Goal: Task Accomplishment & Management: Use online tool/utility

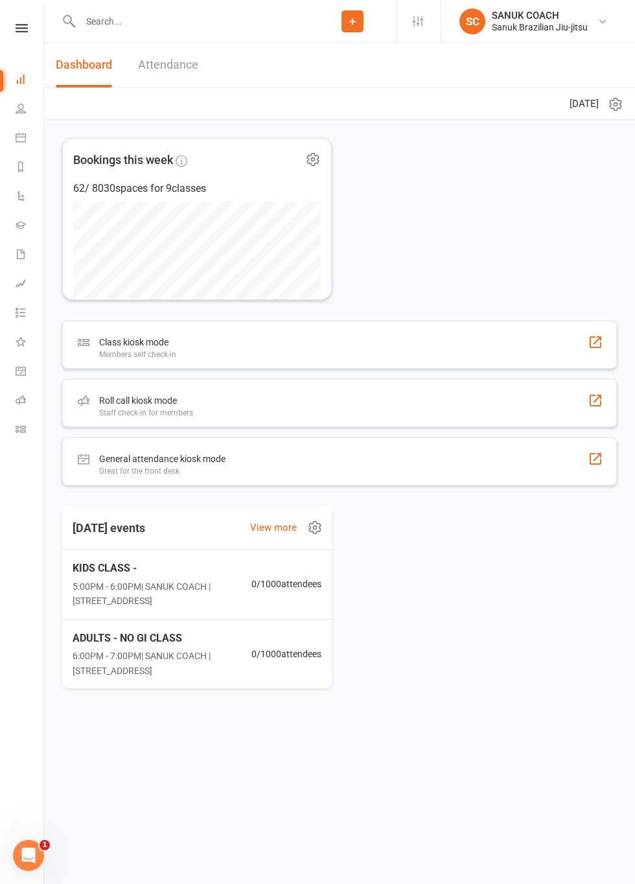
click at [597, 21] on icon at bounding box center [602, 21] width 10 height 10
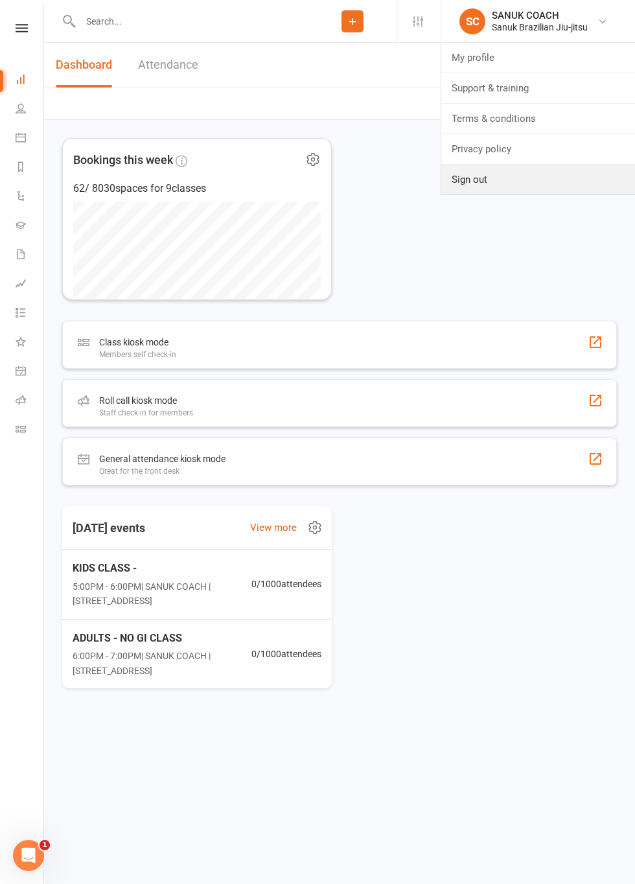
click at [508, 185] on link "Sign out" at bounding box center [538, 180] width 194 height 30
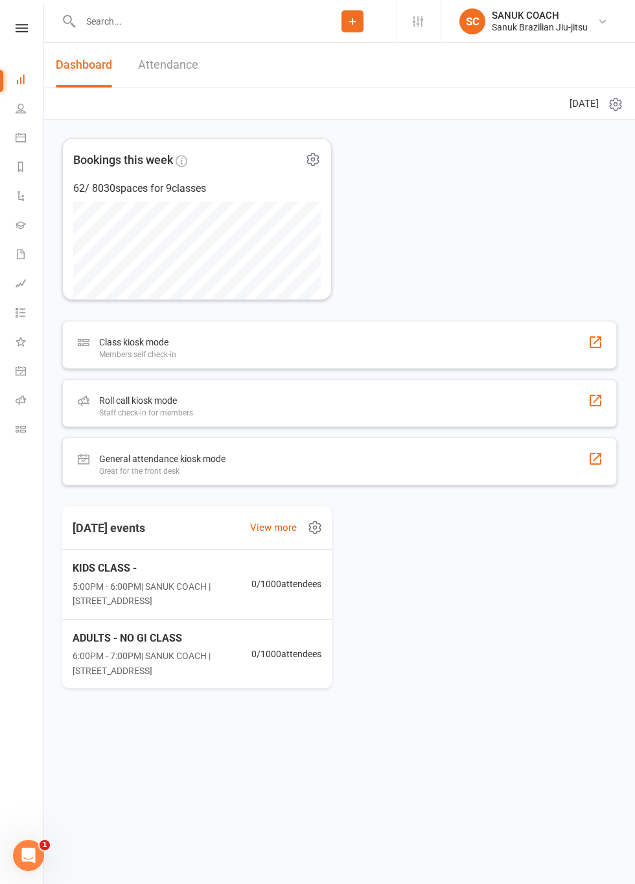
click at [180, 67] on link "Attendance" at bounding box center [168, 65] width 60 height 45
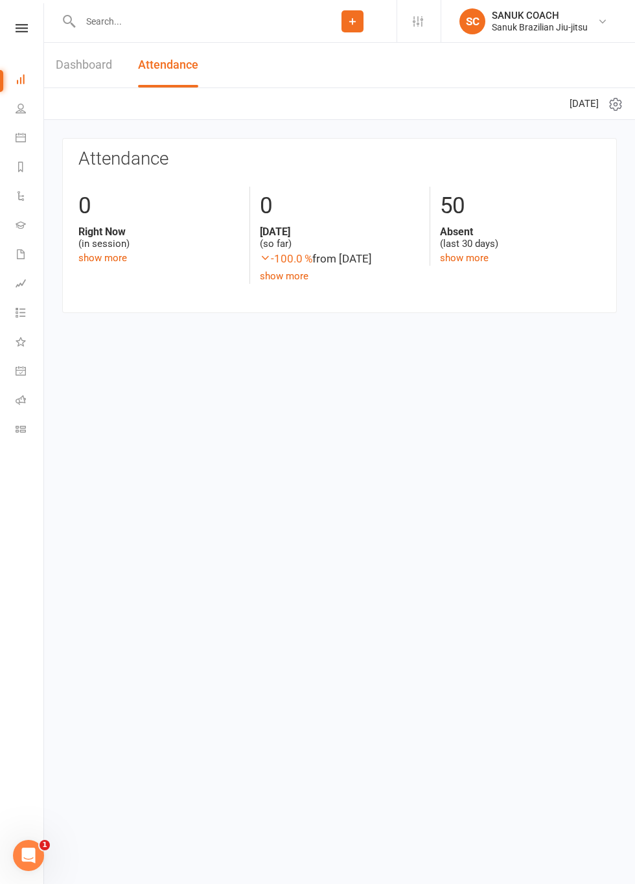
click at [132, 23] on input "text" at bounding box center [192, 21] width 232 height 18
type input "Noah"
click at [169, 59] on div "[EMAIL_ADDRESS][DOMAIN_NAME]" at bounding box center [234, 57] width 139 height 19
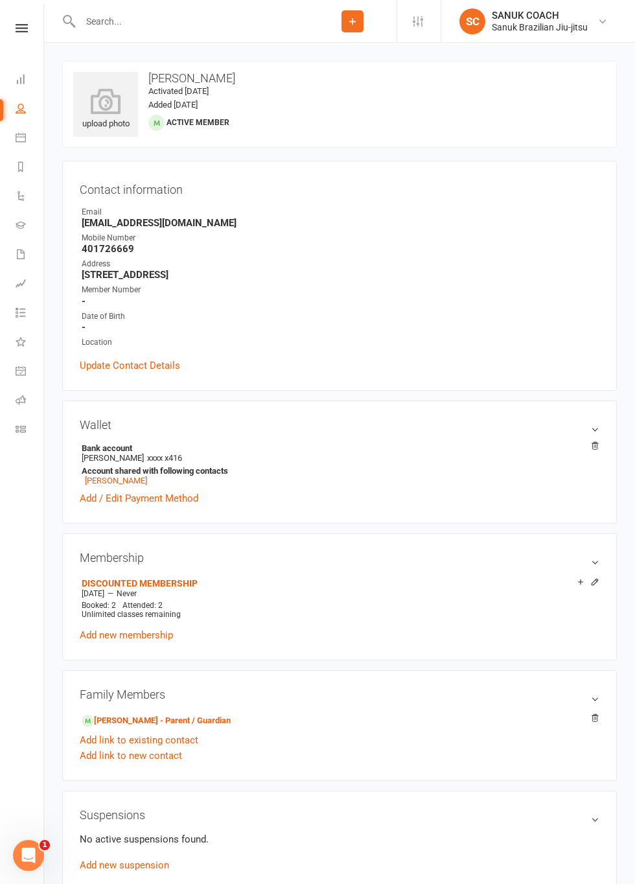
click at [360, 23] on button "Add" at bounding box center [352, 21] width 22 height 22
click at [214, 23] on input "text" at bounding box center [192, 21] width 232 height 18
type input "[PERSON_NAME]"
click at [435, 62] on icon at bounding box center [432, 57] width 13 height 13
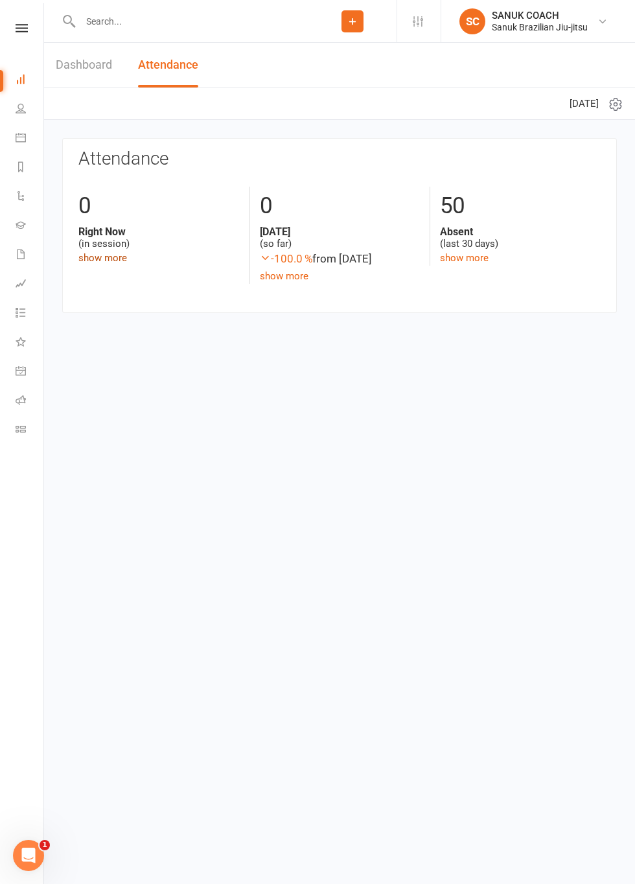
click at [114, 261] on link "show more" at bounding box center [102, 258] width 49 height 12
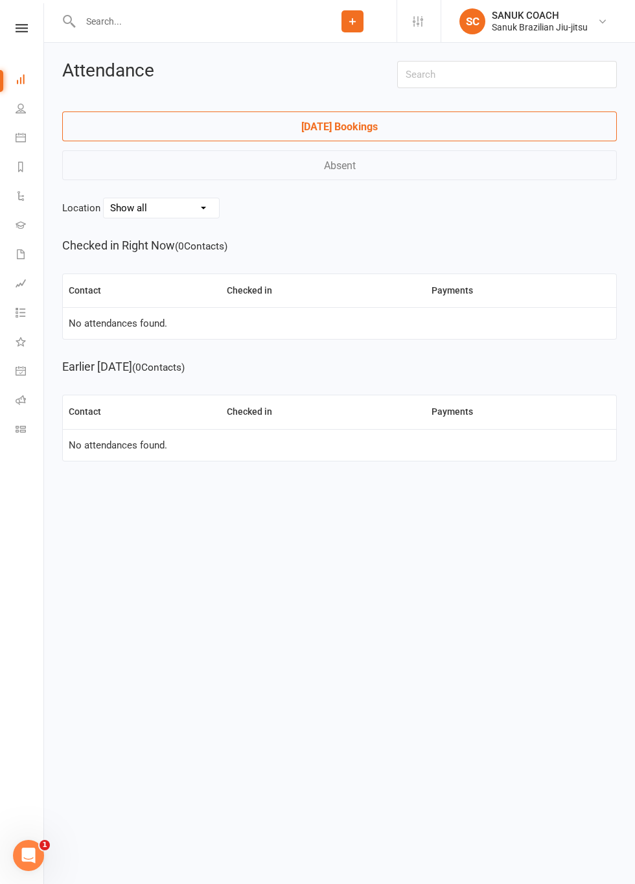
click at [365, 132] on link "[DATE] Bookings" at bounding box center [339, 126] width 555 height 30
click at [219, 209] on select "Show all [STREET_ADDRESS]" at bounding box center [161, 207] width 115 height 19
select select "15788"
click at [228, 23] on input "text" at bounding box center [192, 21] width 232 height 18
type input "Noah"
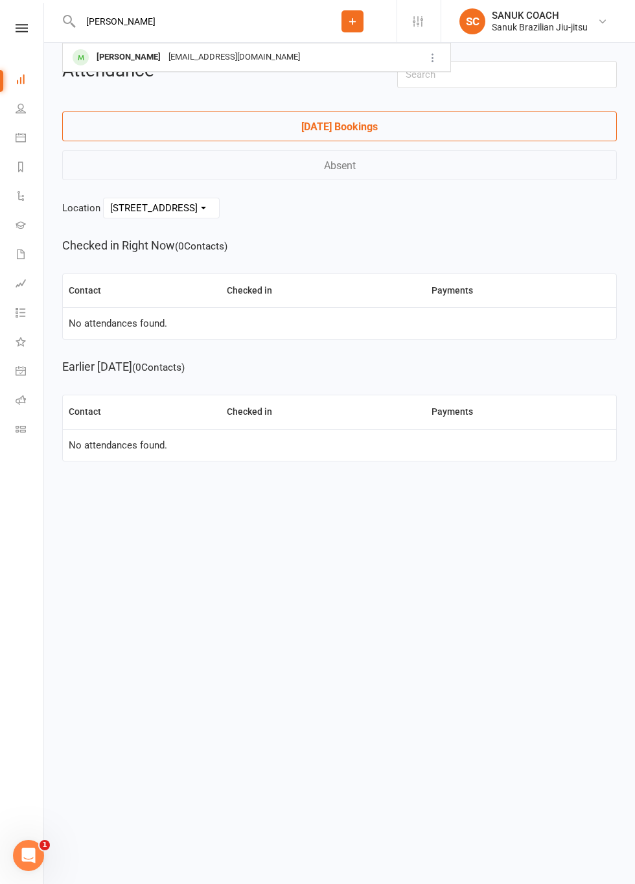
click at [529, 222] on div "Attendance Today's Bookings Absent Location Show all 7/51 Torquay Road - Pialba…" at bounding box center [339, 261] width 591 height 437
click at [22, 108] on icon at bounding box center [21, 108] width 10 height 10
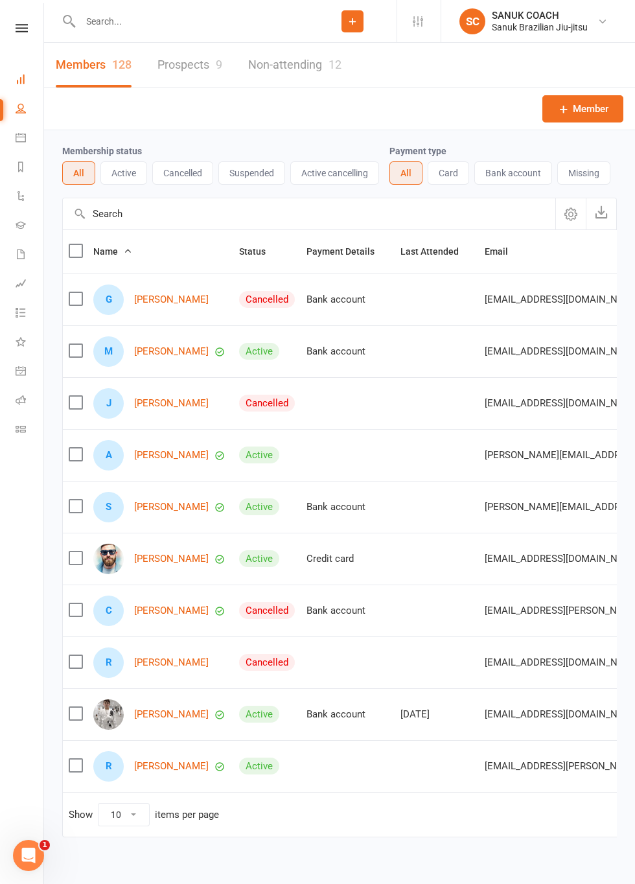
click at [24, 78] on icon at bounding box center [21, 79] width 10 height 10
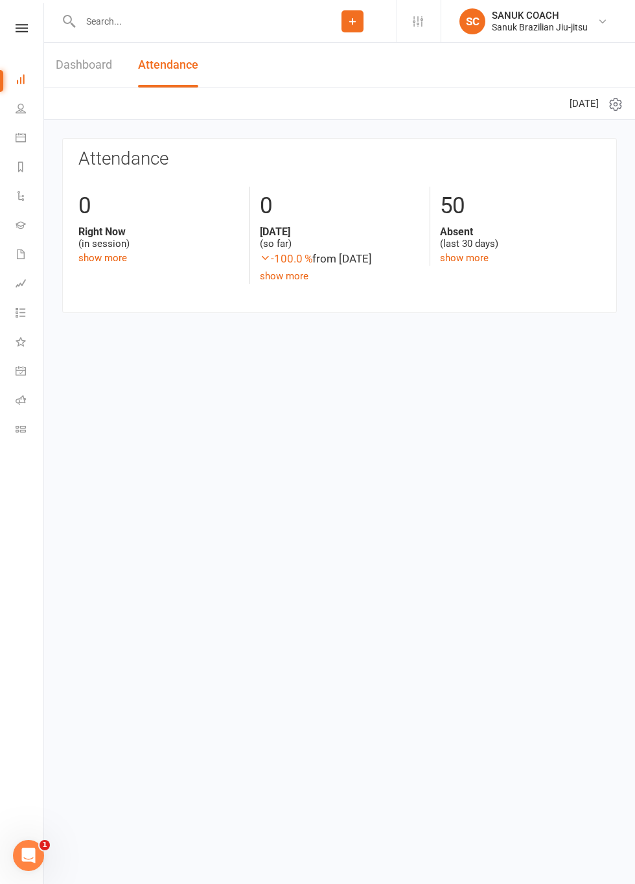
click at [294, 225] on strong "[DATE]" at bounding box center [340, 231] width 161 height 12
click at [297, 277] on link "show more" at bounding box center [284, 276] width 49 height 12
click at [284, 239] on div "Today (so far)" at bounding box center [340, 237] width 161 height 25
click at [284, 210] on div "0" at bounding box center [340, 206] width 161 height 39
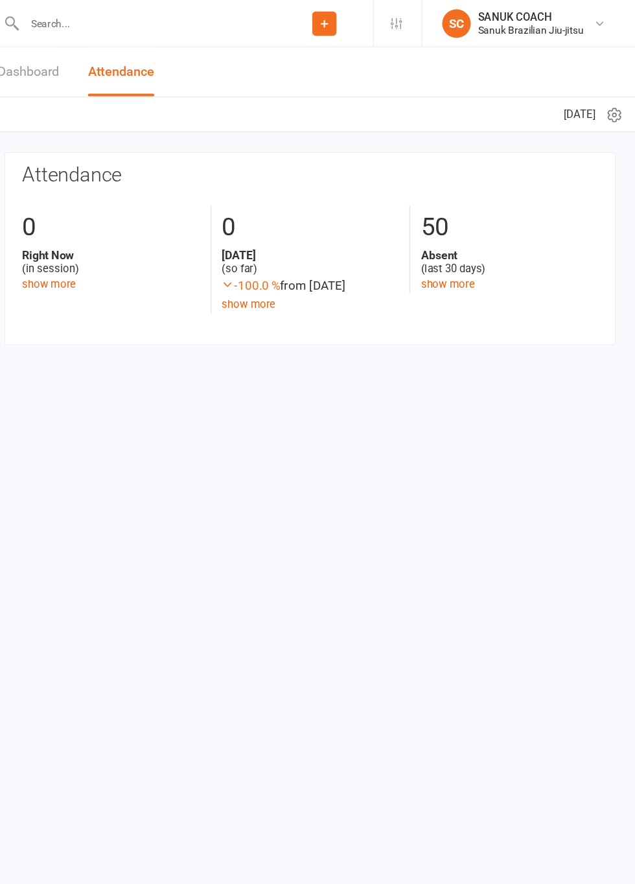
click at [395, 246] on div "Today (so far)" at bounding box center [340, 237] width 161 height 25
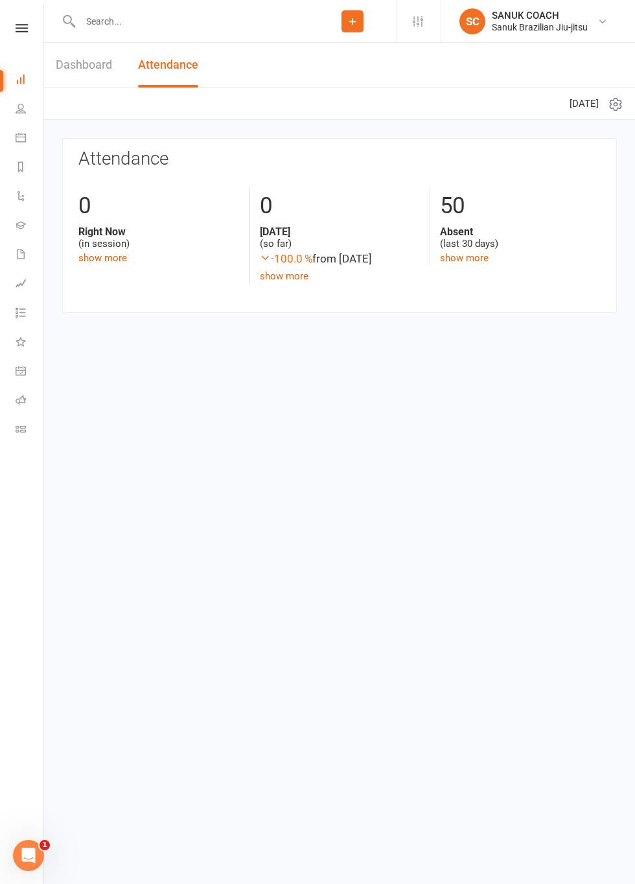
click at [361, 25] on button "Add" at bounding box center [352, 21] width 22 height 22
click at [528, 352] on html "Prospect Member Non-attending contact Task Membership plan Add Settings Members…" at bounding box center [317, 176] width 635 height 352
click at [569, 106] on span "Thursday 11th, September 2025" at bounding box center [583, 104] width 29 height 16
click at [288, 277] on link "show more" at bounding box center [284, 276] width 49 height 12
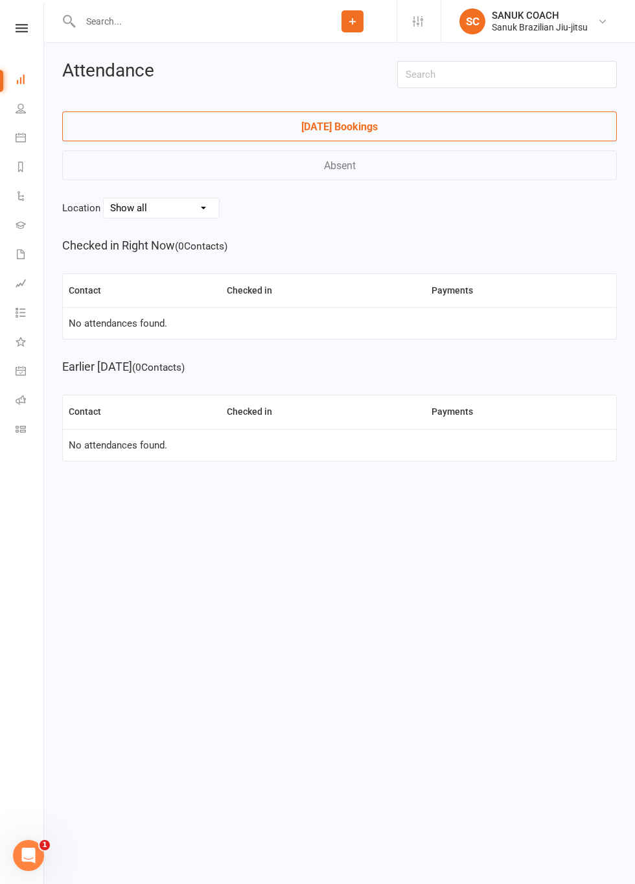
click at [374, 129] on link "Today's Bookings" at bounding box center [339, 126] width 555 height 30
click at [219, 216] on select "Show all 7/51 Torquay Road - Pialba" at bounding box center [161, 207] width 115 height 19
select select "15788"
click at [148, 330] on td "No attendances found." at bounding box center [339, 323] width 553 height 32
click at [262, 297] on th "Checked in" at bounding box center [323, 290] width 205 height 33
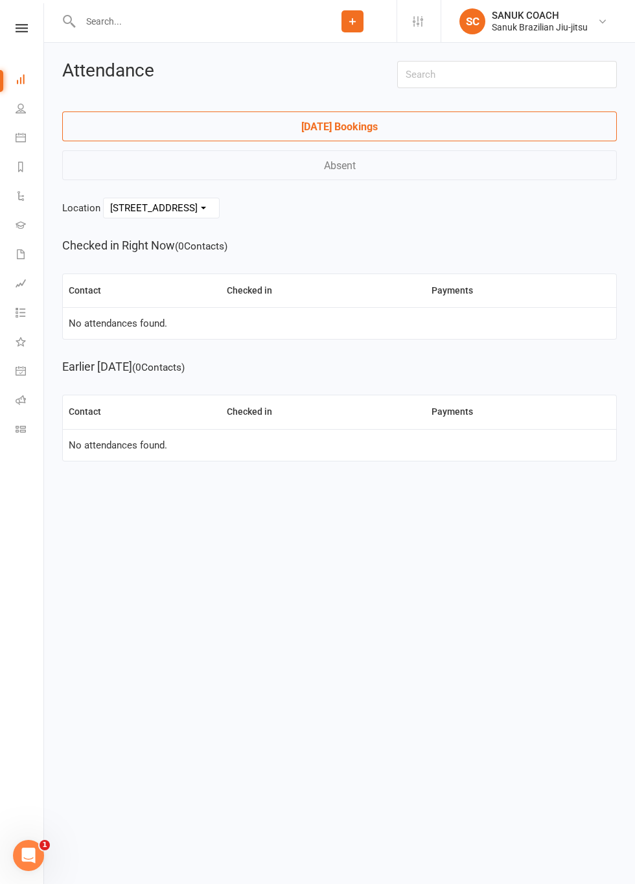
click at [290, 332] on td "No attendances found." at bounding box center [339, 323] width 553 height 32
click at [26, 29] on icon at bounding box center [22, 28] width 12 height 8
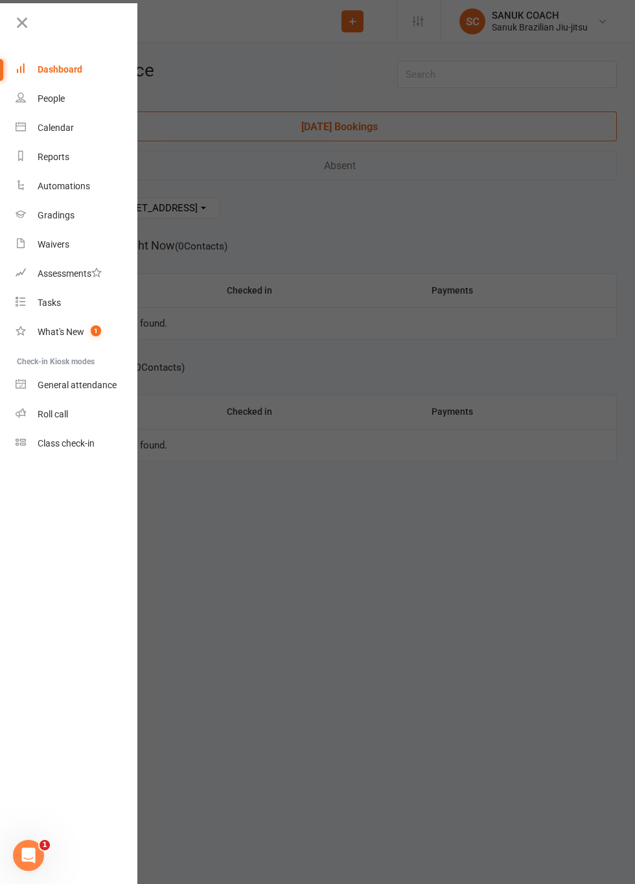
click at [67, 456] on link "Class check-in" at bounding box center [77, 443] width 122 height 29
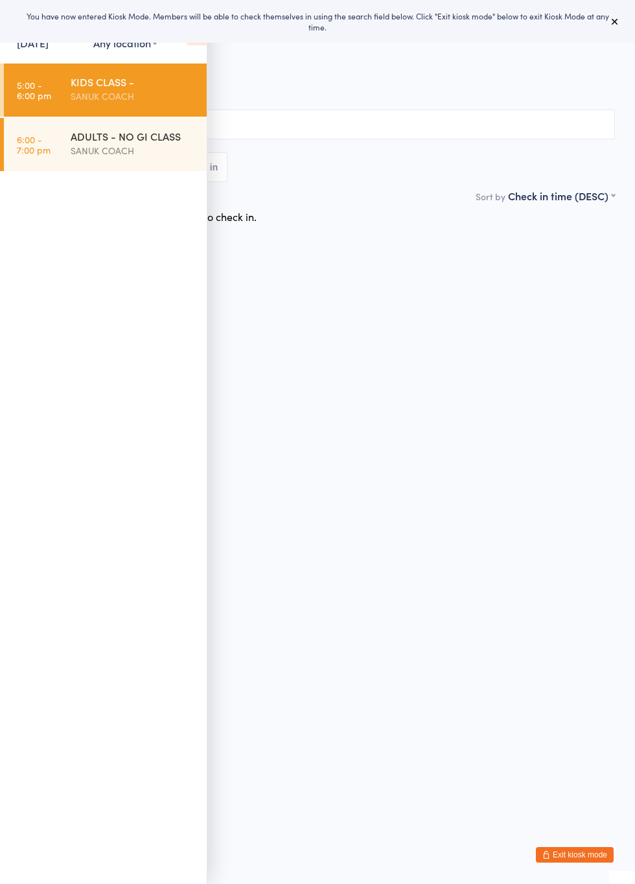
click at [95, 96] on div "SANUK COACH" at bounding box center [133, 96] width 125 height 15
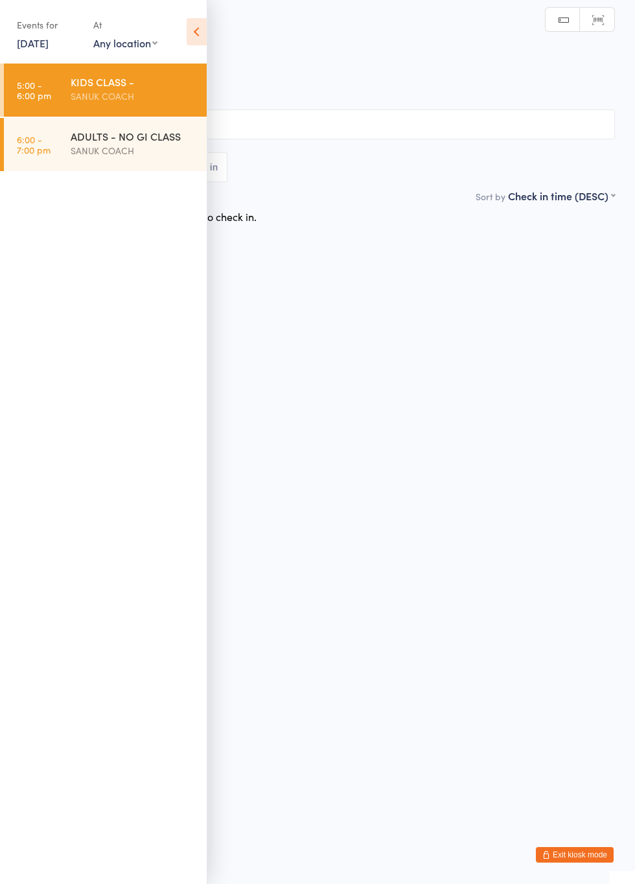
click at [512, 373] on html "You have now entered Kiosk Mode. Members will be able to check themselves in us…" at bounding box center [317, 442] width 635 height 884
click at [200, 36] on icon at bounding box center [197, 31] width 20 height 27
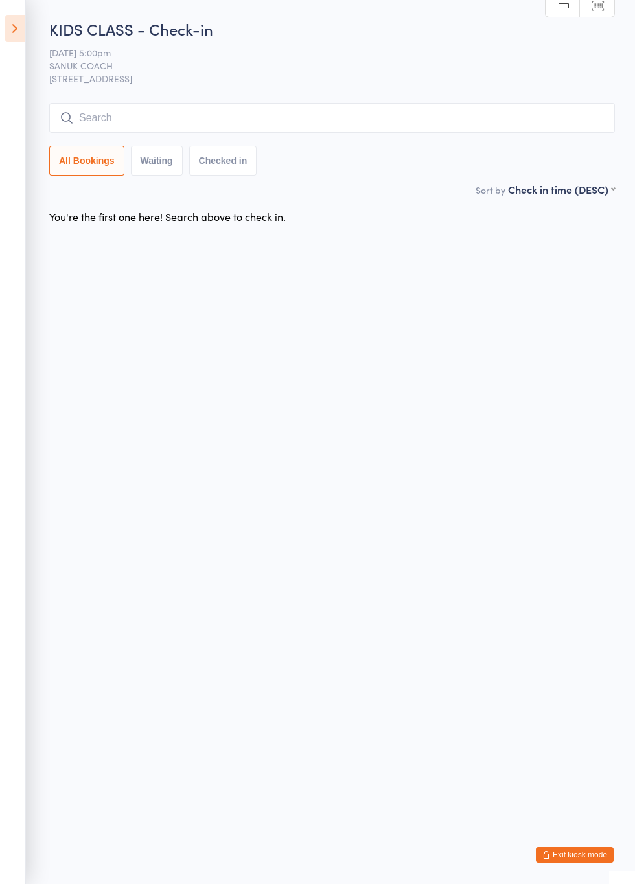
click at [369, 124] on input "search" at bounding box center [332, 118] width 566 height 30
type input "Noah"
click at [578, 150] on button "Drop in" at bounding box center [576, 145] width 52 height 19
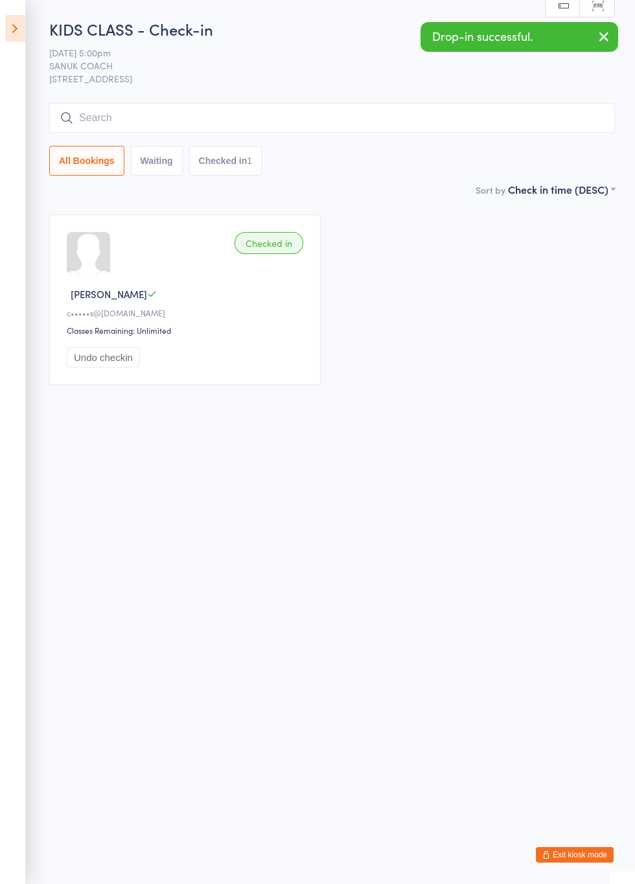
click at [482, 124] on input "search" at bounding box center [332, 118] width 566 height 30
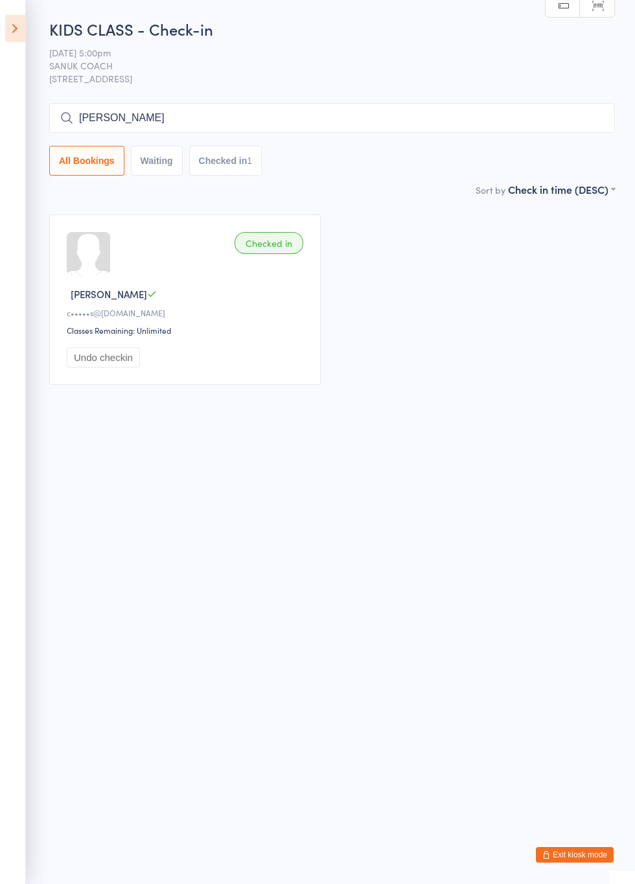
type input "Elliott"
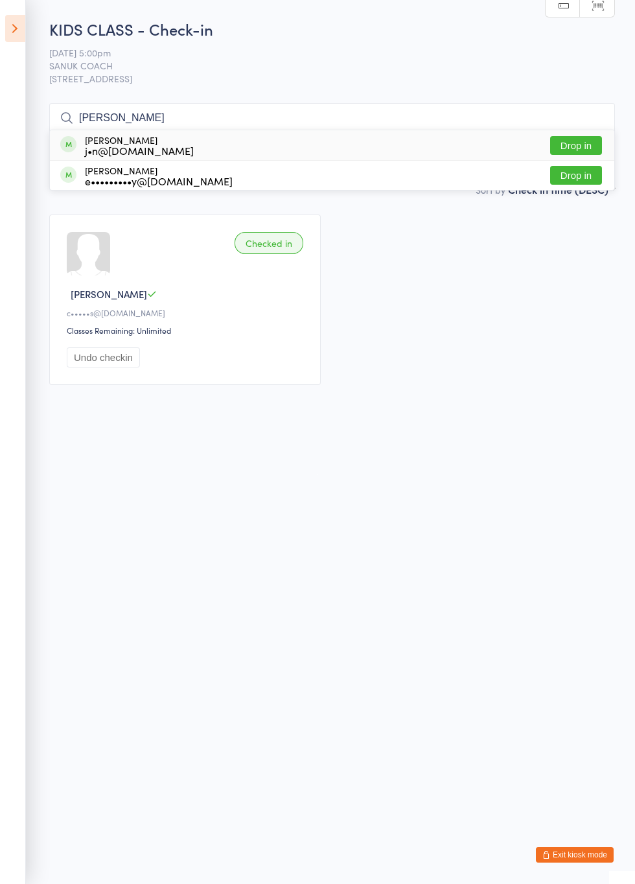
click at [586, 150] on button "Drop in" at bounding box center [576, 145] width 52 height 19
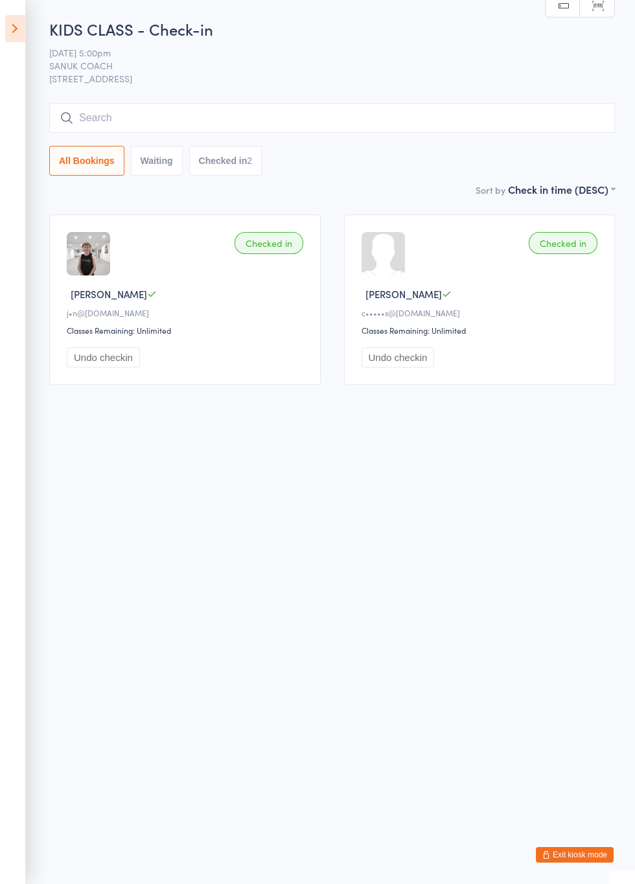
click at [23, 34] on icon at bounding box center [15, 28] width 20 height 27
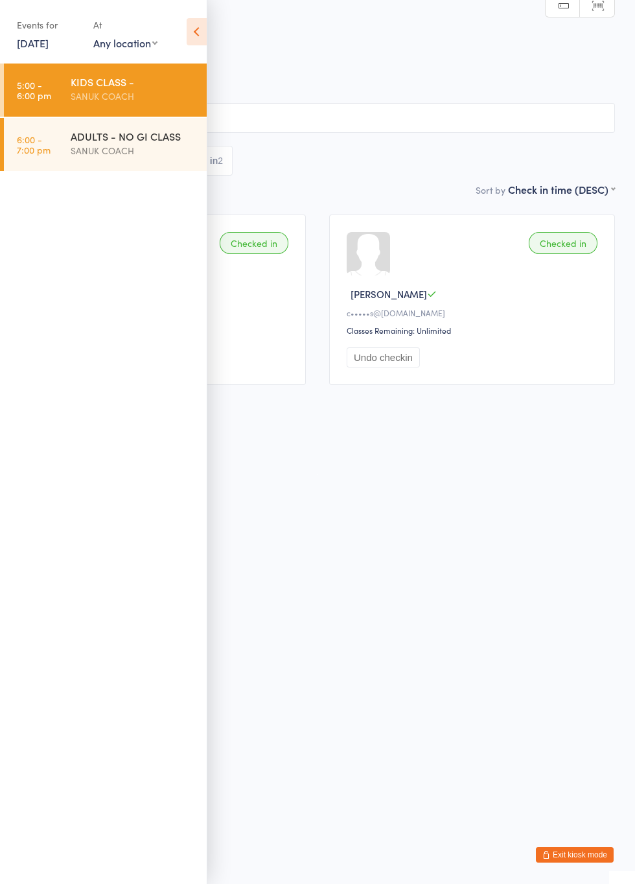
click at [100, 99] on div "SANUK COACH" at bounding box center [133, 96] width 125 height 15
click at [196, 43] on icon at bounding box center [197, 31] width 20 height 27
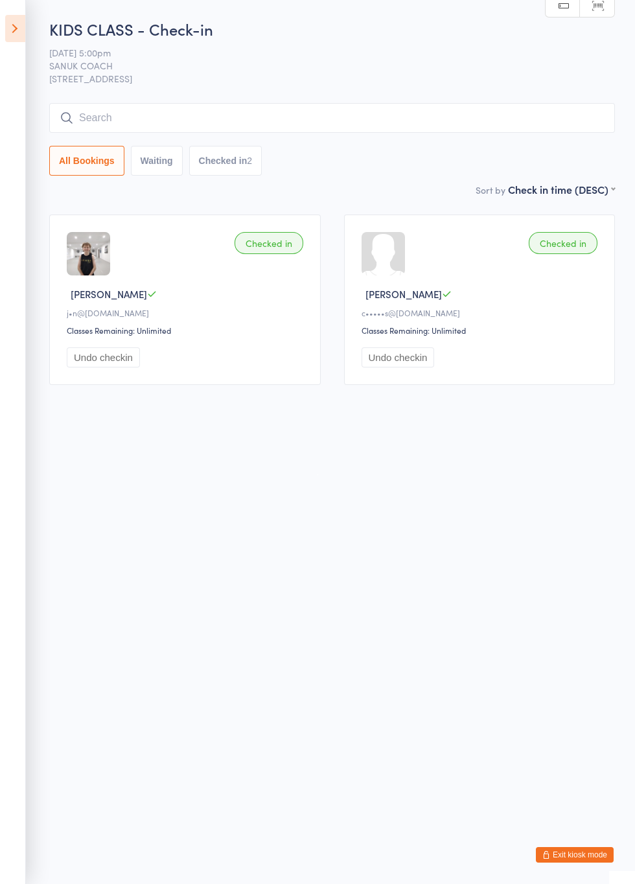
click at [172, 170] on button "Waiting" at bounding box center [157, 161] width 52 height 30
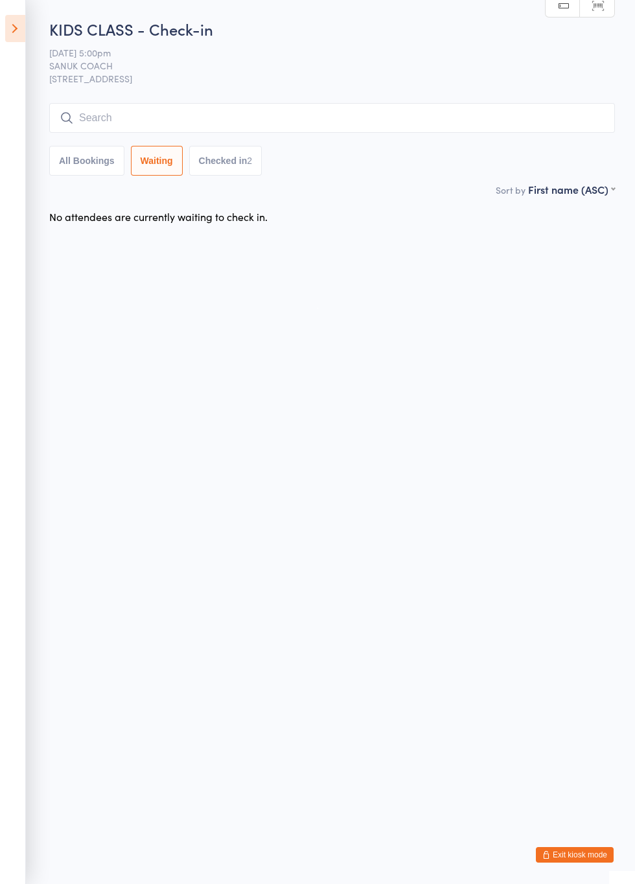
click at [163, 163] on button "Waiting" at bounding box center [157, 161] width 52 height 30
click at [236, 163] on button "Checked in 2" at bounding box center [225, 161] width 73 height 30
select select "5"
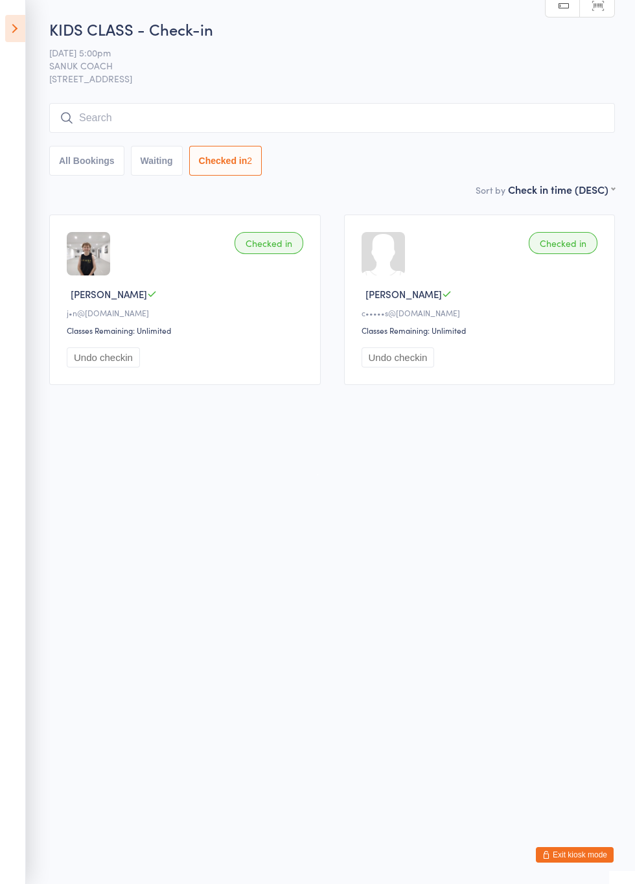
click at [93, 159] on button "All Bookings" at bounding box center [86, 161] width 75 height 30
click at [481, 122] on input "search" at bounding box center [332, 118] width 566 height 30
type input "Samu"
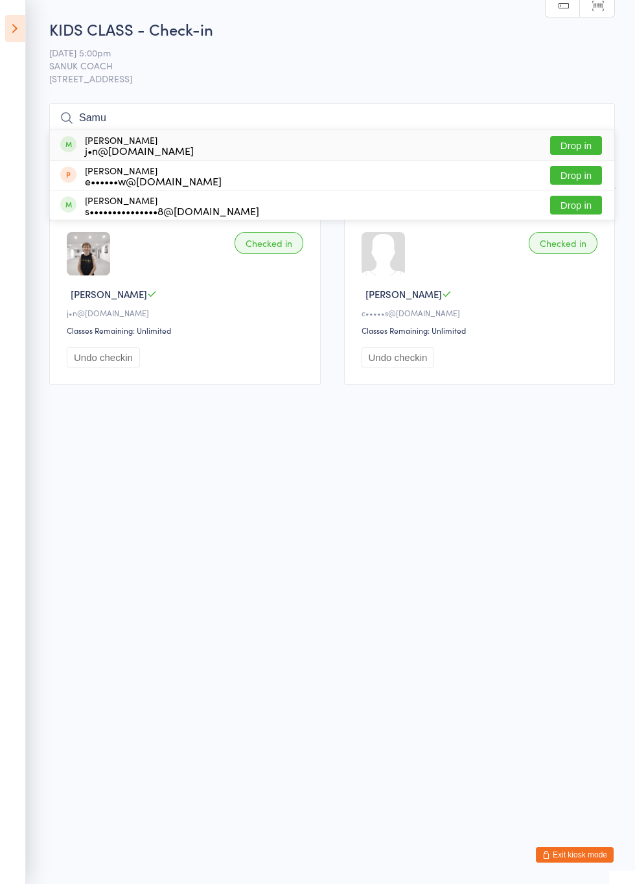
click at [581, 148] on button "Drop in" at bounding box center [576, 145] width 52 height 19
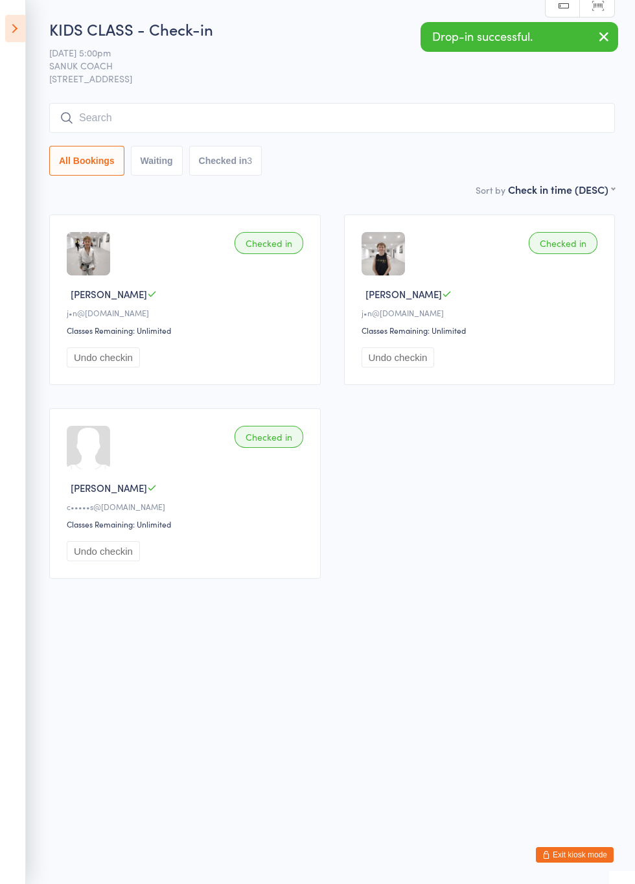
click at [470, 120] on input "search" at bounding box center [332, 118] width 566 height 30
type input "Harp"
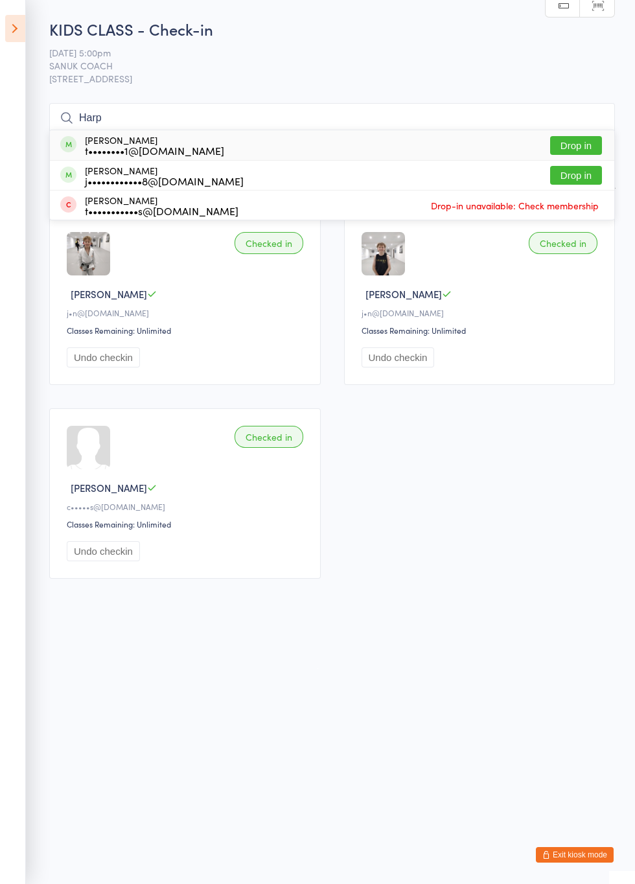
click at [588, 150] on button "Drop in" at bounding box center [576, 145] width 52 height 19
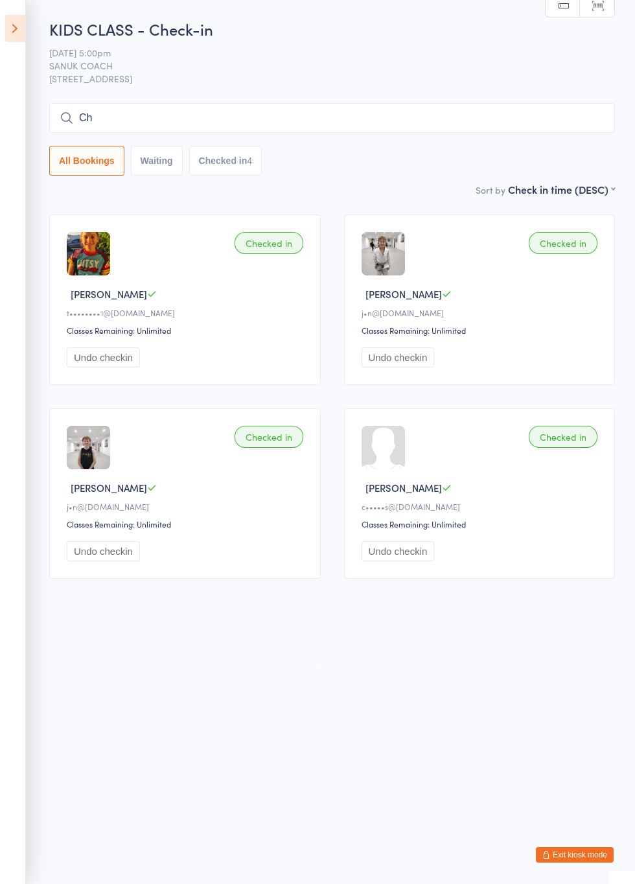
type input "C"
type input "Mikael"
click at [583, 148] on button "Drop in" at bounding box center [576, 145] width 52 height 19
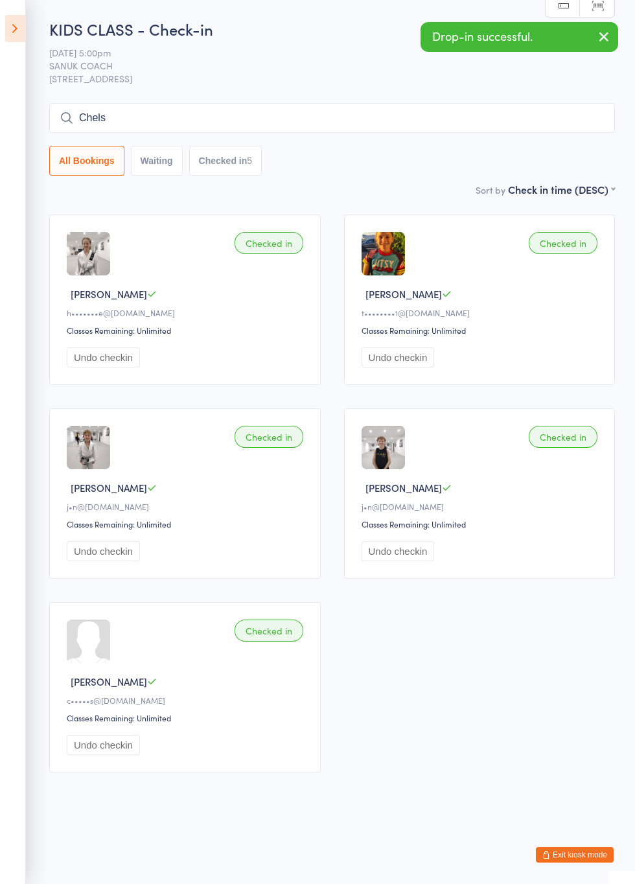
type input "Chels"
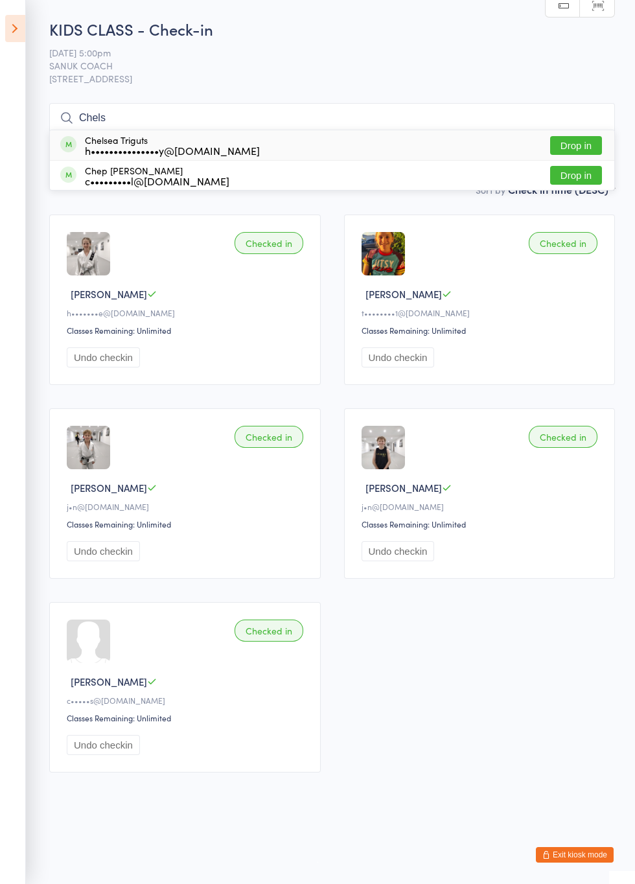
click at [580, 148] on button "Drop in" at bounding box center [576, 145] width 52 height 19
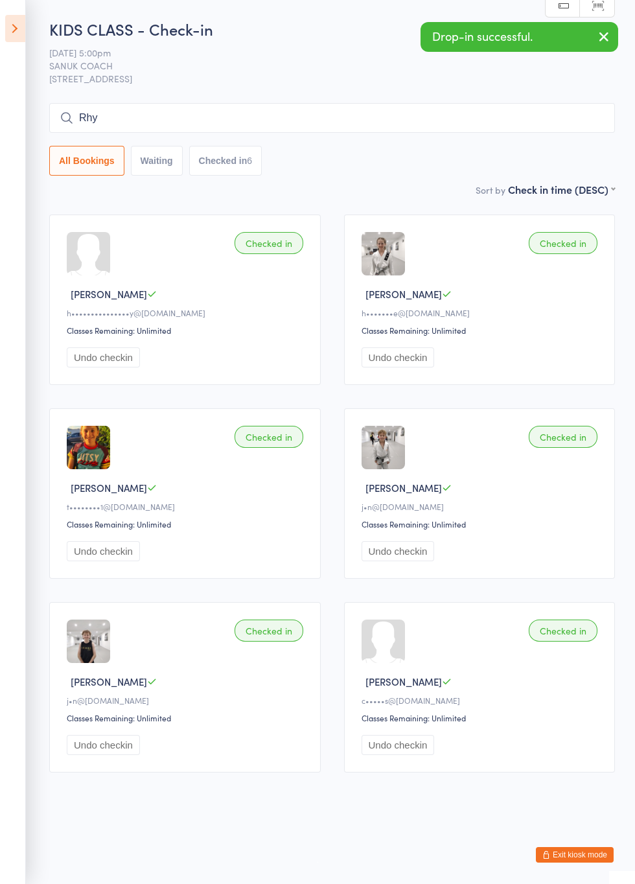
type input "Rhy"
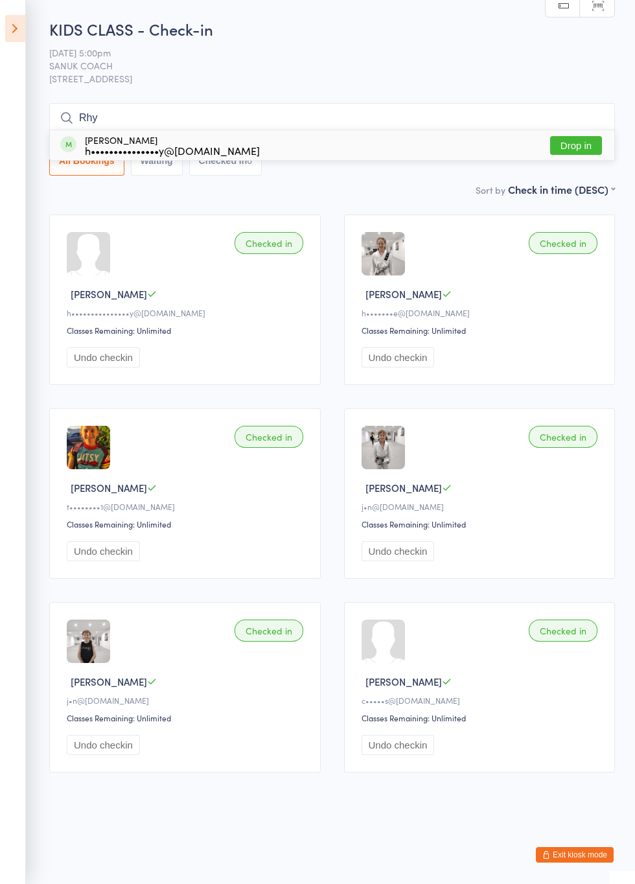
click at [591, 150] on button "Drop in" at bounding box center [576, 145] width 52 height 19
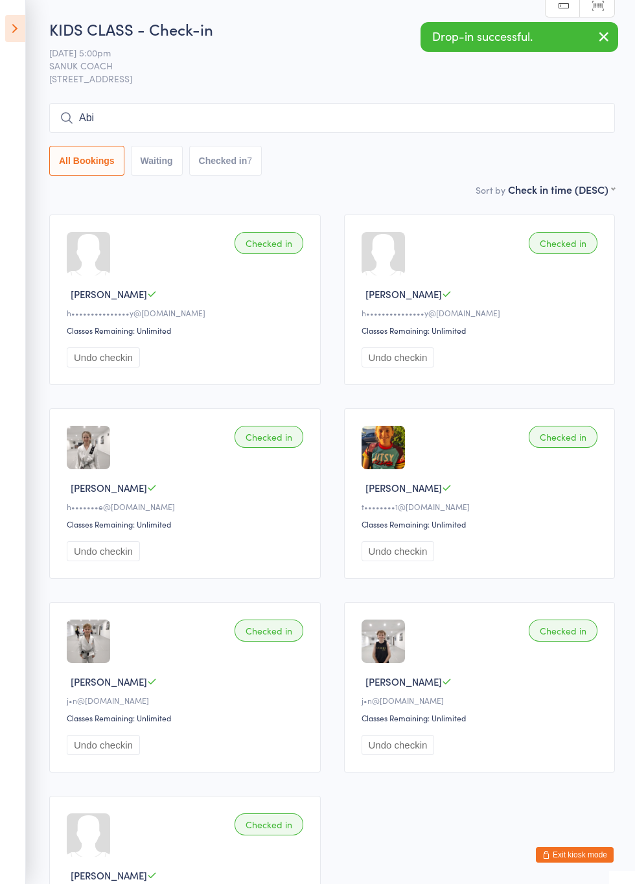
type input "Abi"
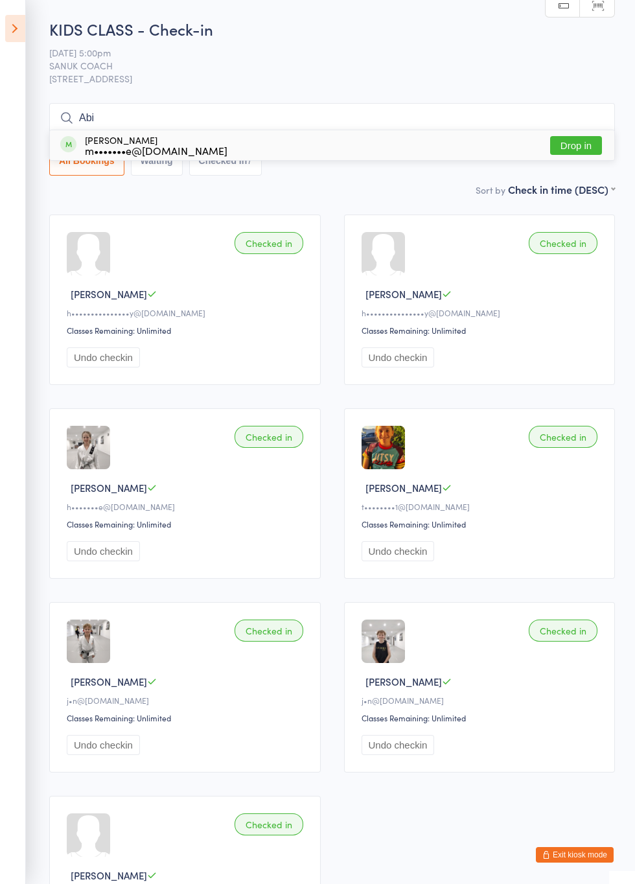
click at [582, 149] on button "Drop in" at bounding box center [576, 145] width 52 height 19
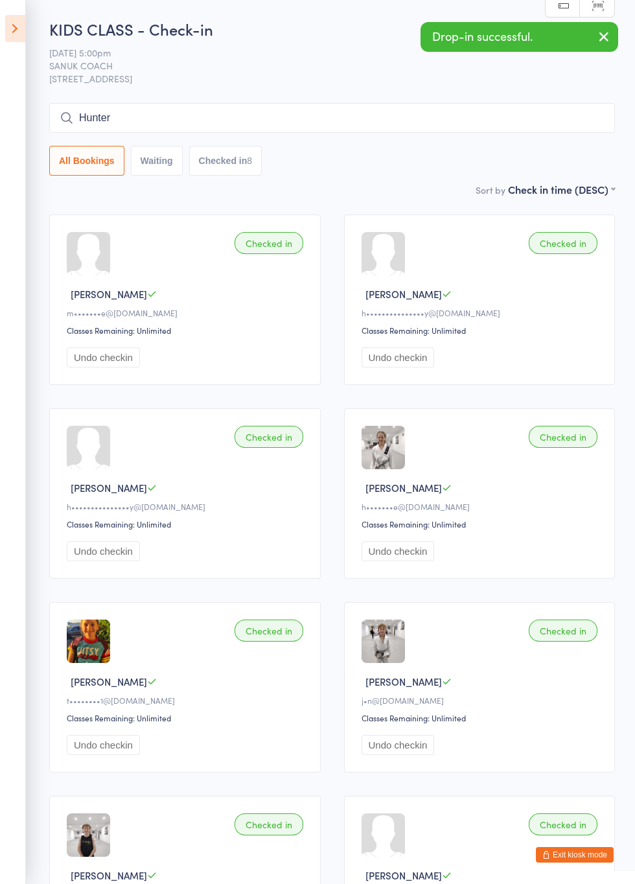
type input "Hunter"
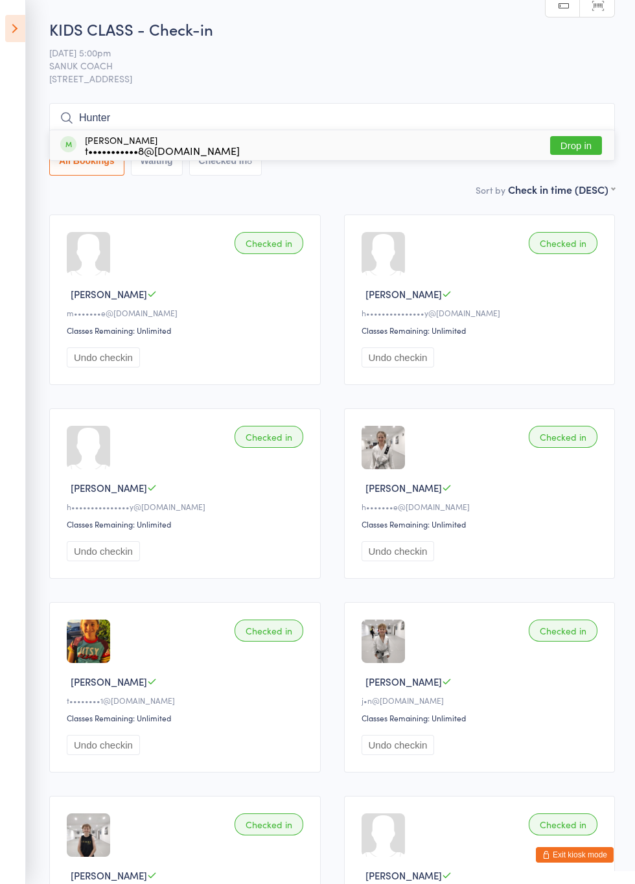
click at [588, 147] on button "Drop in" at bounding box center [576, 145] width 52 height 19
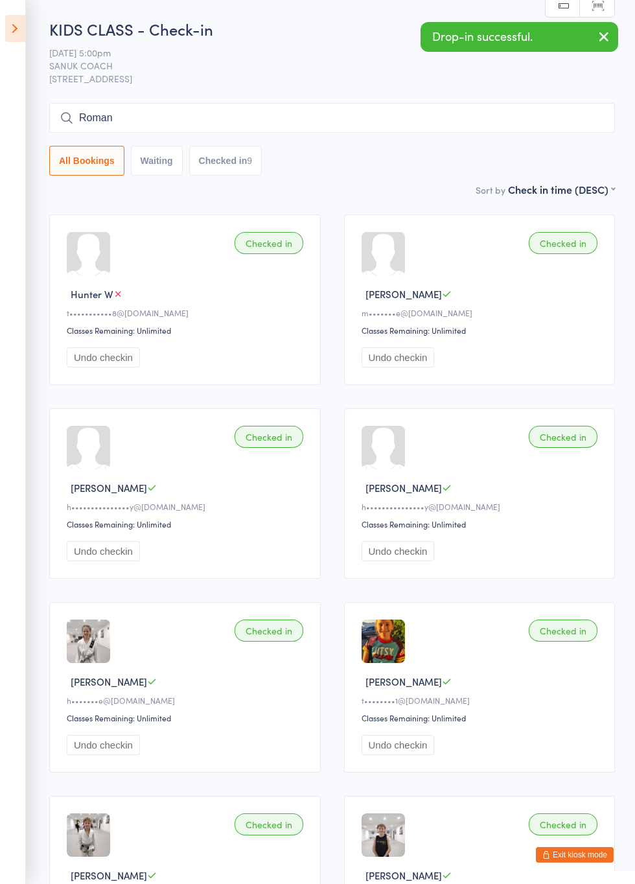
type input "Roman"
click at [582, 146] on button "Drop in" at bounding box center [576, 145] width 52 height 19
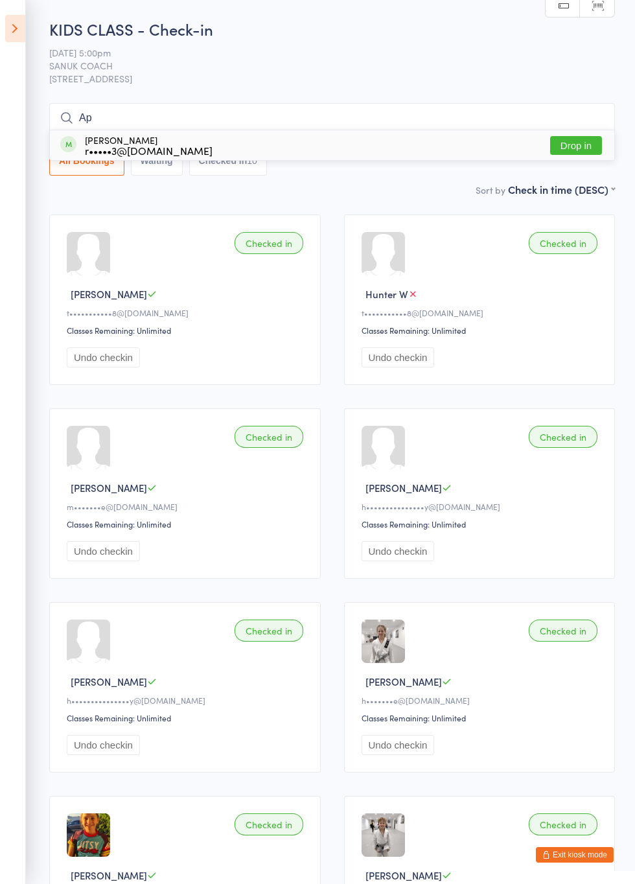
type input "A"
type input "Odin"
click at [582, 148] on button "Drop in" at bounding box center [576, 145] width 52 height 19
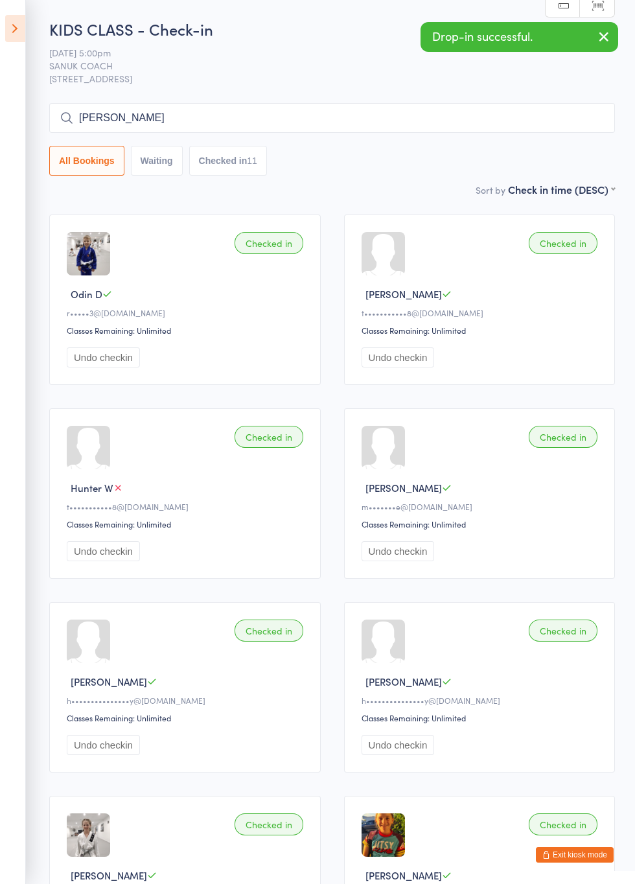
type input "Donald"
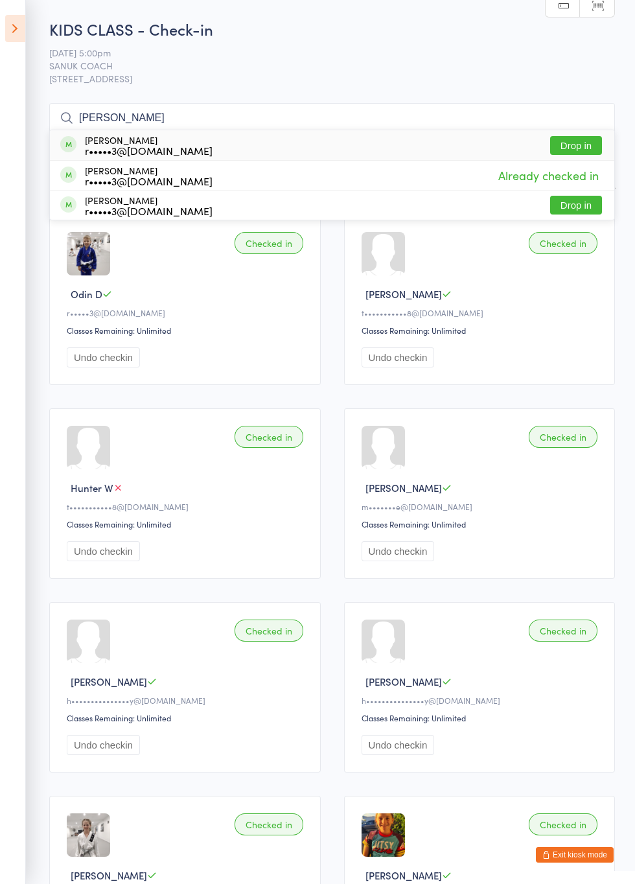
click at [586, 207] on button "Drop in" at bounding box center [576, 205] width 52 height 19
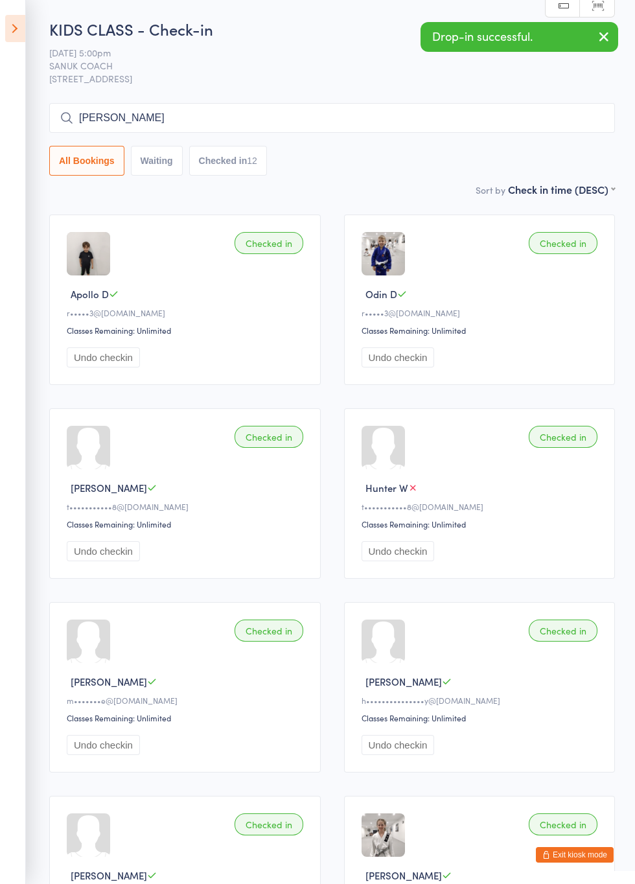
type input "Luca"
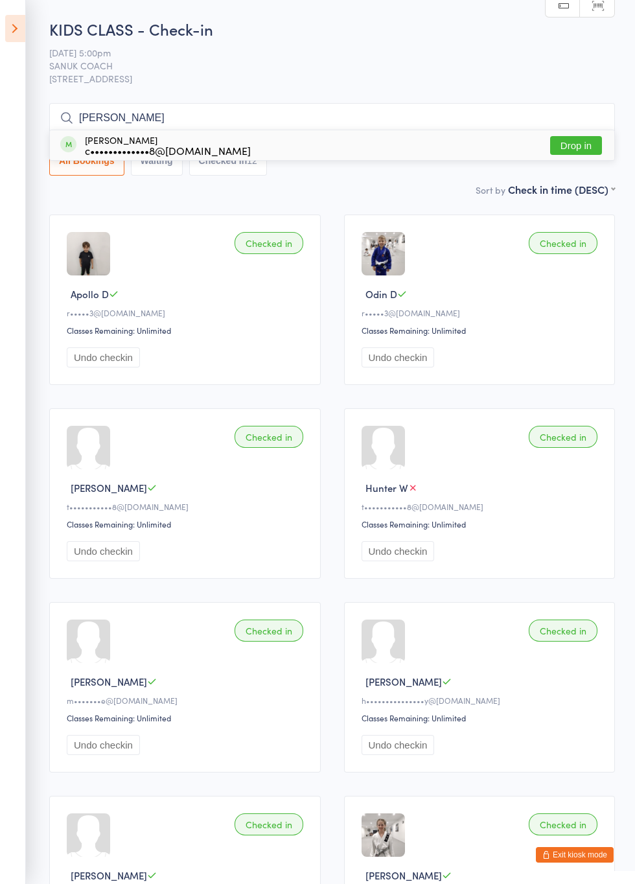
click at [584, 150] on button "Drop in" at bounding box center [576, 145] width 52 height 19
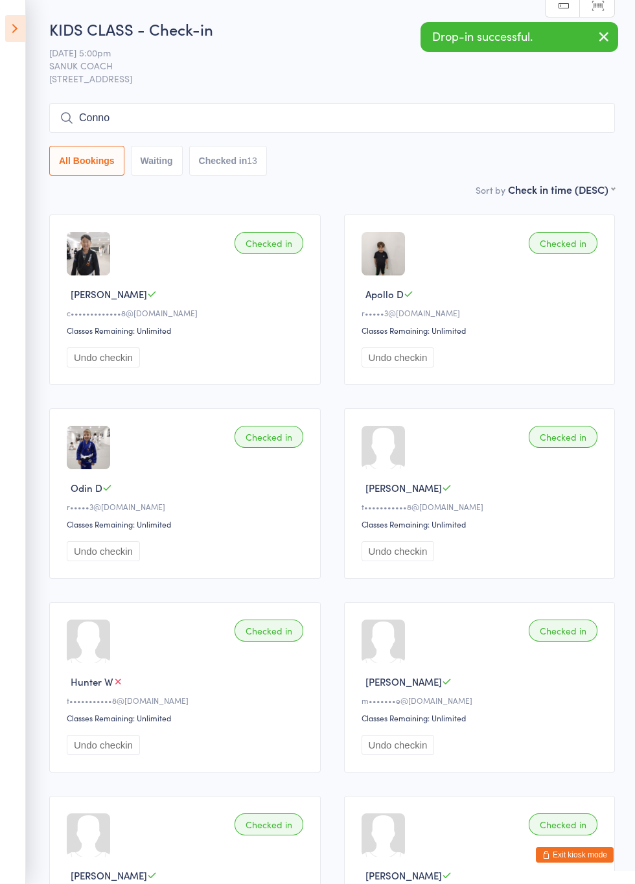
type input "Conno"
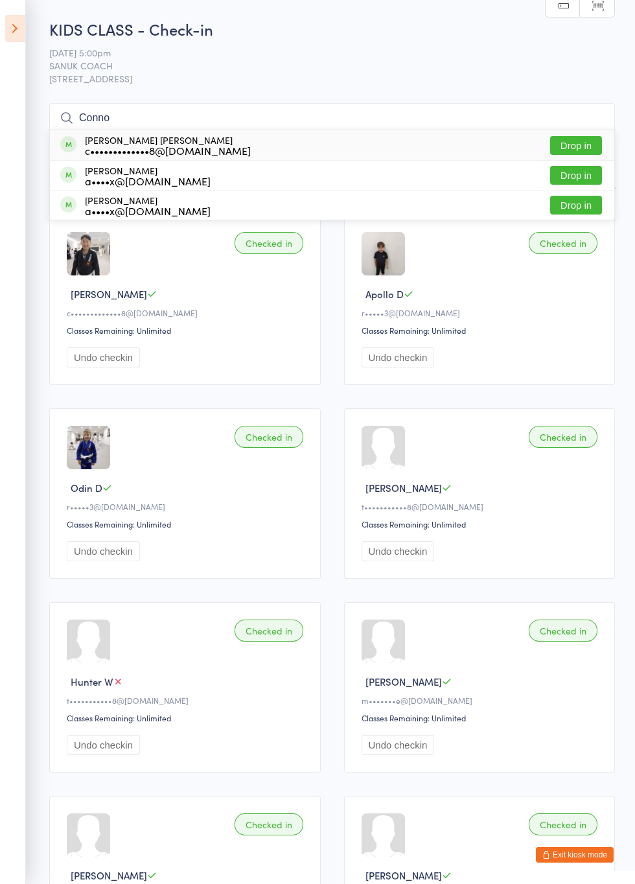
click at [588, 150] on button "Drop in" at bounding box center [576, 145] width 52 height 19
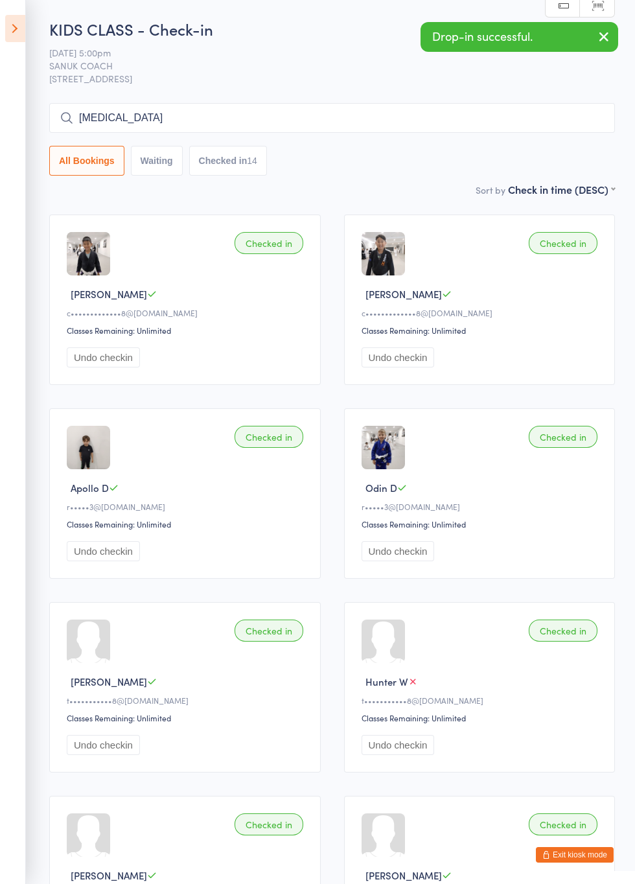
type input "Tobi"
click at [584, 149] on button "Drop in" at bounding box center [576, 145] width 52 height 19
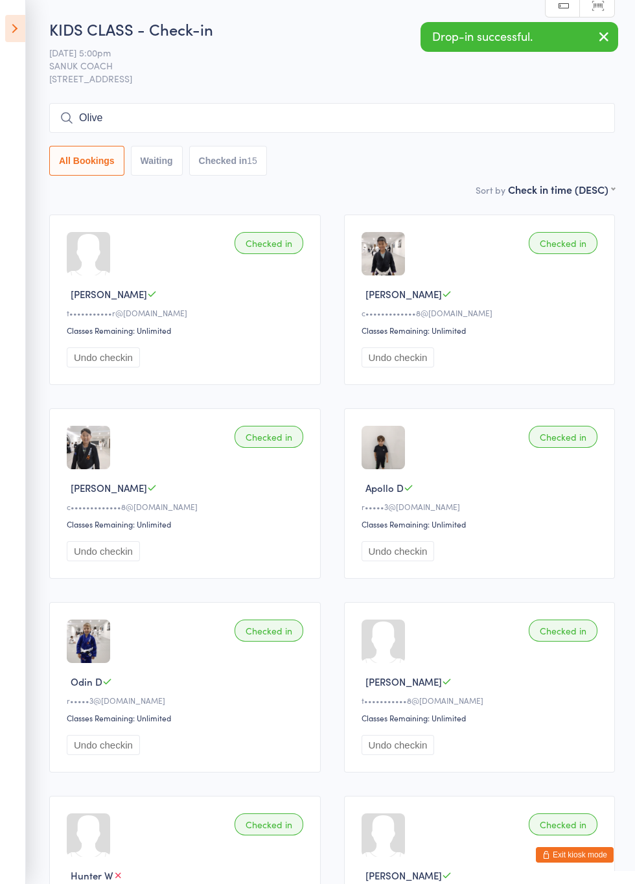
type input "Olive"
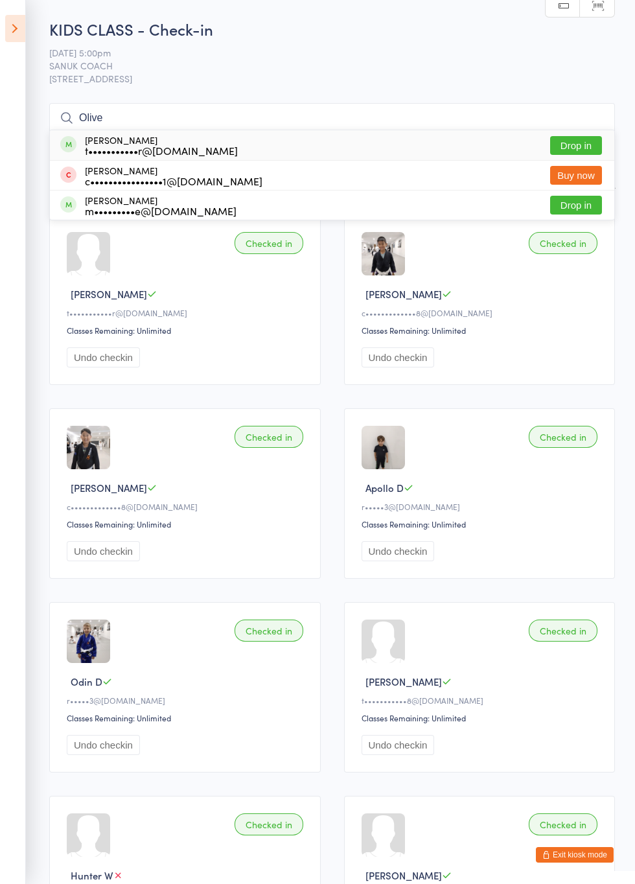
click at [585, 148] on button "Drop in" at bounding box center [576, 145] width 52 height 19
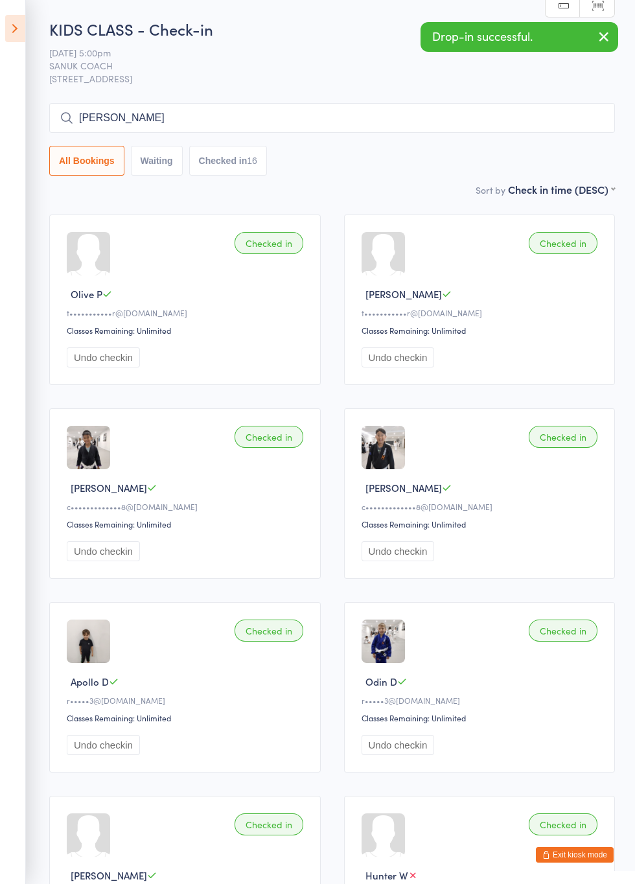
type input "Omari"
click at [583, 148] on button "Drop in" at bounding box center [576, 145] width 52 height 19
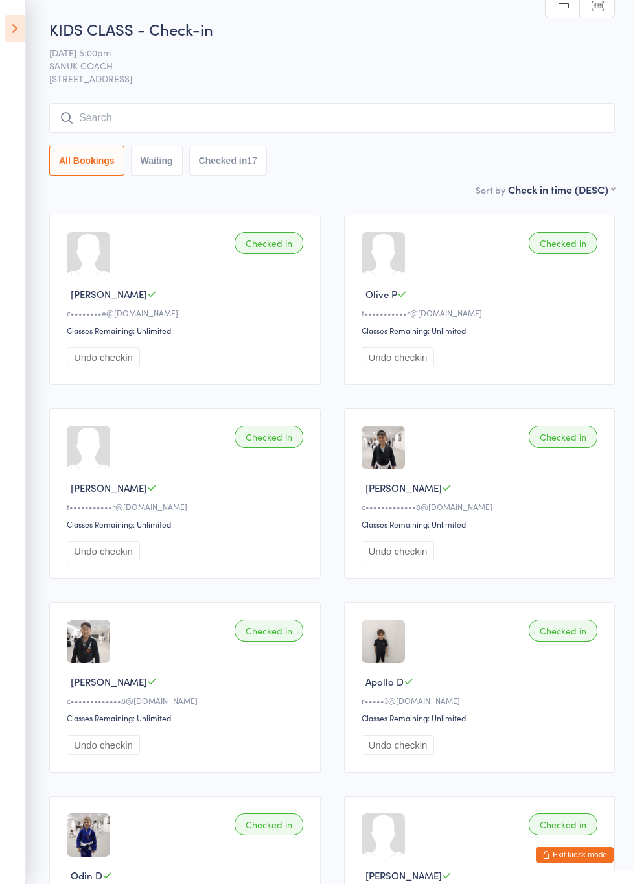
click at [108, 124] on input "search" at bounding box center [332, 118] width 566 height 30
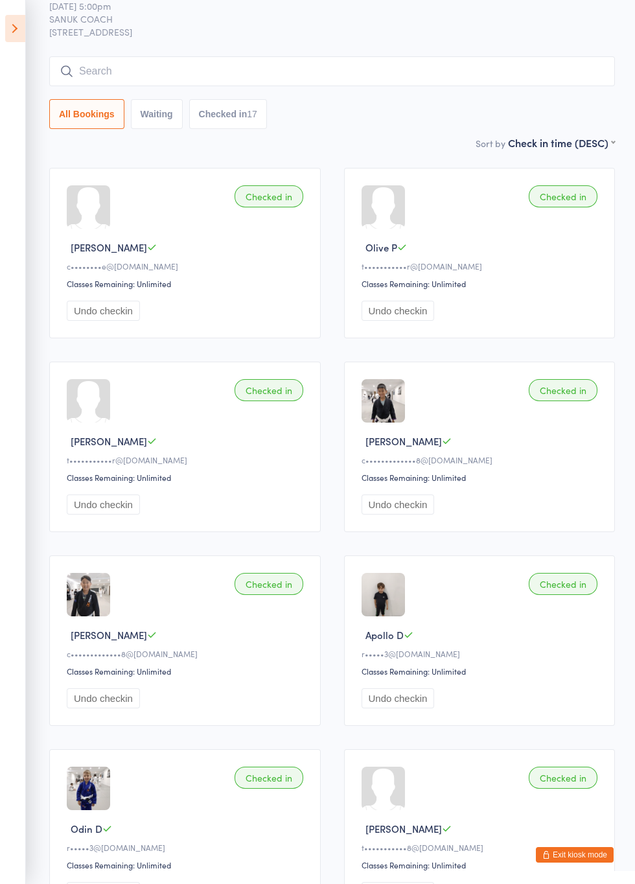
scroll to position [104, 0]
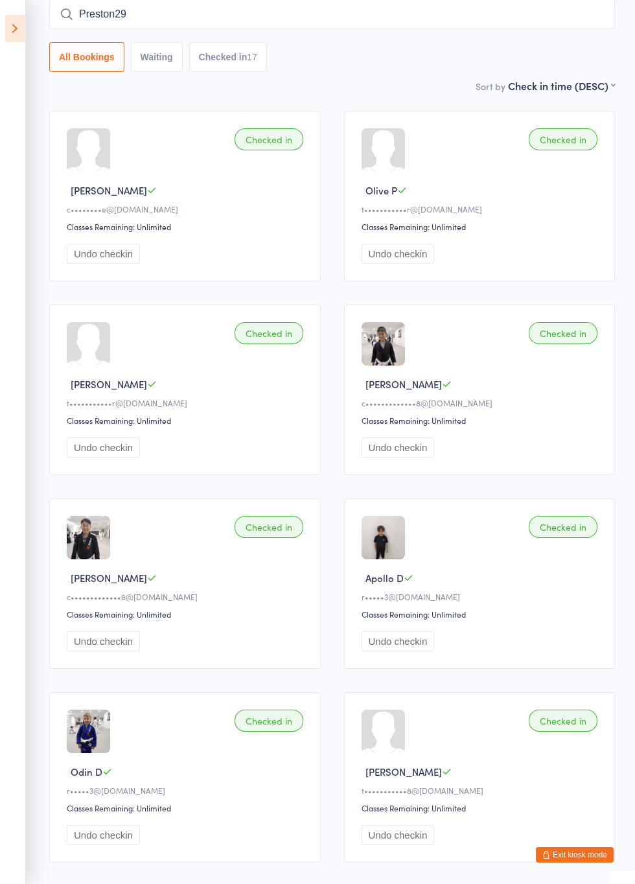
type input "Preston29"
click at [263, 45] on div "Preston Rogers k••••••••••2@gmail.com Drop in" at bounding box center [332, 42] width 564 height 30
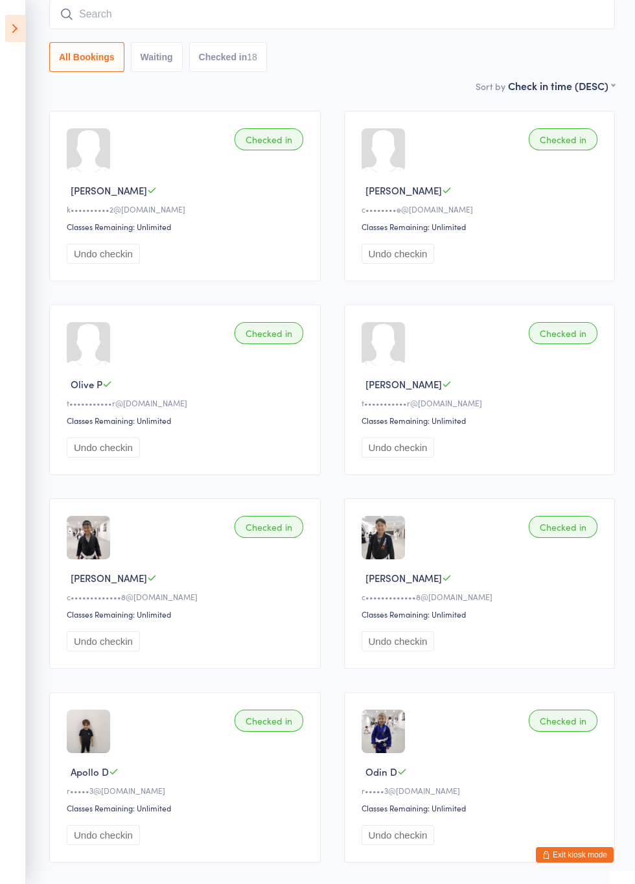
click at [113, 17] on input "search" at bounding box center [332, 14] width 566 height 30
click at [141, 19] on input "Olivia" at bounding box center [332, 14] width 566 height 30
click at [150, 21] on input "Olivia" at bounding box center [332, 14] width 566 height 30
type input "O"
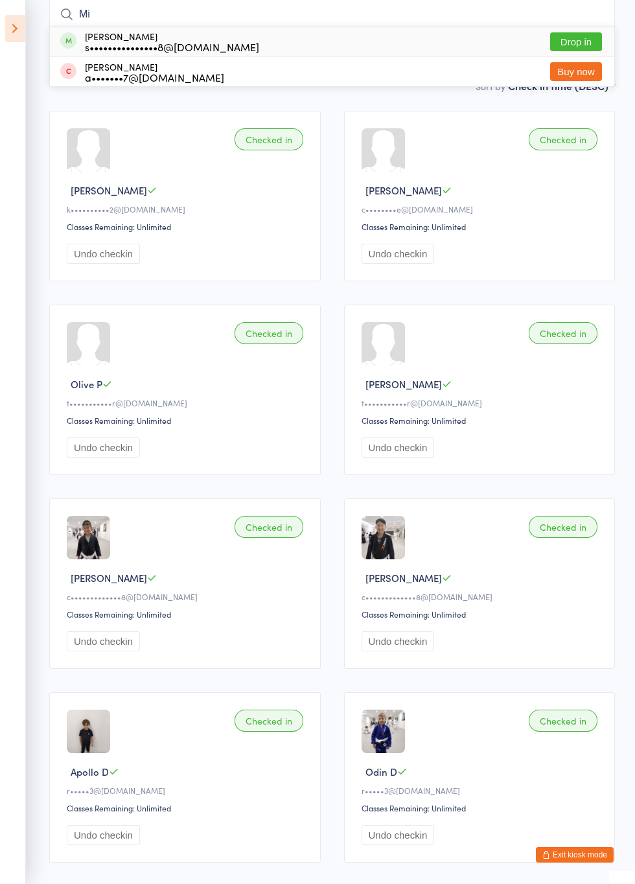
type input "M"
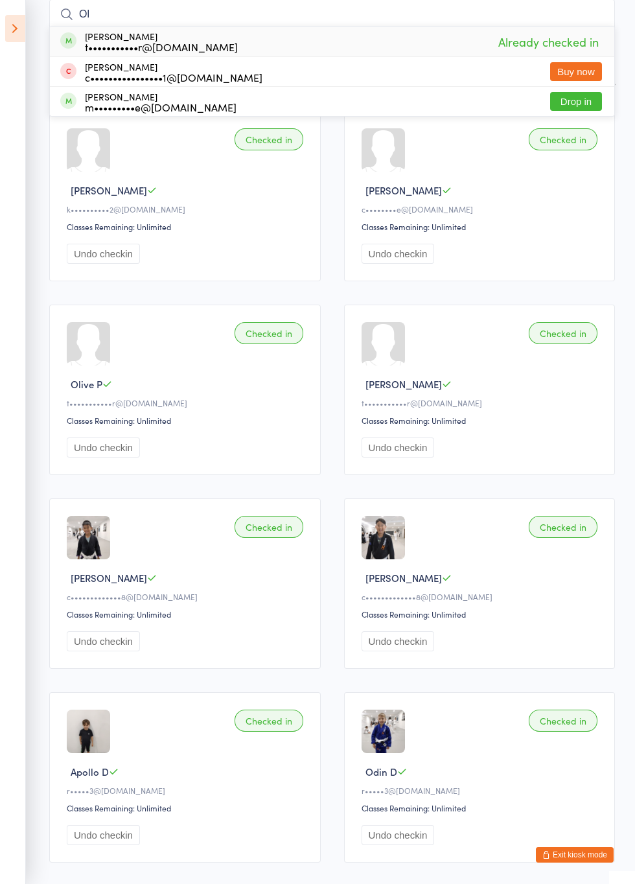
type input "O"
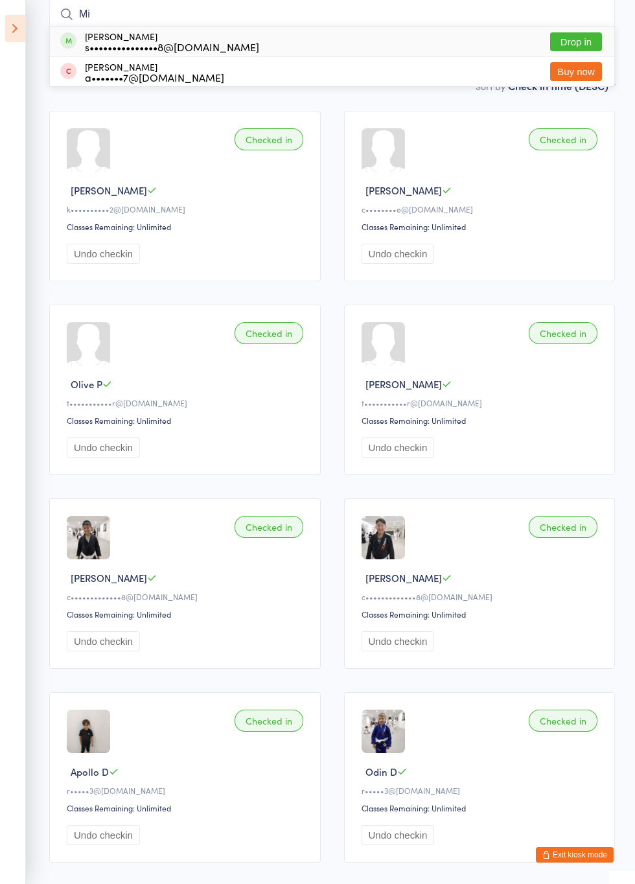
type input "M"
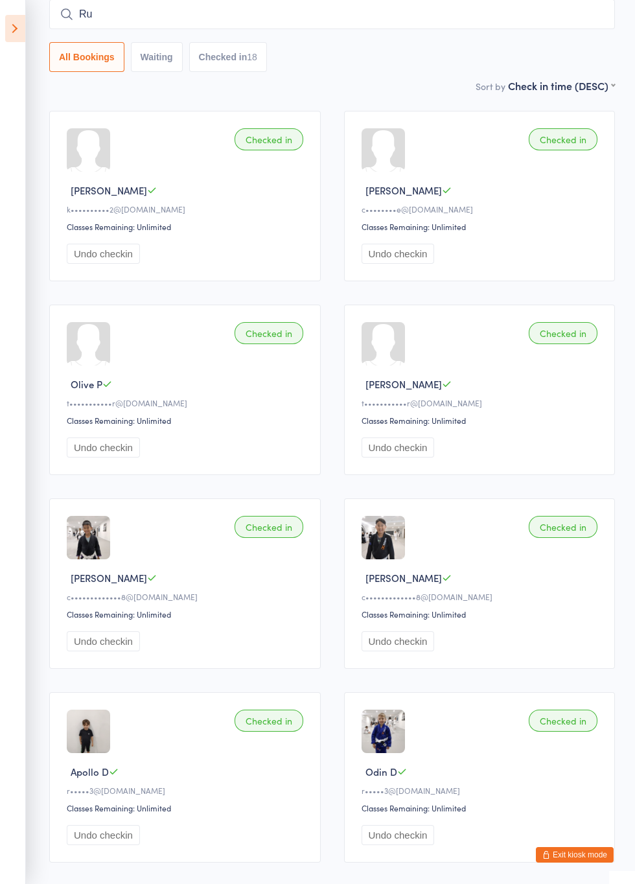
type input "R"
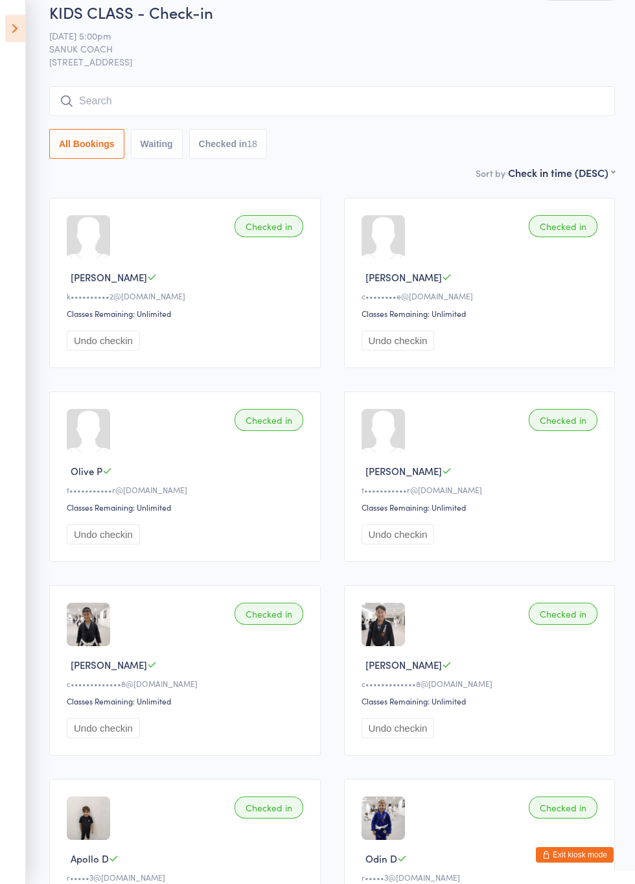
scroll to position [0, 0]
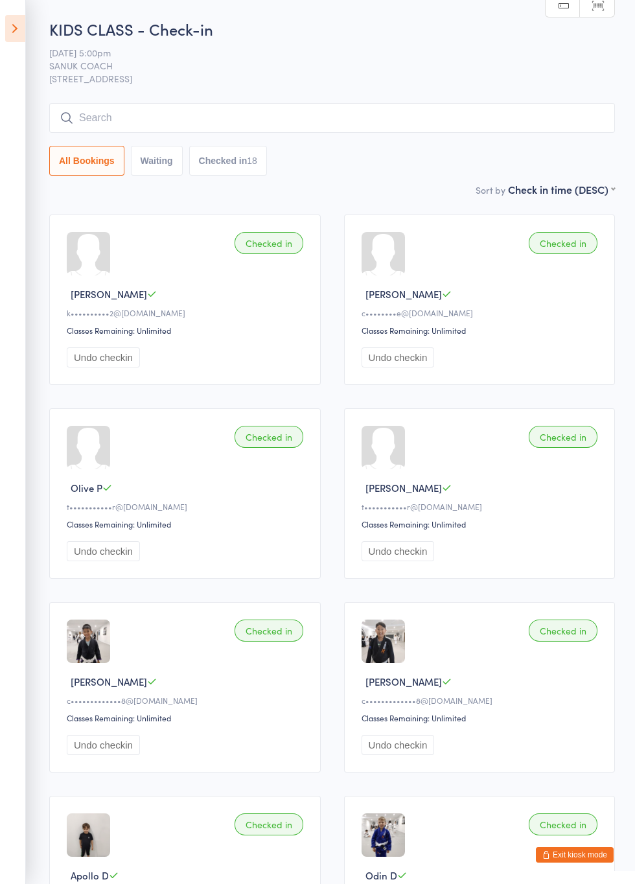
click at [477, 121] on input "search" at bounding box center [332, 118] width 566 height 30
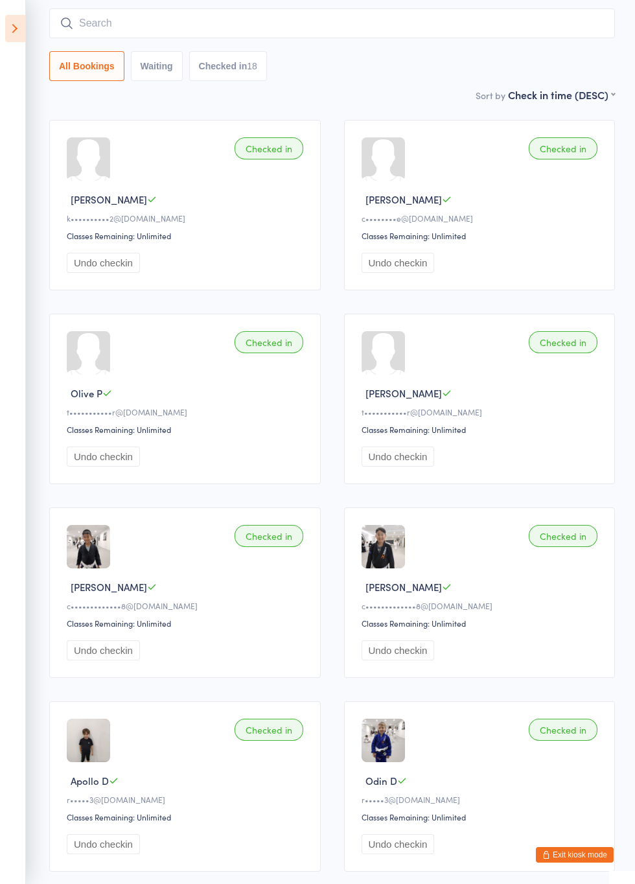
scroll to position [104, 0]
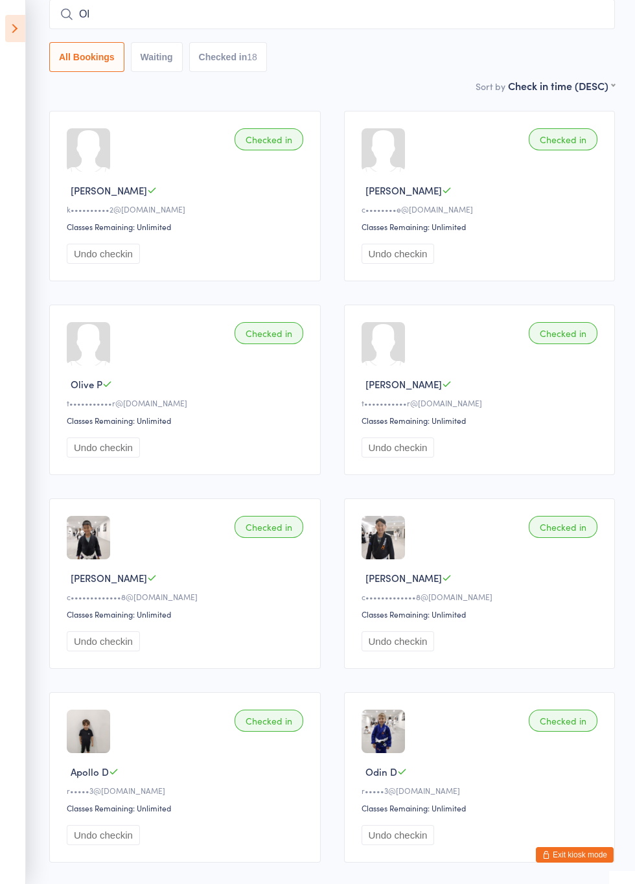
type input "O"
type input "Rusm"
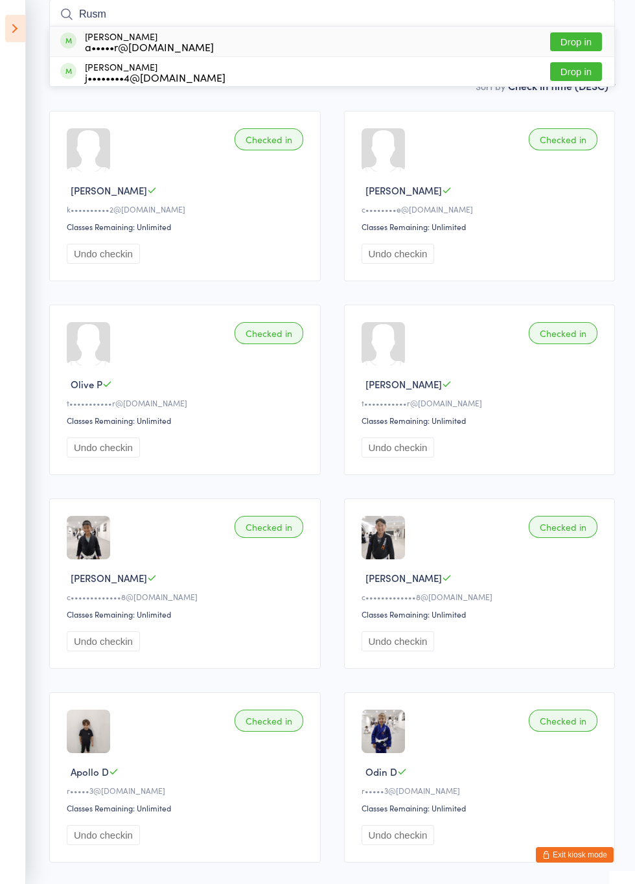
click at [586, 43] on button "Drop in" at bounding box center [576, 41] width 52 height 19
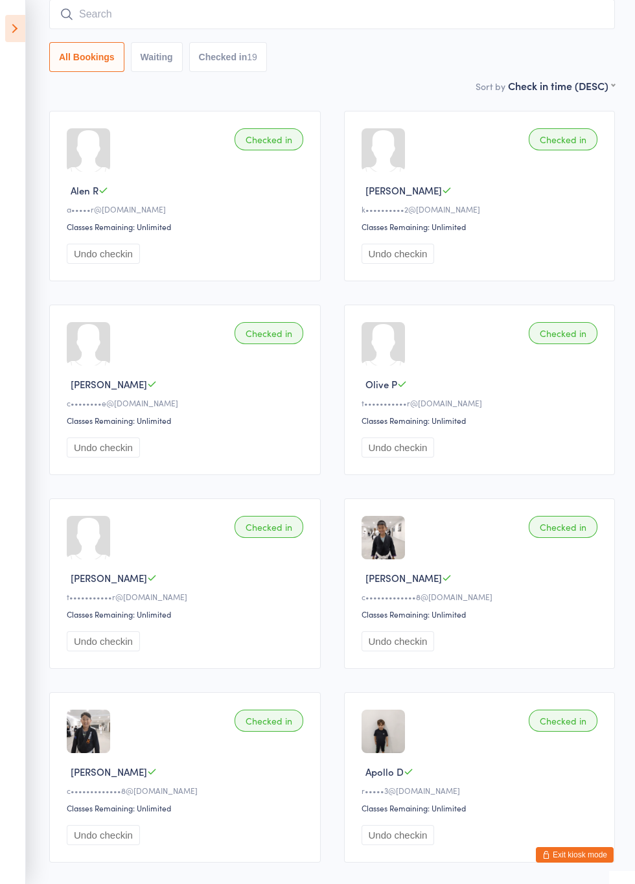
click at [447, 17] on input "search" at bounding box center [332, 14] width 566 height 30
type input "Arlo"
click at [588, 45] on button "Drop in" at bounding box center [576, 41] width 52 height 19
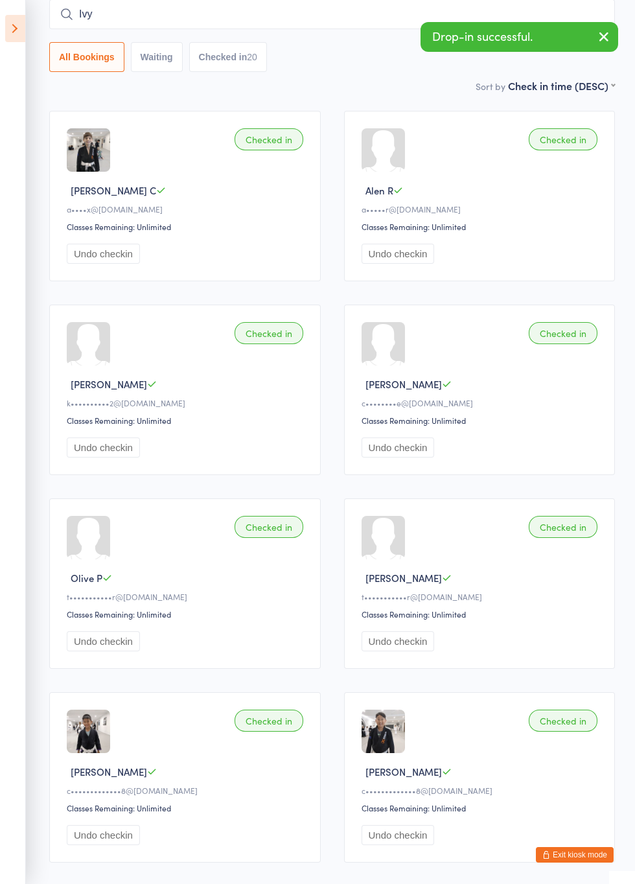
type input "Ivy"
click at [602, 41] on icon "button" at bounding box center [604, 37] width 16 height 16
click at [538, 17] on input "Ivy" at bounding box center [332, 14] width 566 height 30
click at [499, 19] on input "Ivy" at bounding box center [332, 14] width 566 height 30
click at [595, 18] on input "Ivy" at bounding box center [332, 14] width 566 height 30
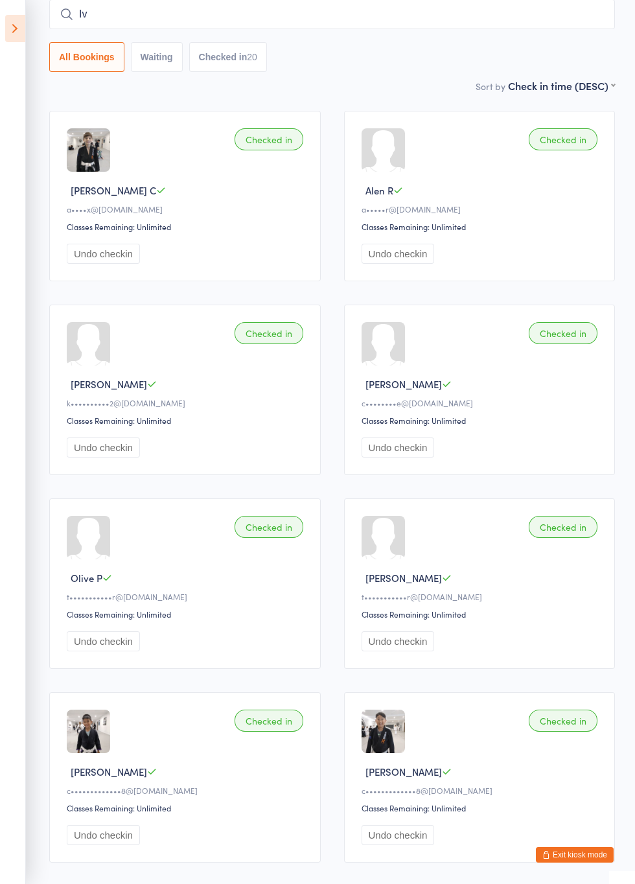
type input "Ivy"
click at [580, 45] on button "Drop in" at bounding box center [576, 41] width 52 height 19
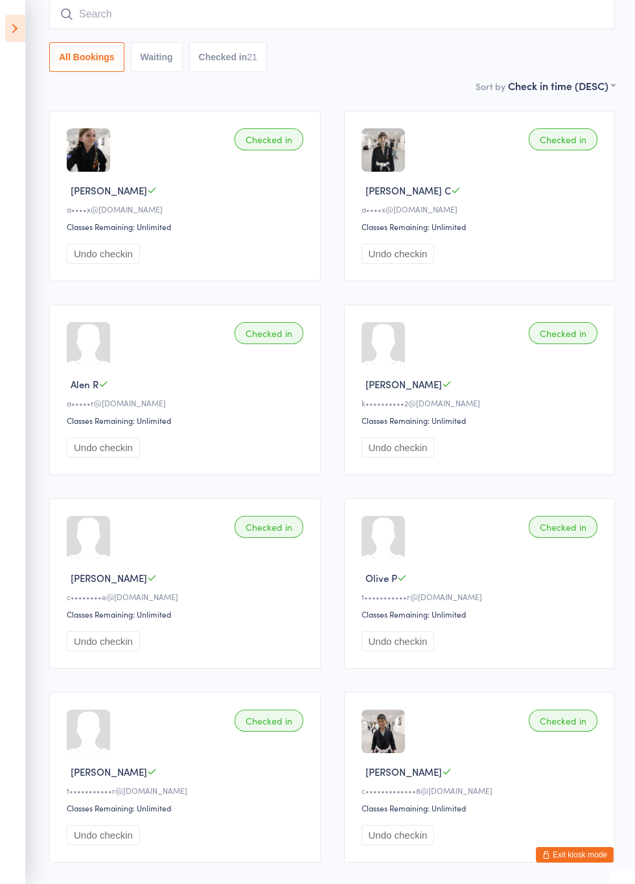
click at [453, 17] on input "search" at bounding box center [332, 14] width 566 height 30
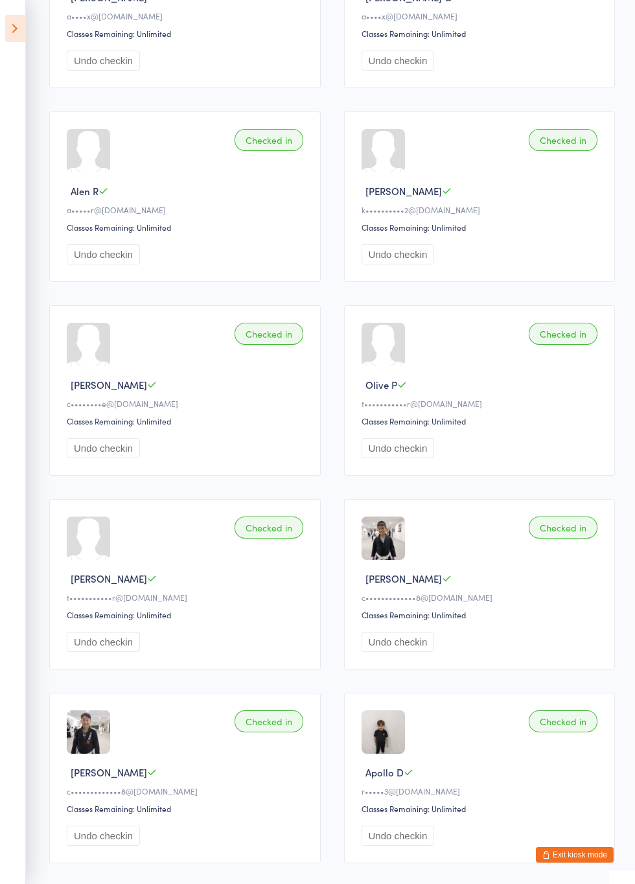
scroll to position [0, 0]
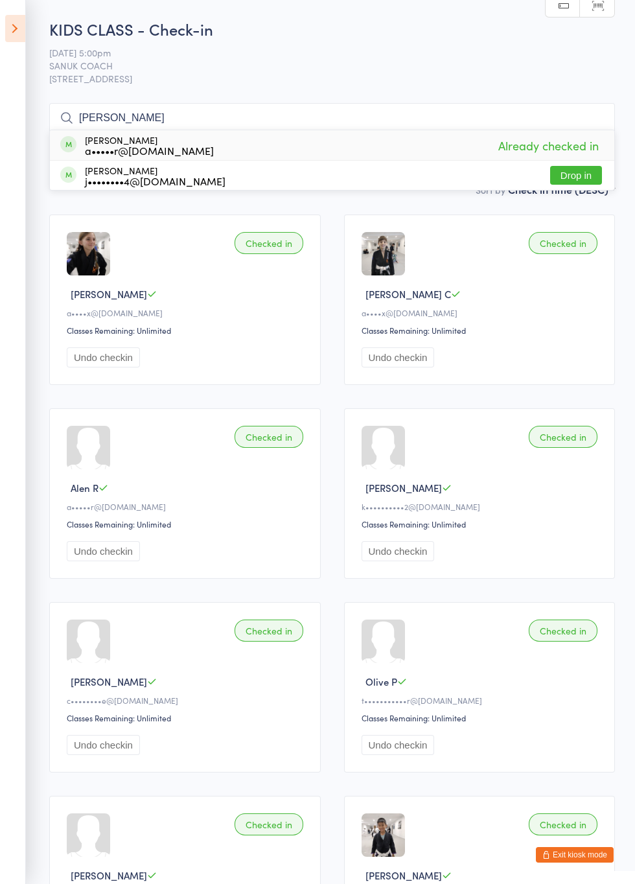
click at [503, 52] on span "11 Sep 5:00pm" at bounding box center [321, 52] width 545 height 13
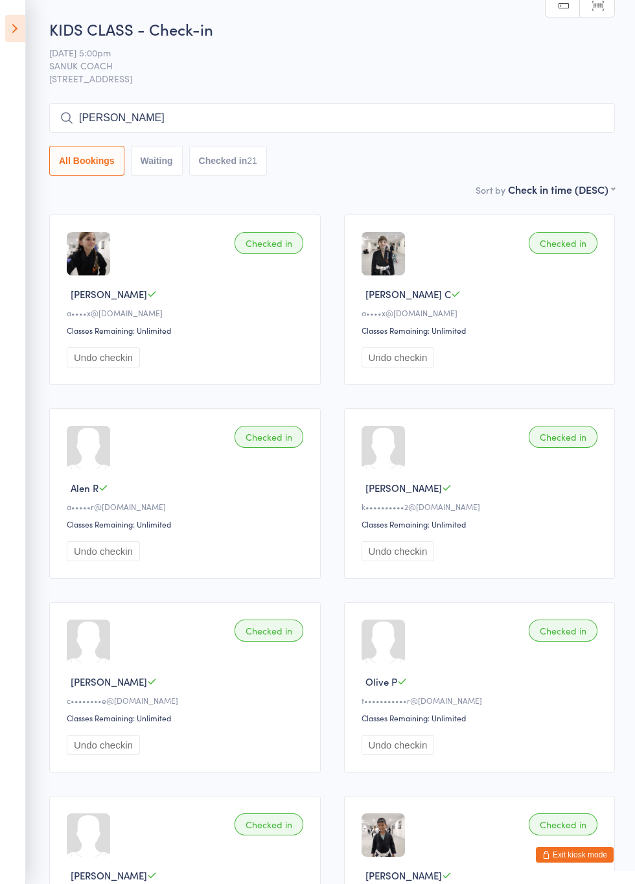
click at [259, 119] on input "Rusmir" at bounding box center [332, 118] width 566 height 30
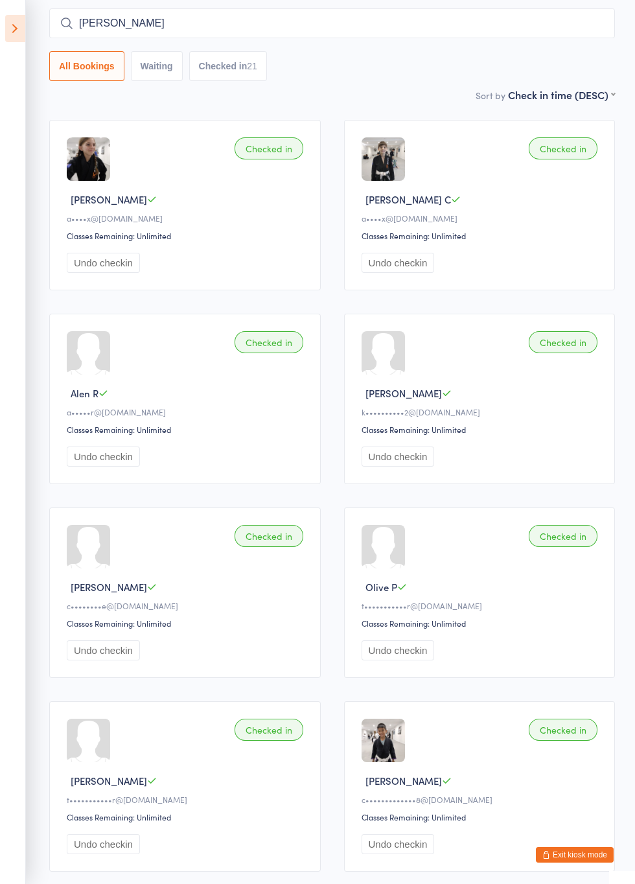
scroll to position [104, 0]
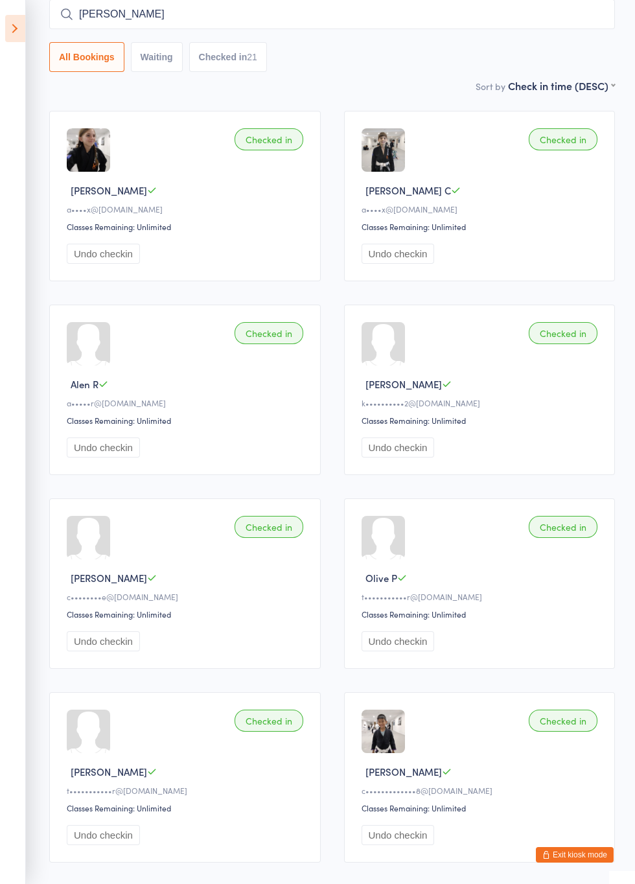
click at [339, 18] on input "Rusmir" at bounding box center [332, 14] width 566 height 30
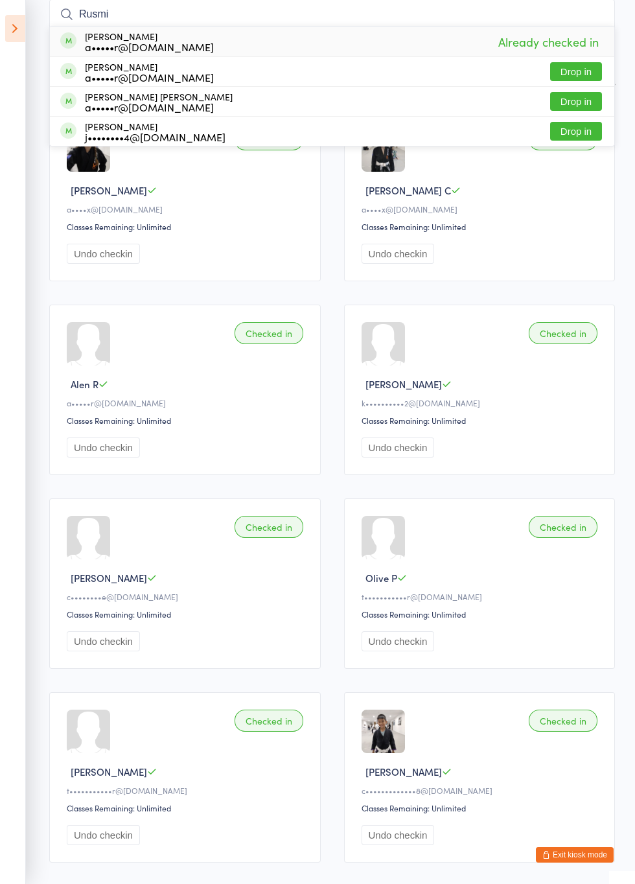
type input "Rusmir"
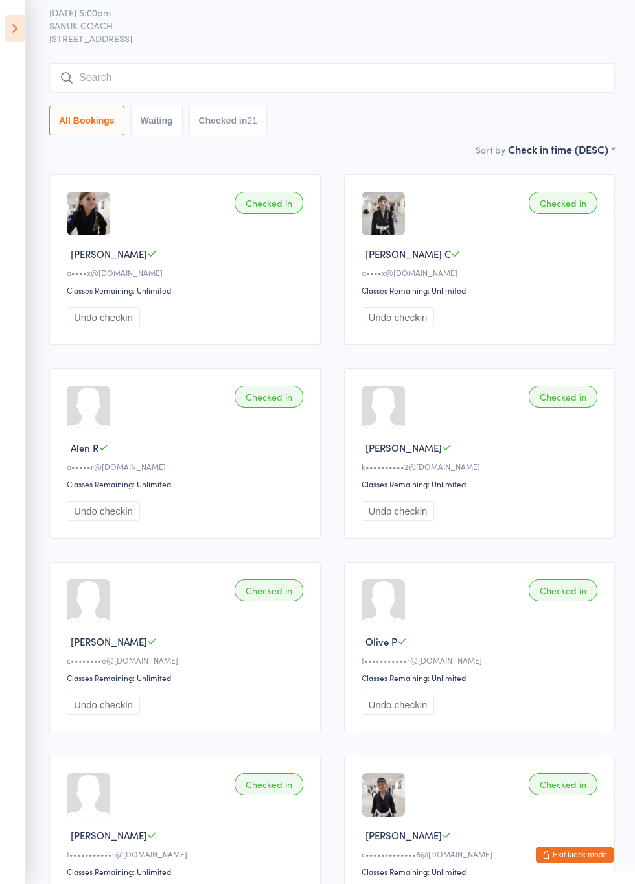
scroll to position [0, 0]
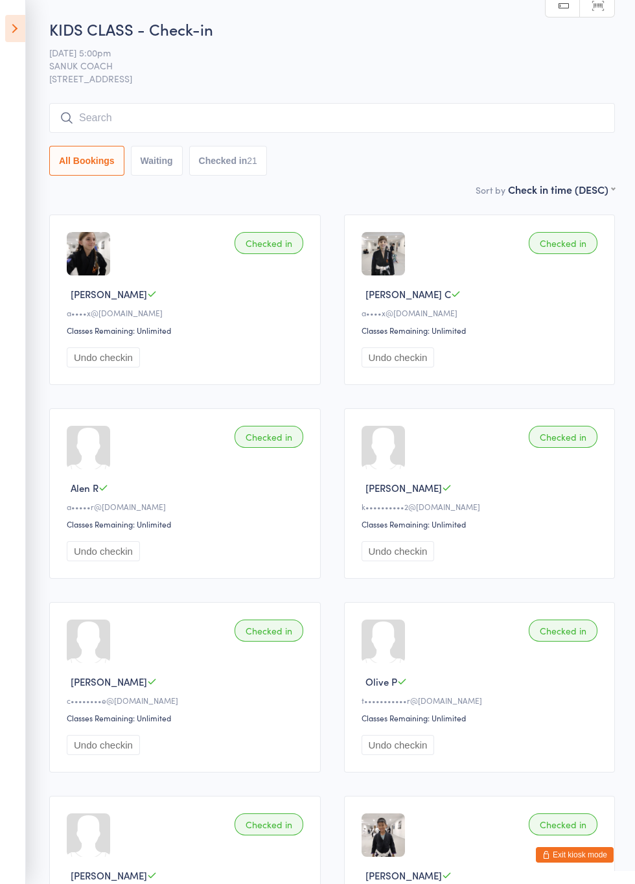
click at [13, 38] on icon at bounding box center [15, 28] width 20 height 27
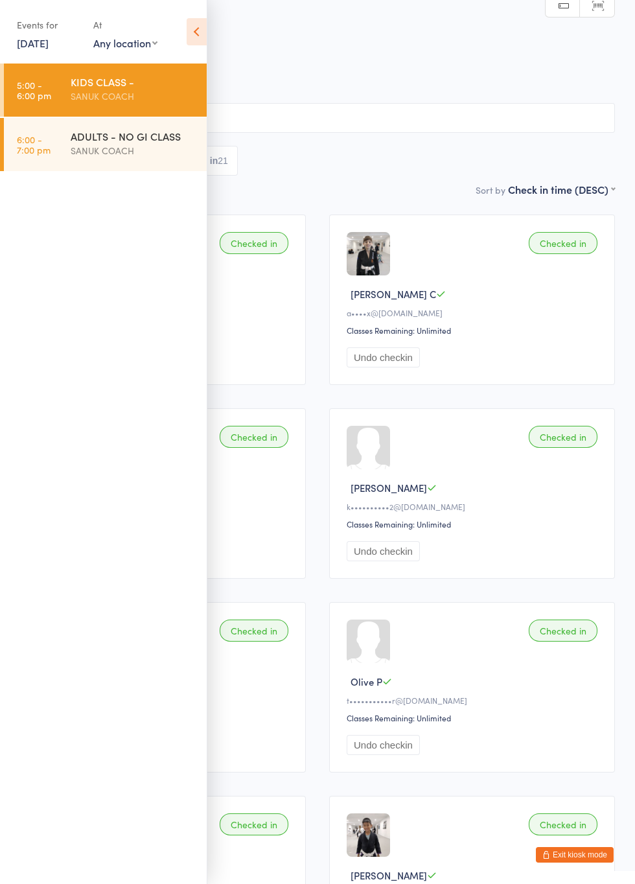
click at [203, 45] on icon at bounding box center [197, 31] width 20 height 27
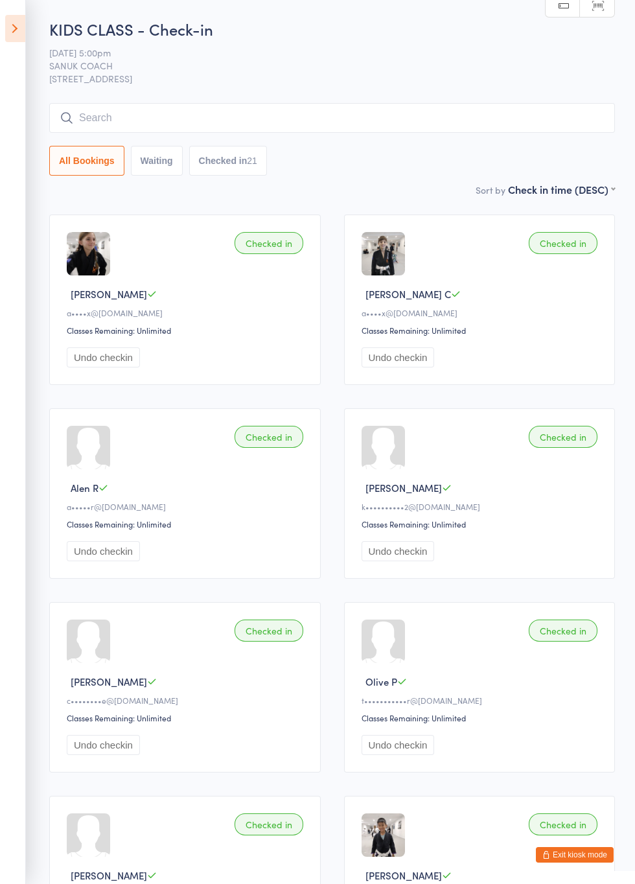
click at [575, 855] on button "Exit kiosk mode" at bounding box center [575, 855] width 78 height 16
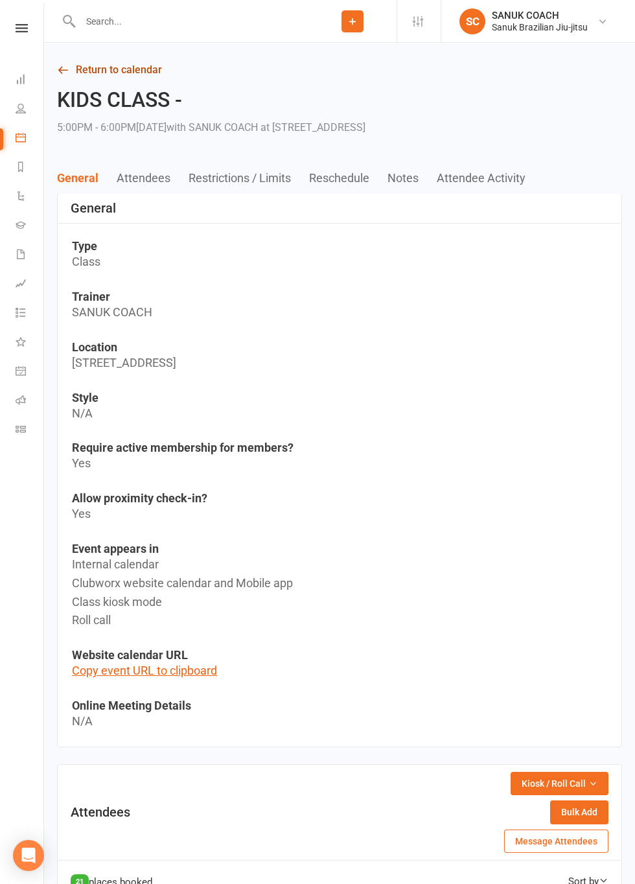
click at [122, 73] on link "Return to calendar" at bounding box center [339, 70] width 565 height 18
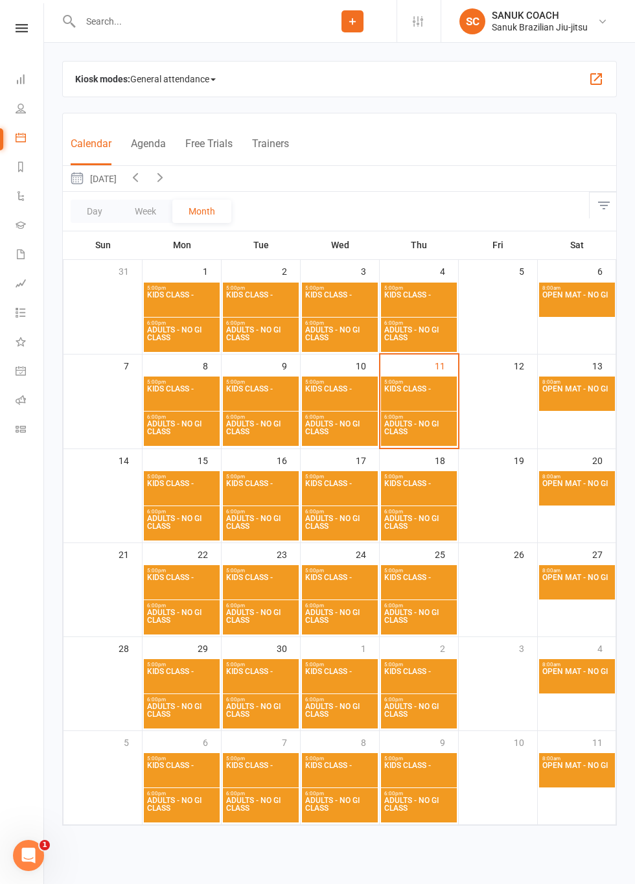
click at [426, 386] on span "KIDS CLASS -" at bounding box center [418, 396] width 71 height 23
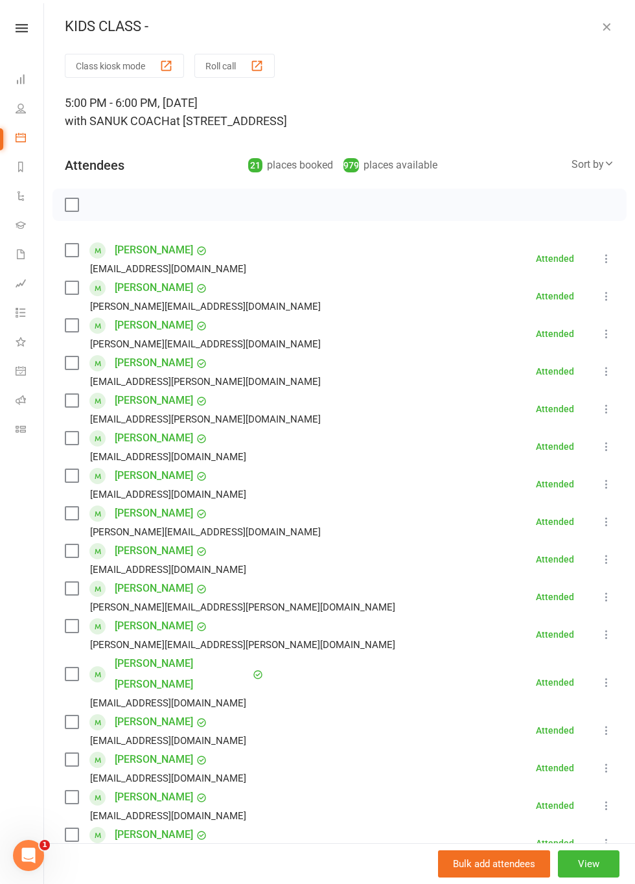
click at [233, 69] on button "Roll call" at bounding box center [234, 66] width 80 height 24
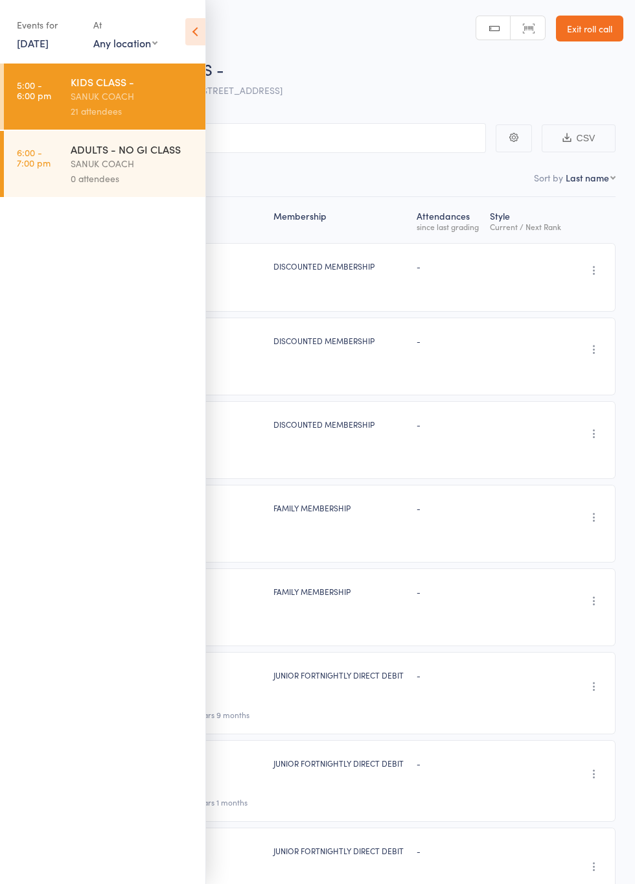
click at [201, 41] on icon at bounding box center [195, 31] width 20 height 27
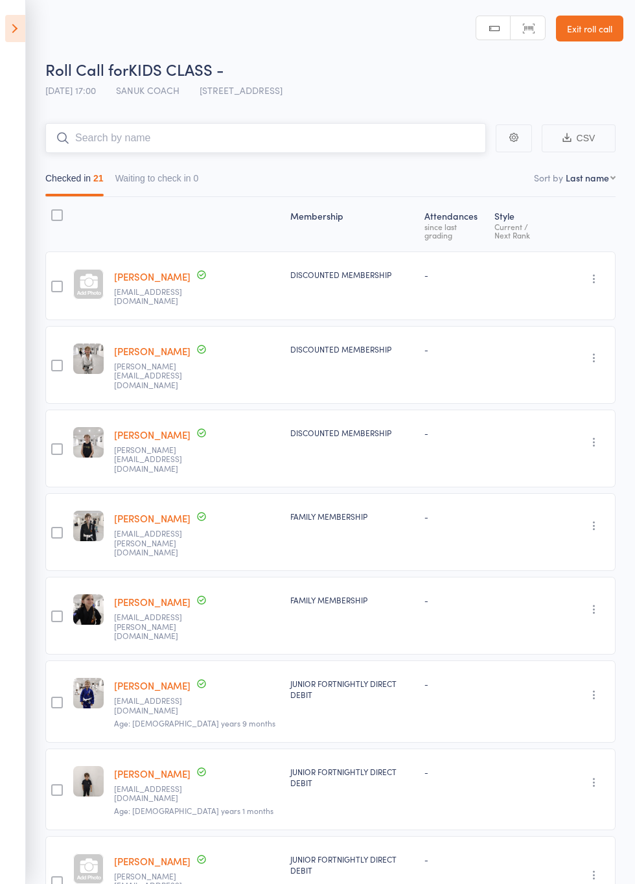
click at [331, 141] on input "search" at bounding box center [265, 138] width 441 height 30
type input "A"
type input "Olivia"
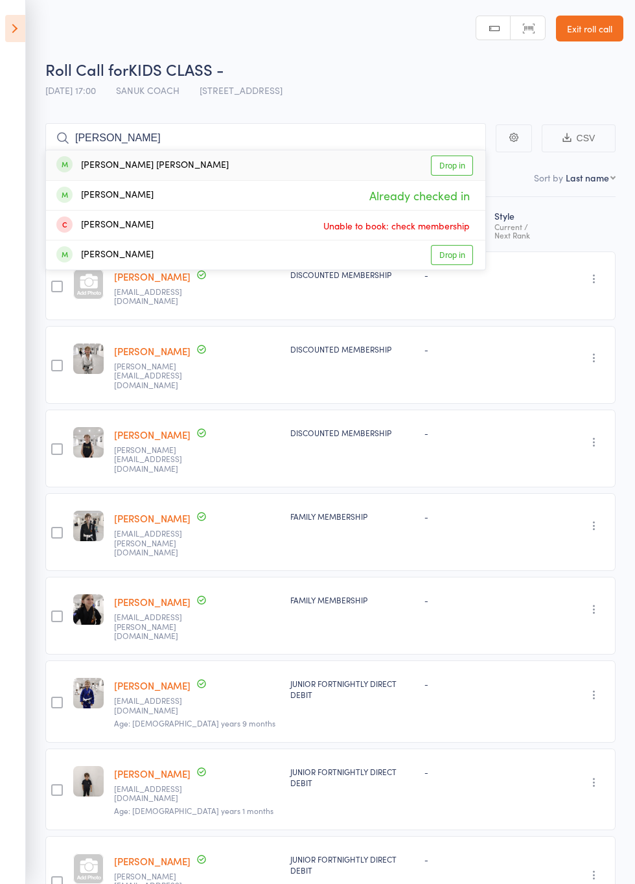
click at [455, 164] on link "Drop in" at bounding box center [452, 165] width 42 height 20
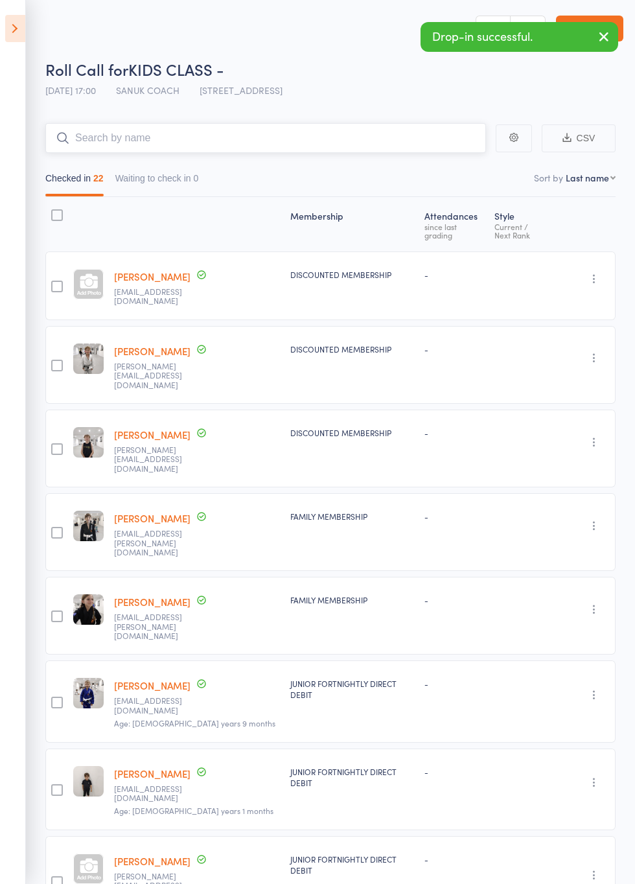
click at [341, 139] on input "search" at bounding box center [265, 138] width 441 height 30
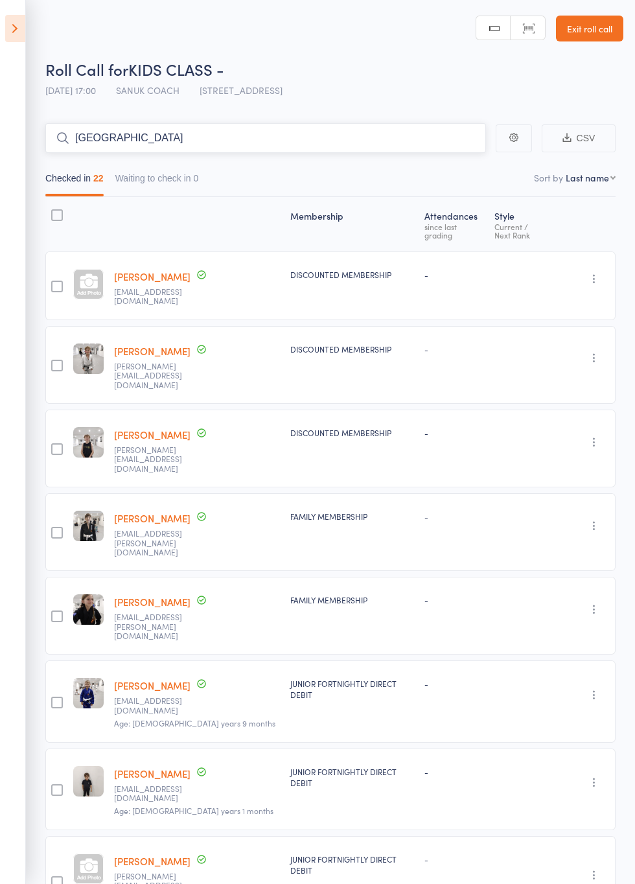
type input "Milan"
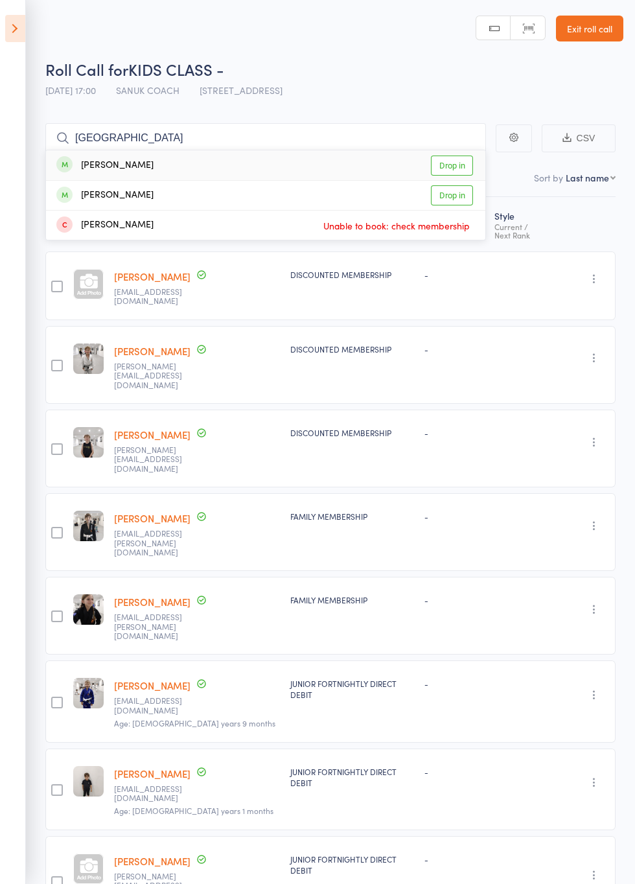
click at [460, 167] on link "Drop in" at bounding box center [452, 165] width 42 height 20
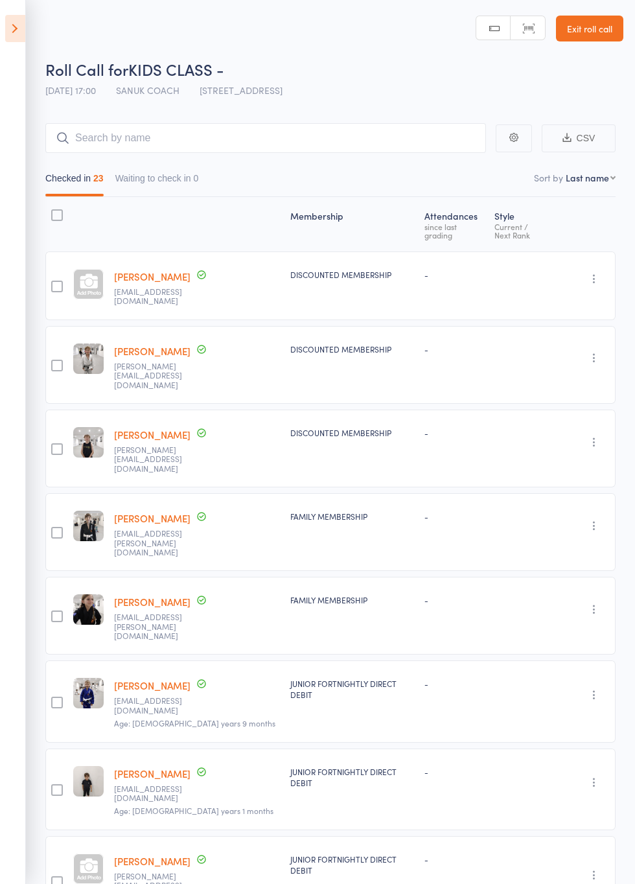
click at [24, 41] on icon at bounding box center [15, 28] width 20 height 27
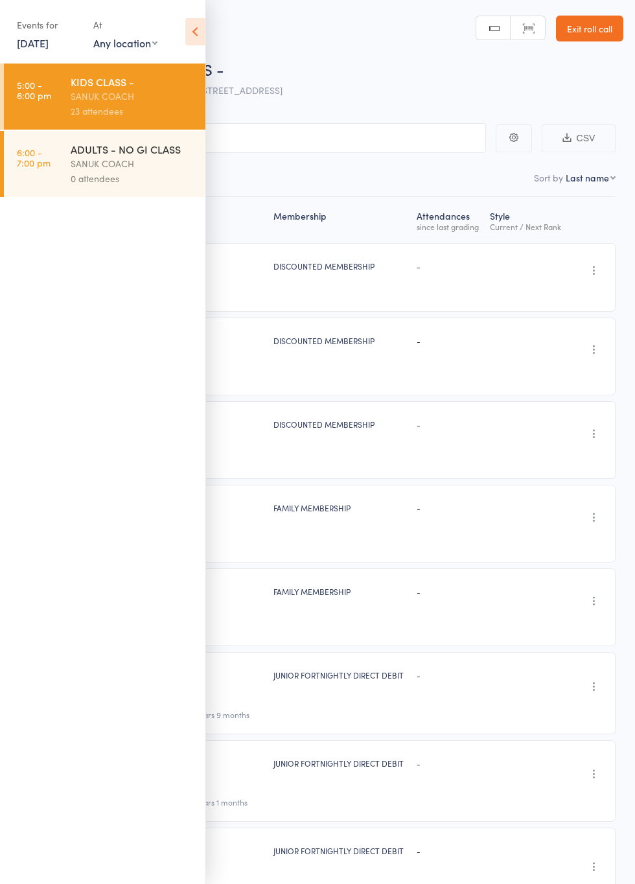
click at [196, 45] on icon at bounding box center [195, 31] width 20 height 27
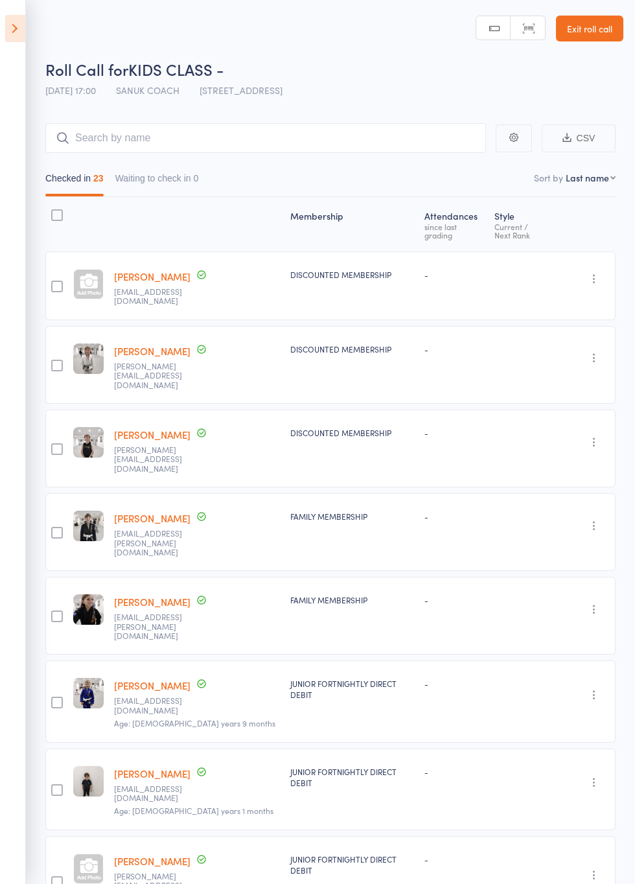
click at [568, 32] on link "Exit roll call" at bounding box center [589, 29] width 67 height 26
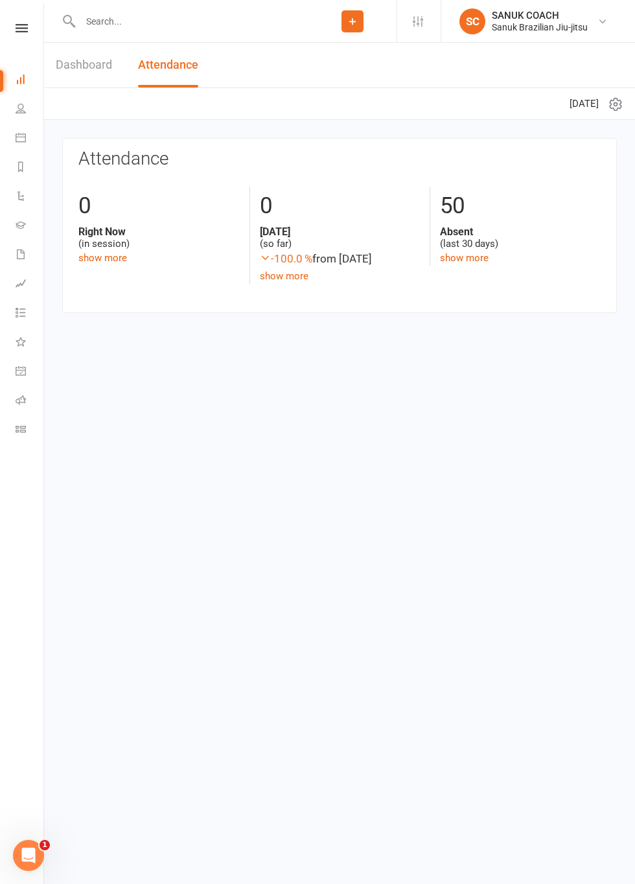
click at [25, 28] on icon at bounding box center [22, 28] width 12 height 8
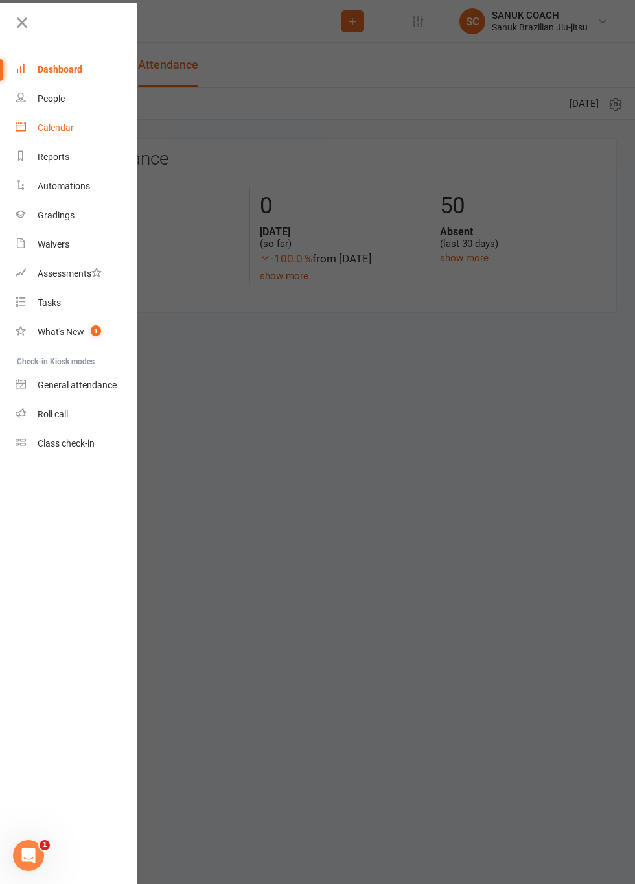
click at [72, 139] on link "Calendar" at bounding box center [77, 127] width 122 height 29
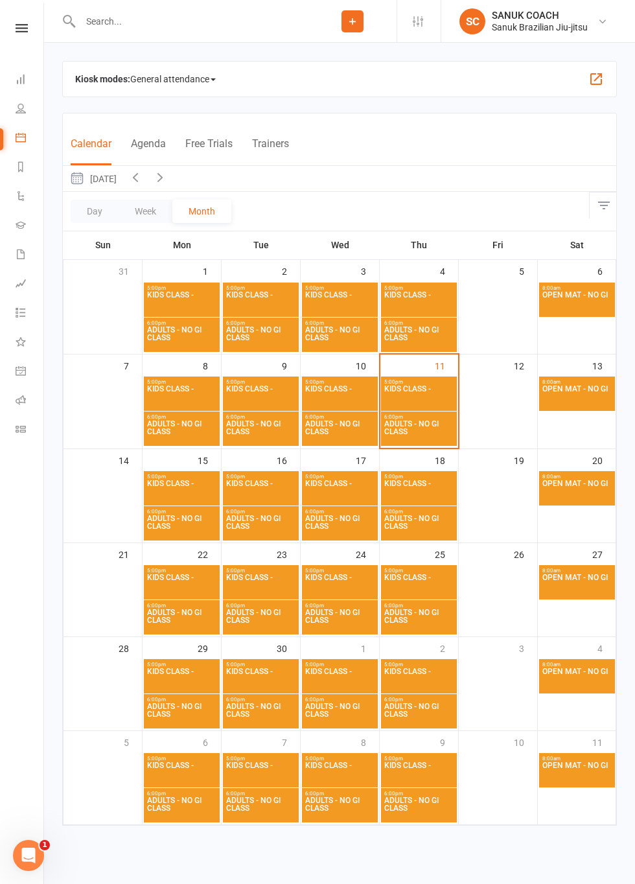
click at [414, 397] on span "KIDS CLASS -" at bounding box center [418, 396] width 71 height 23
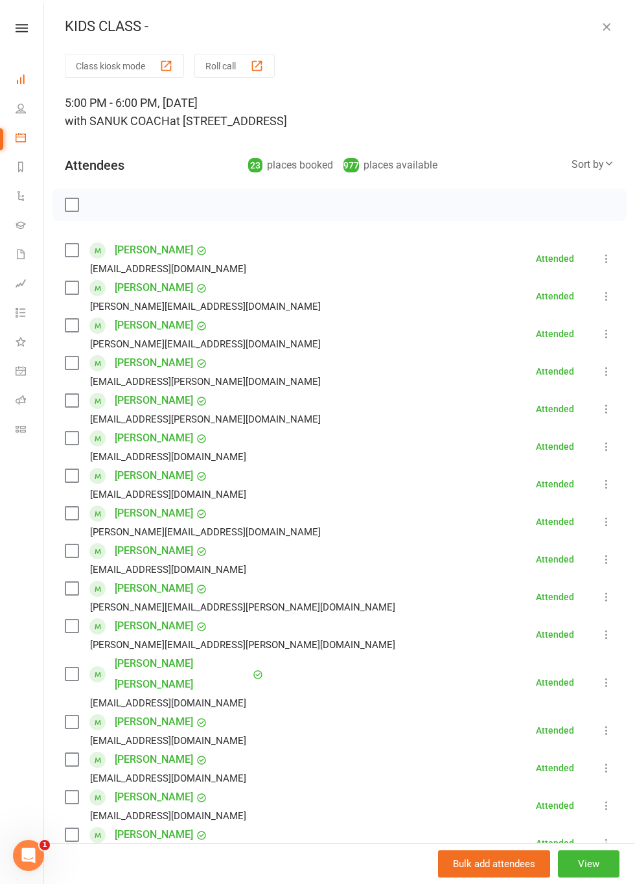
click at [27, 93] on link "Dashboard" at bounding box center [30, 80] width 29 height 29
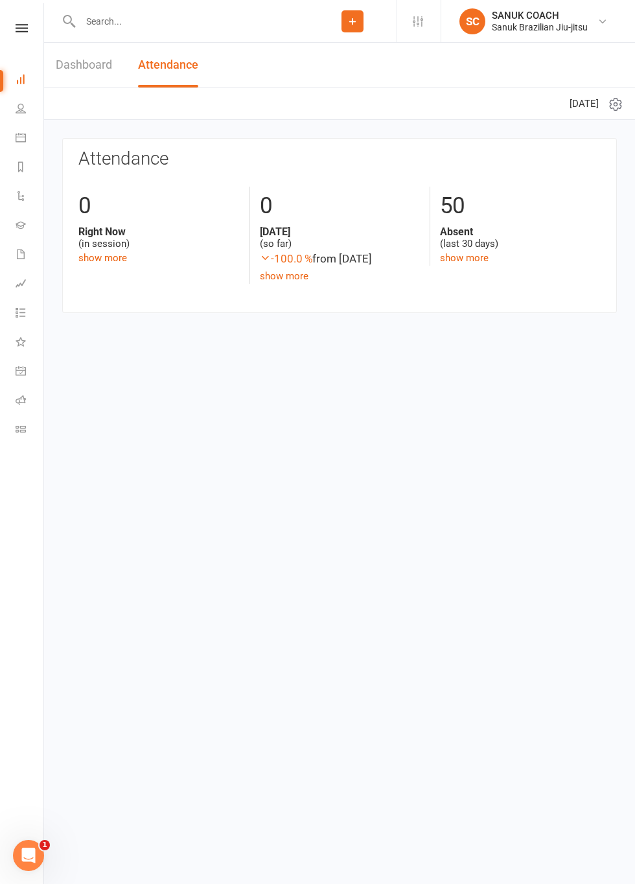
click at [34, 87] on link "Dashboard" at bounding box center [30, 80] width 29 height 29
click at [23, 26] on icon at bounding box center [22, 28] width 12 height 8
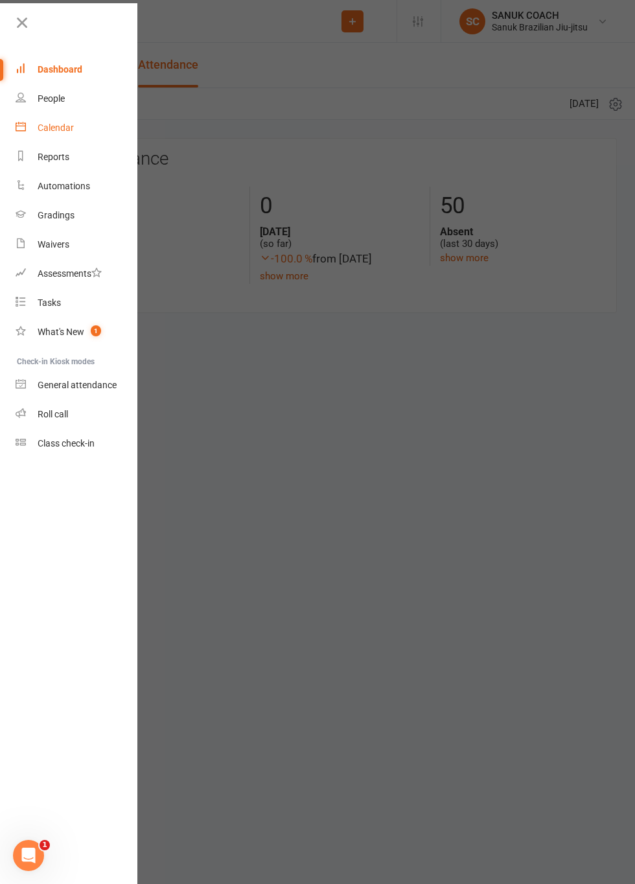
click at [69, 139] on link "Calendar" at bounding box center [77, 127] width 122 height 29
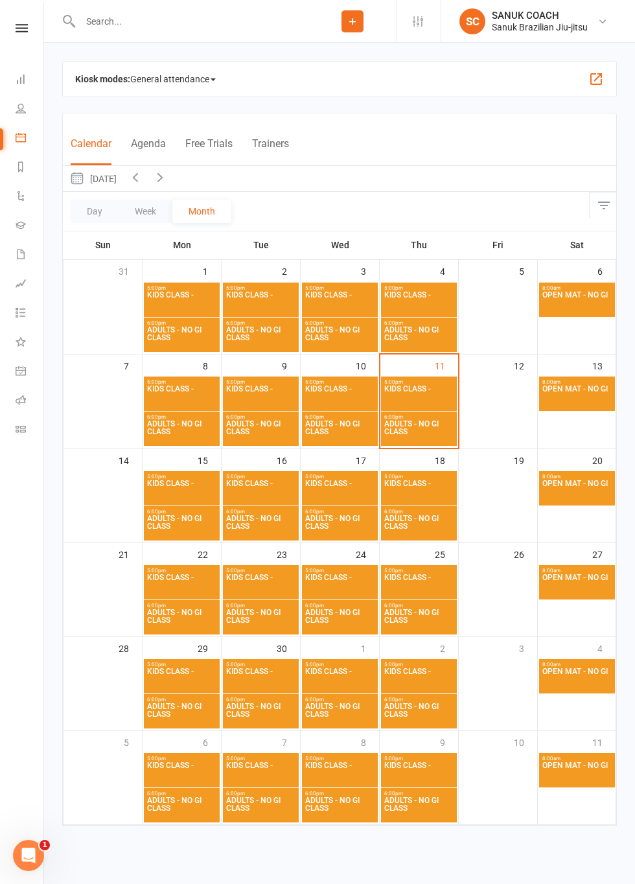
click at [143, 181] on icon "button" at bounding box center [135, 177] width 14 height 14
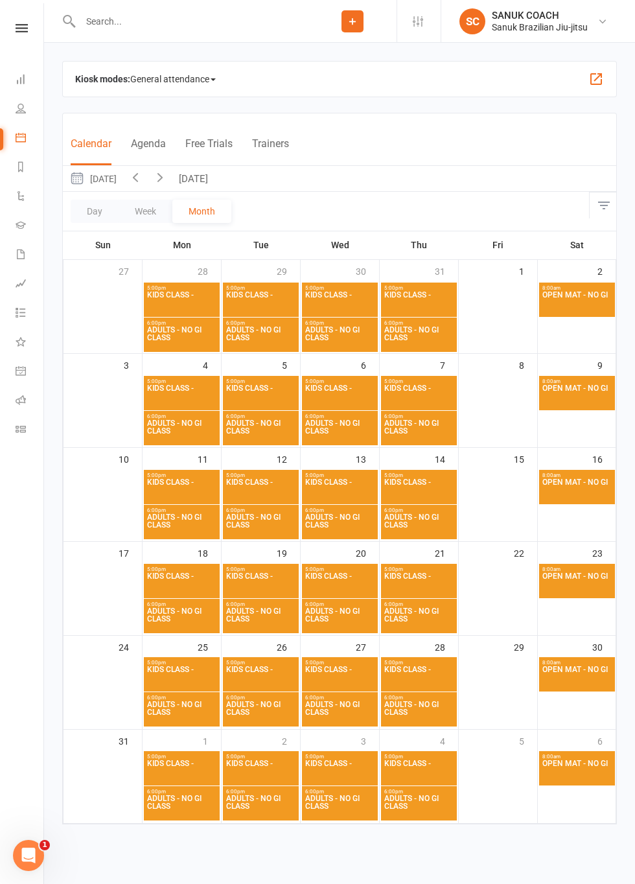
click at [347, 395] on span "KIDS CLASS -" at bounding box center [339, 395] width 71 height 23
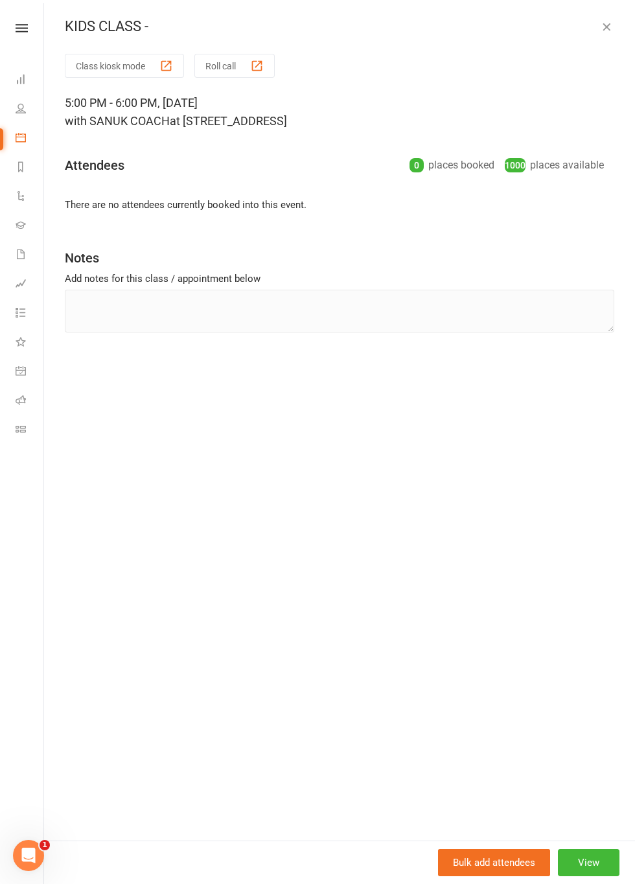
click at [235, 69] on button "Roll call" at bounding box center [234, 66] width 80 height 24
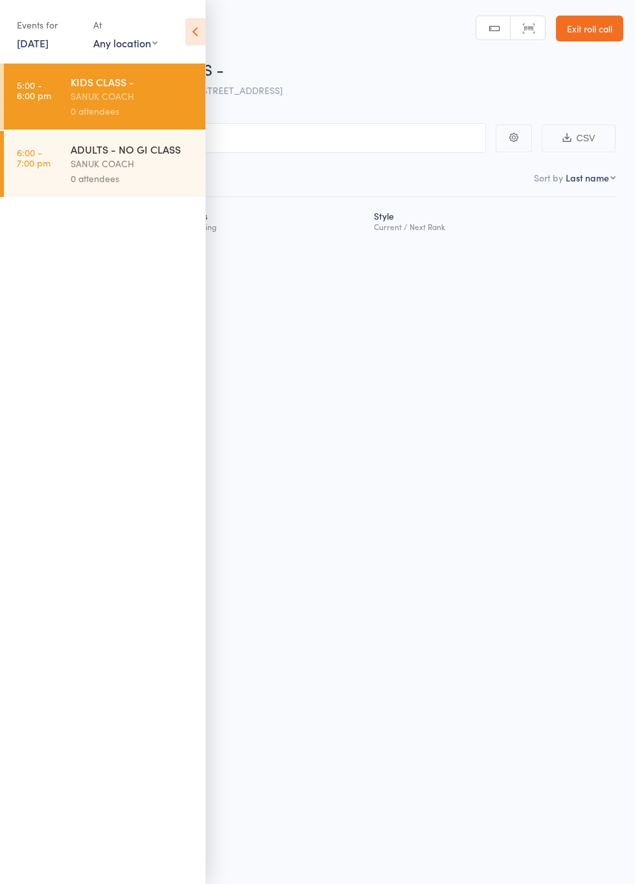
click at [192, 36] on icon at bounding box center [195, 31] width 20 height 27
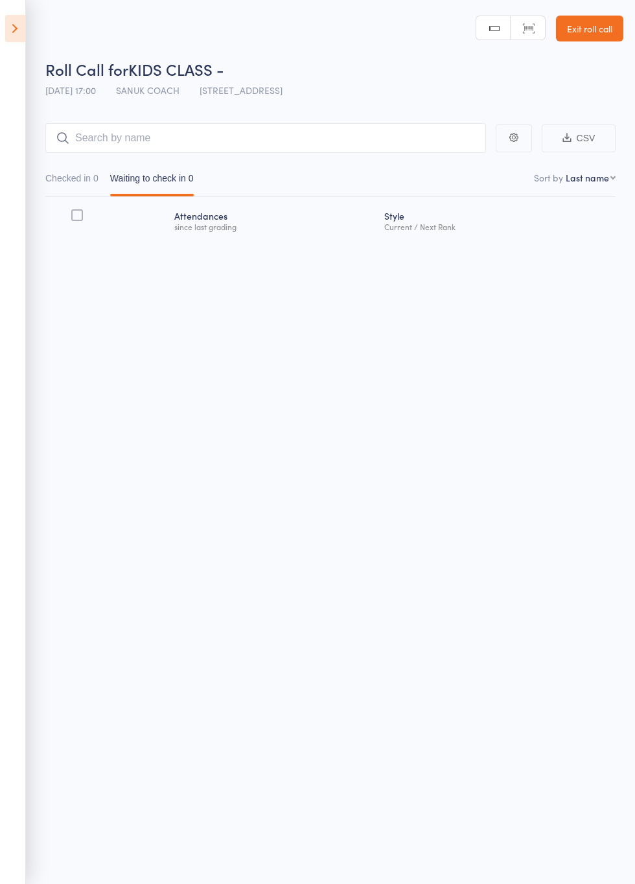
click at [599, 29] on link "Exit roll call" at bounding box center [589, 29] width 67 height 26
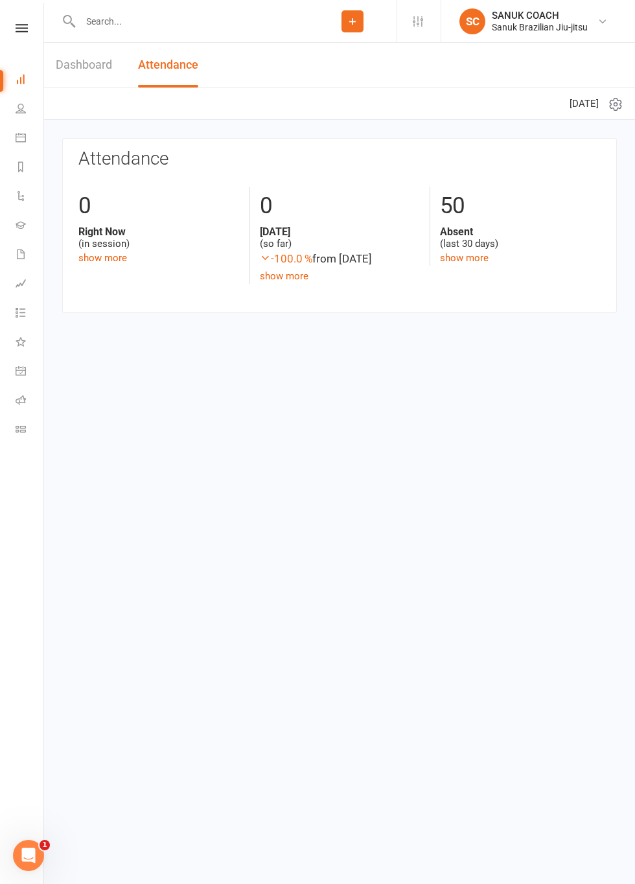
scroll to position [0, 1]
click at [21, 31] on icon at bounding box center [20, 28] width 12 height 8
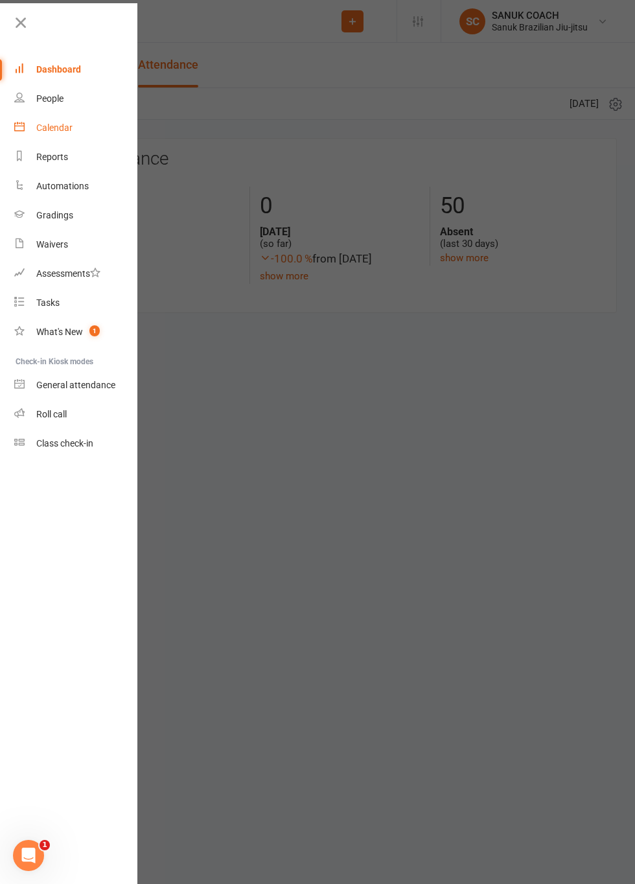
click at [66, 131] on div "Calendar" at bounding box center [54, 127] width 36 height 10
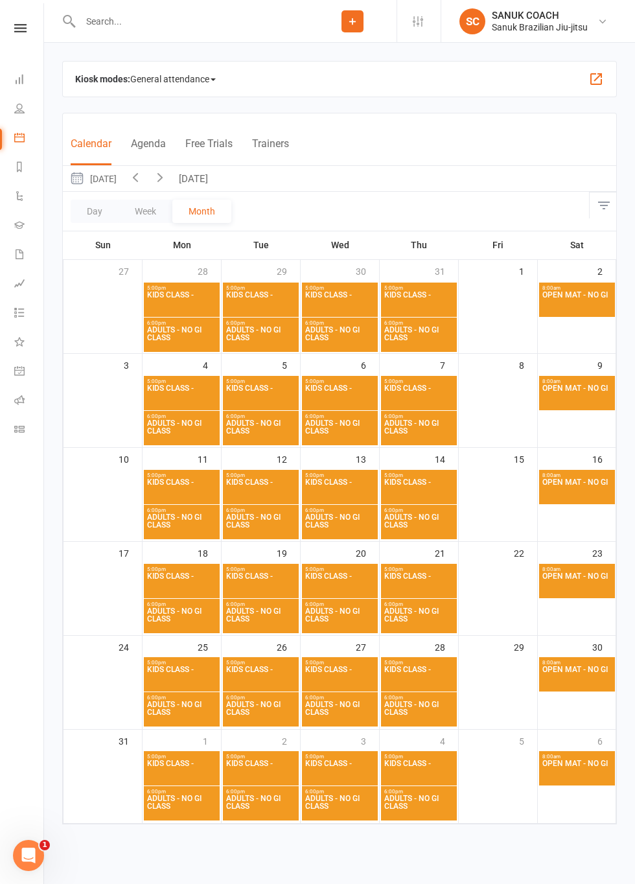
click at [343, 402] on span "KIDS CLASS -" at bounding box center [339, 395] width 71 height 23
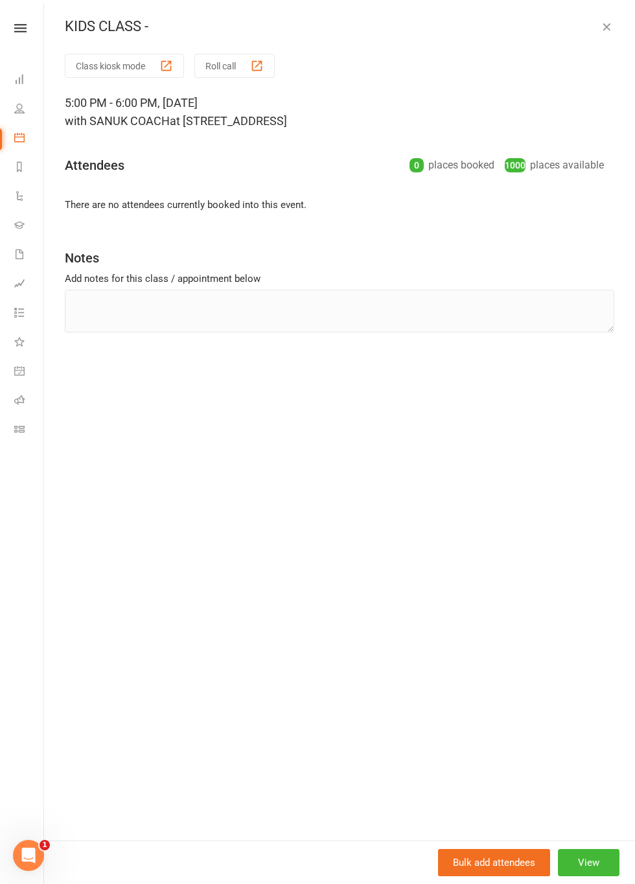
click at [139, 66] on button "Class kiosk mode" at bounding box center [124, 66] width 119 height 24
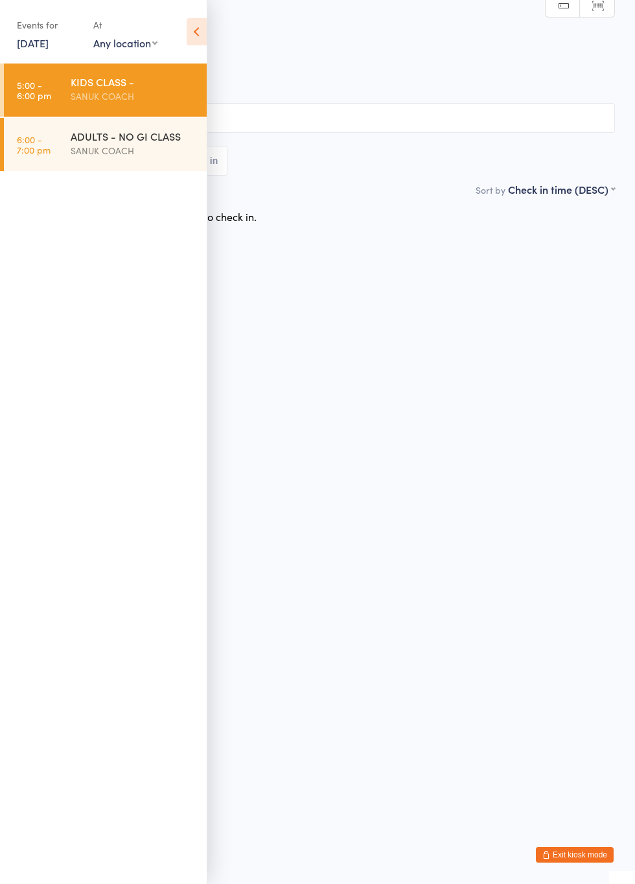
click at [205, 42] on icon at bounding box center [197, 31] width 20 height 27
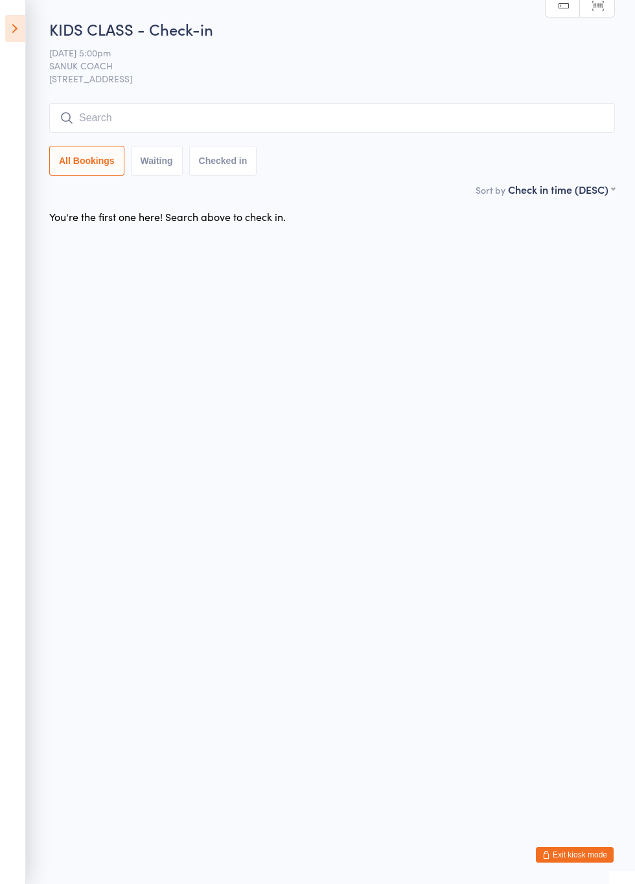
click at [23, 31] on icon at bounding box center [15, 28] width 20 height 27
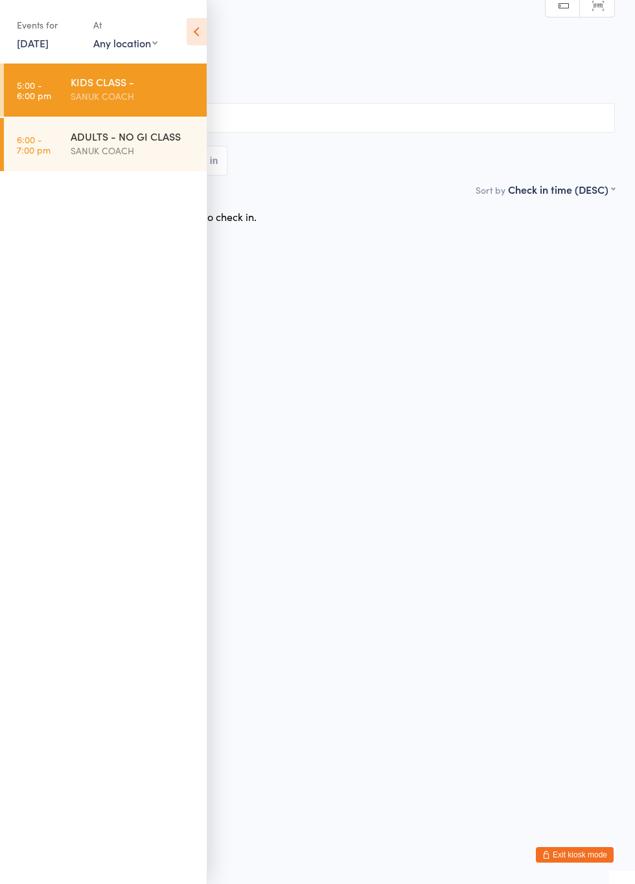
click at [191, 38] on icon at bounding box center [197, 31] width 20 height 27
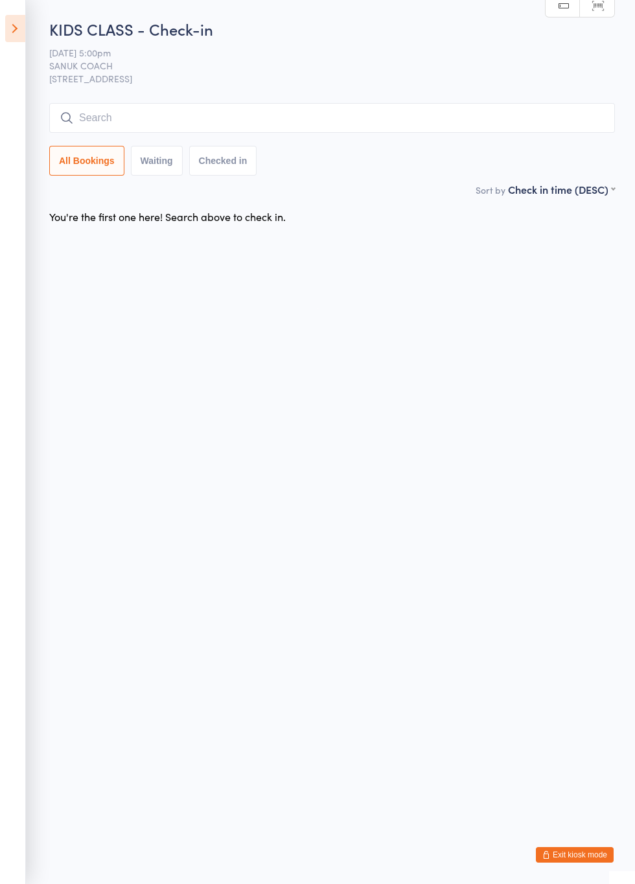
click at [593, 857] on button "Exit kiosk mode" at bounding box center [575, 855] width 78 height 16
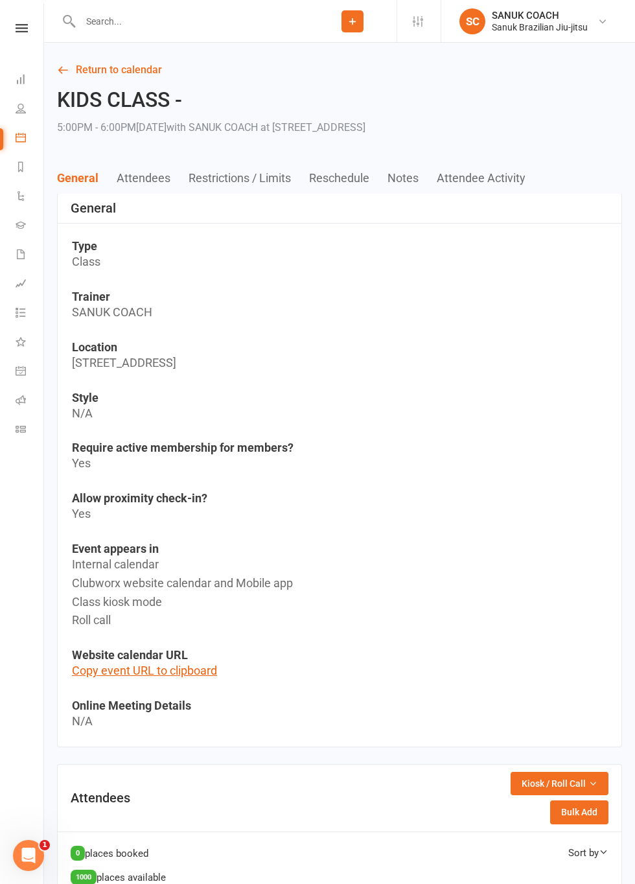
click at [25, 30] on icon at bounding box center [22, 28] width 12 height 8
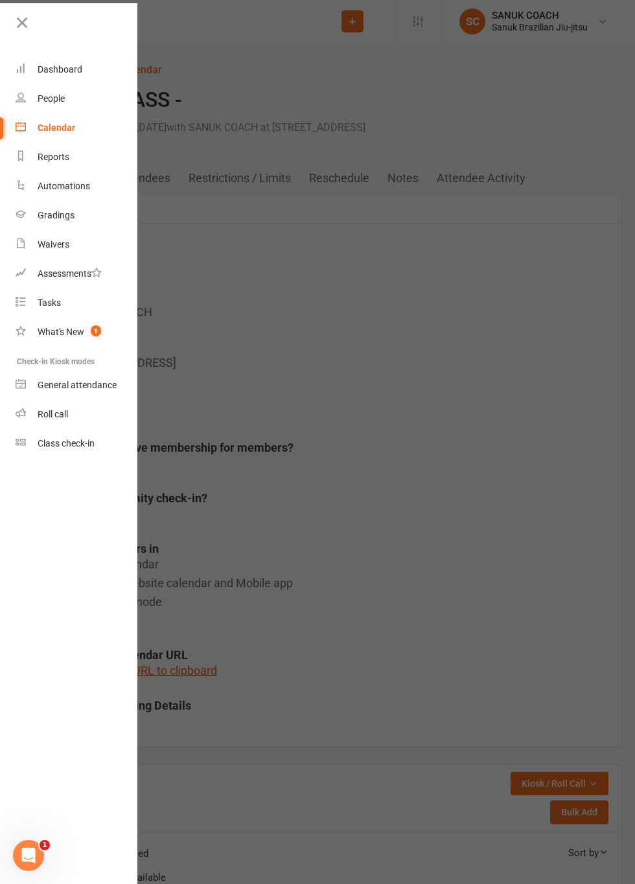
click at [266, 104] on div at bounding box center [317, 442] width 635 height 884
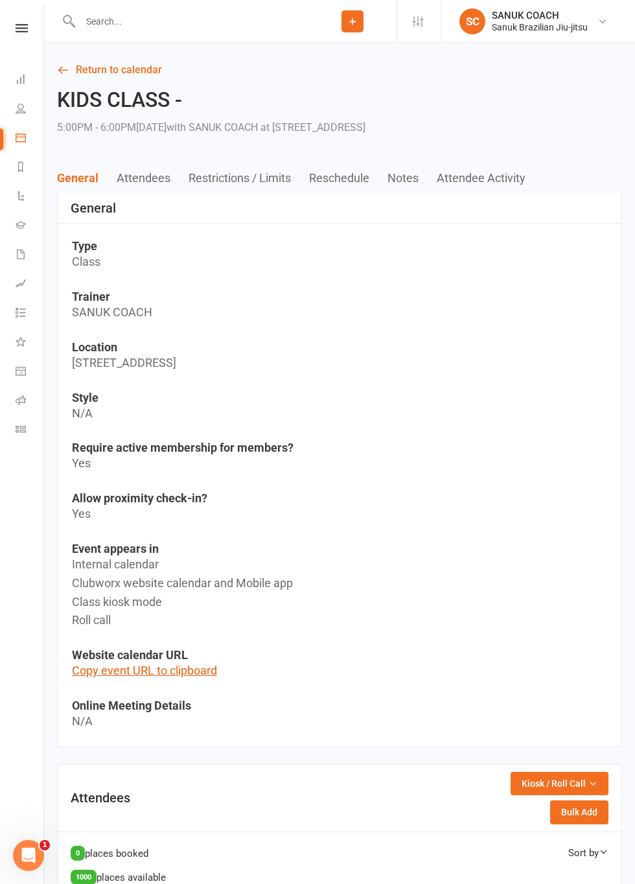
click at [25, 28] on icon at bounding box center [22, 28] width 12 height 8
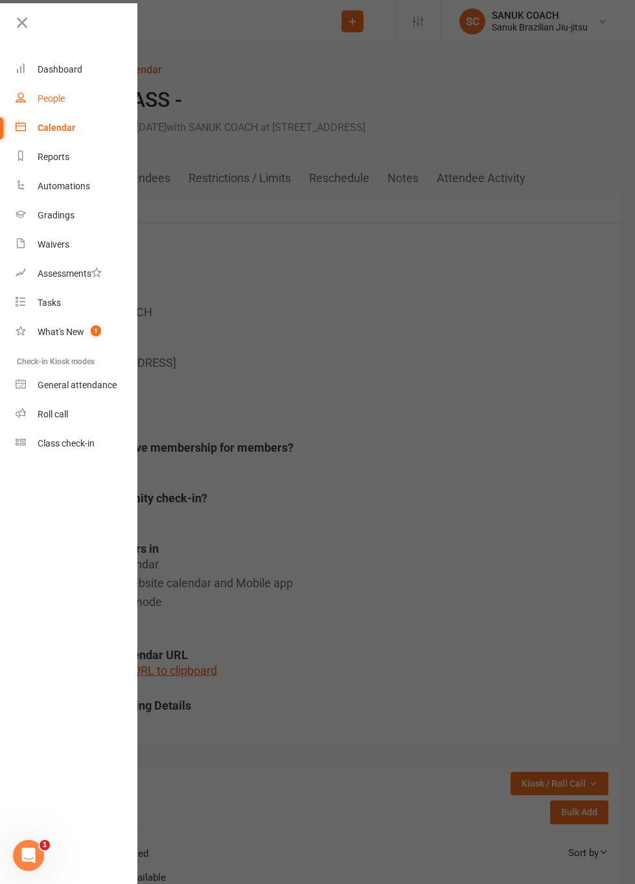
click at [54, 102] on div "People" at bounding box center [51, 98] width 27 height 10
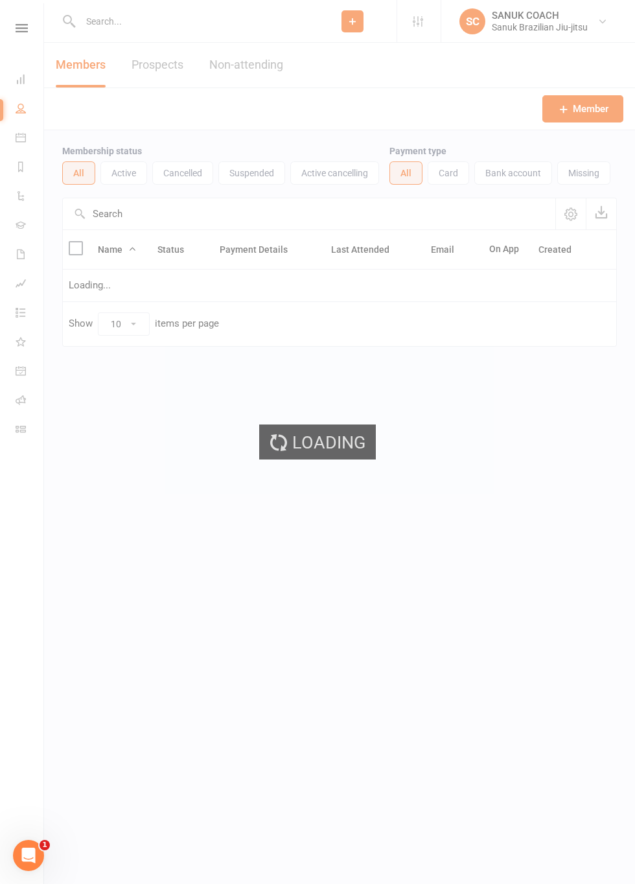
click at [38, 33] on div "Clubworx" at bounding box center [21, 45] width 43 height 42
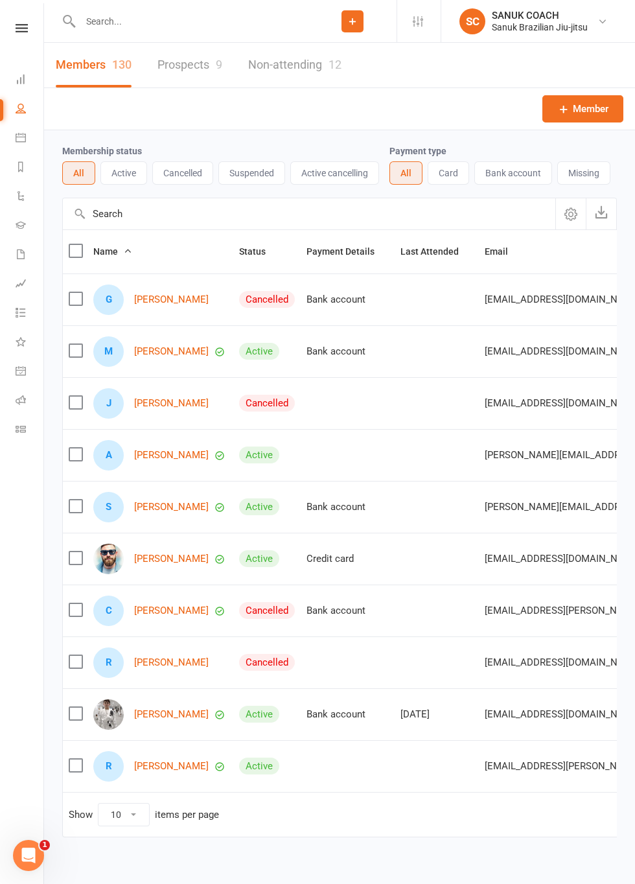
click at [25, 32] on icon at bounding box center [22, 28] width 12 height 8
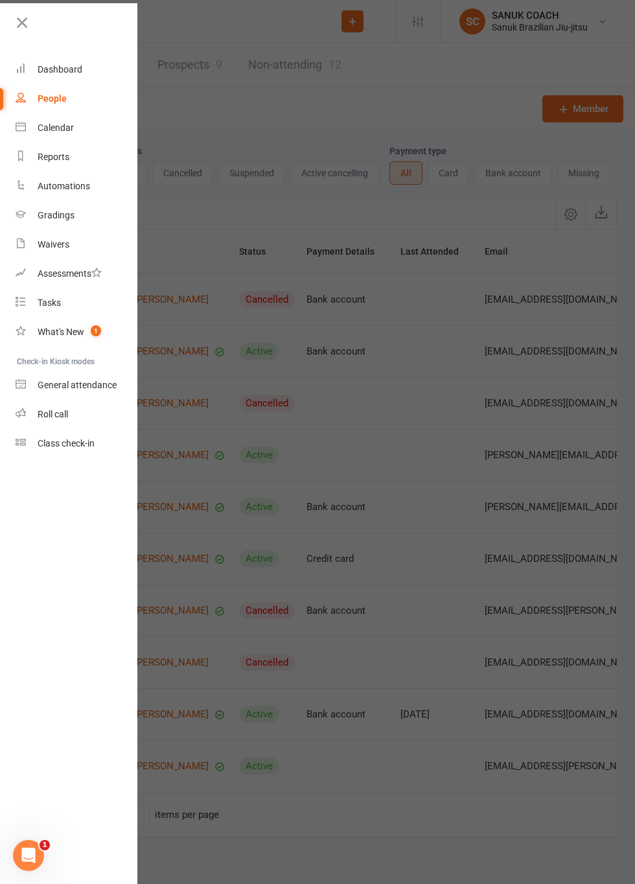
click at [558, 590] on div at bounding box center [317, 442] width 635 height 884
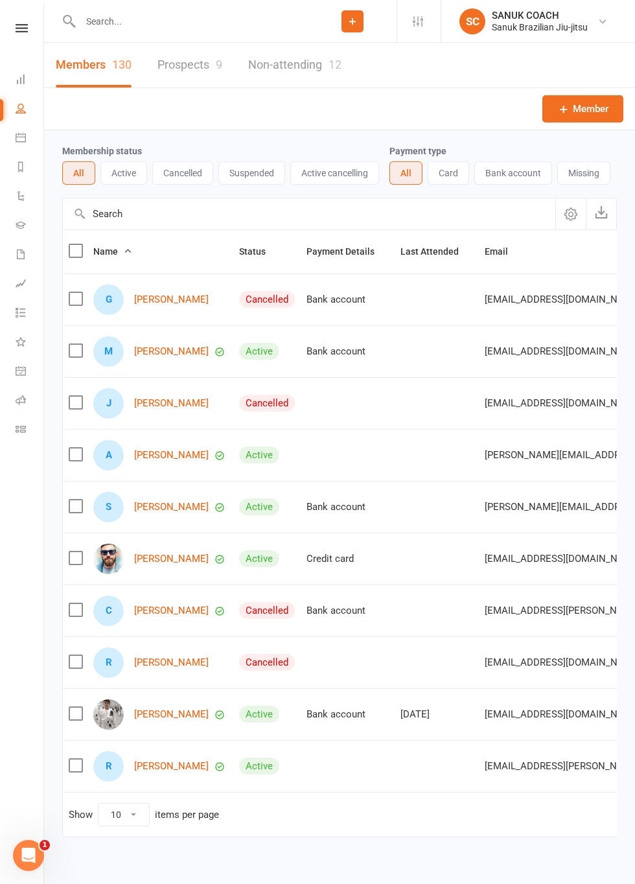
click at [24, 30] on icon at bounding box center [22, 28] width 12 height 8
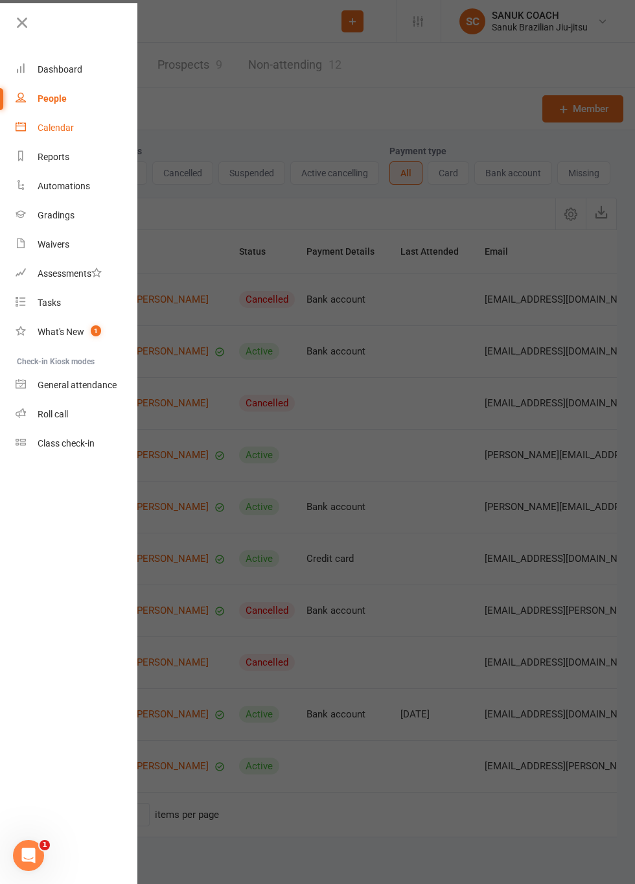
click at [57, 131] on div "Calendar" at bounding box center [56, 127] width 36 height 10
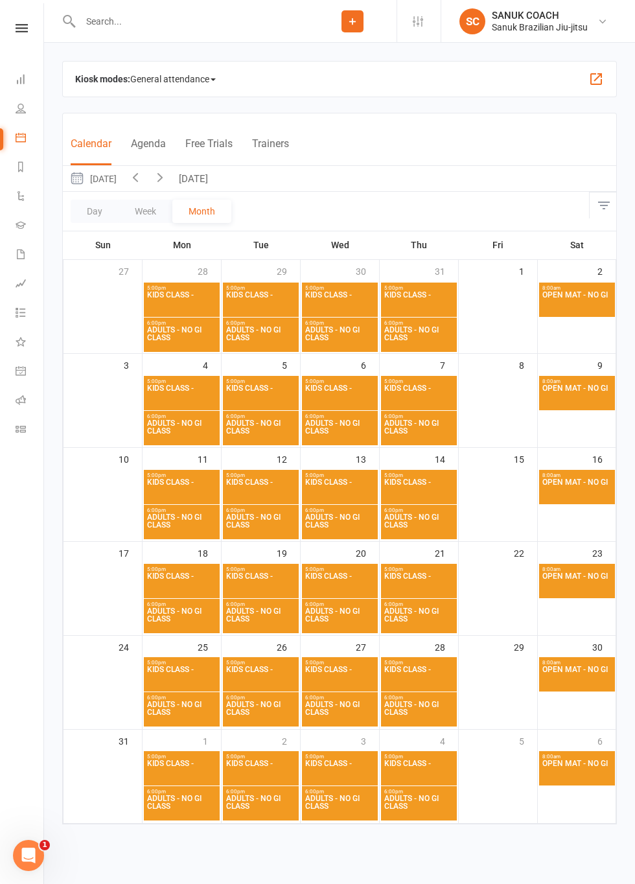
click at [420, 397] on span "KIDS CLASS -" at bounding box center [418, 395] width 71 height 23
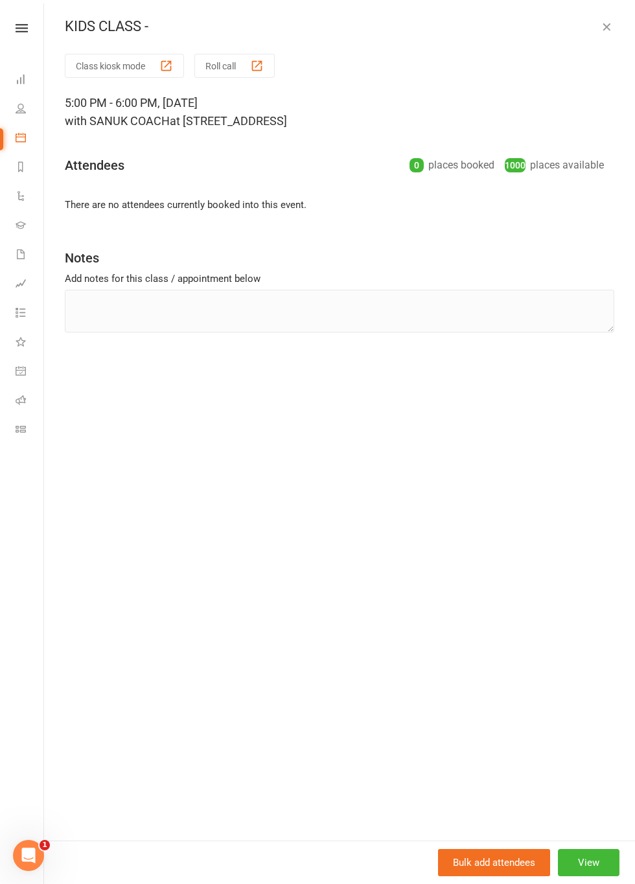
click at [233, 69] on button "Roll call" at bounding box center [234, 66] width 80 height 24
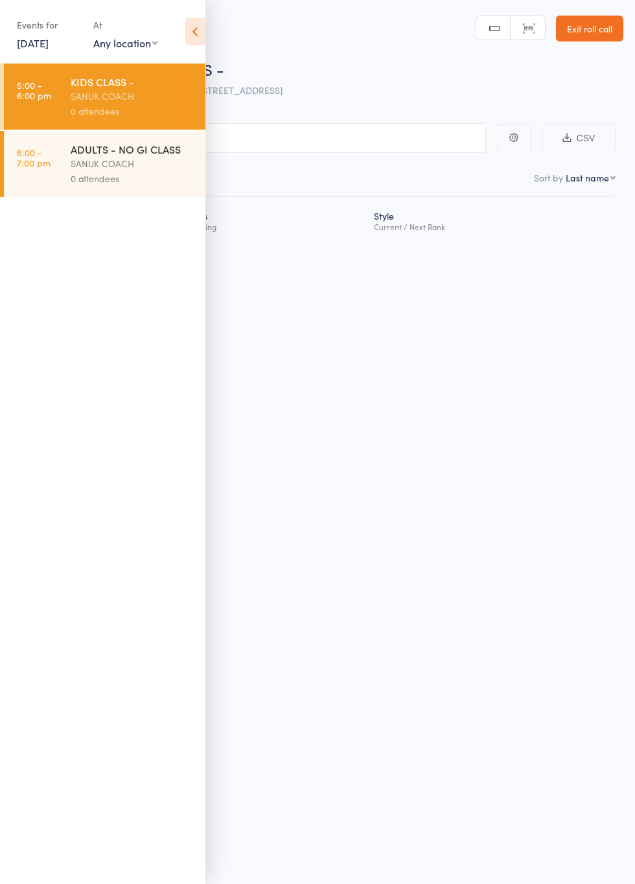
click at [196, 35] on icon at bounding box center [195, 31] width 20 height 27
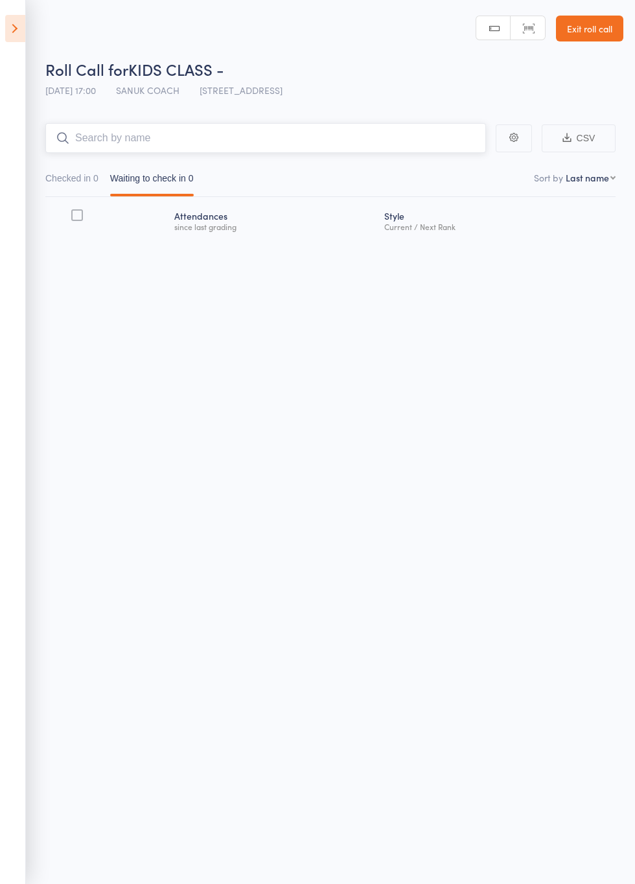
click at [314, 144] on input "search" at bounding box center [265, 138] width 441 height 30
type input "[PERSON_NAME]"
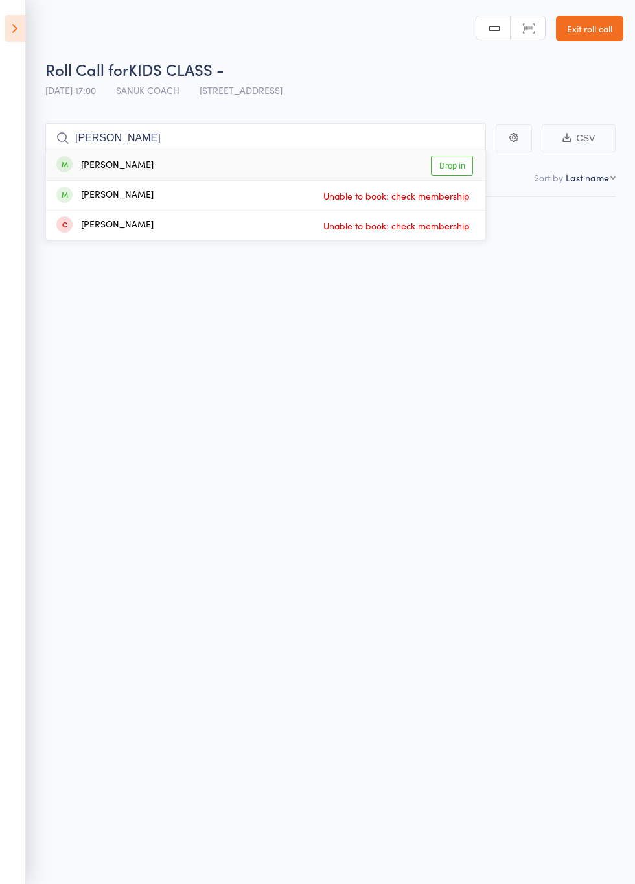
click at [454, 168] on link "Drop in" at bounding box center [452, 165] width 42 height 20
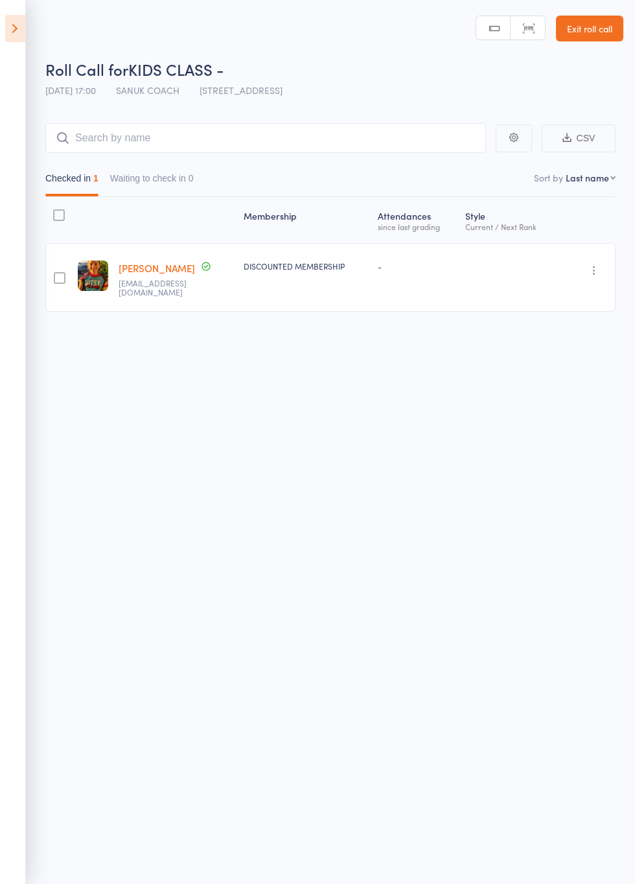
click at [590, 25] on link "Exit roll call" at bounding box center [589, 29] width 67 height 26
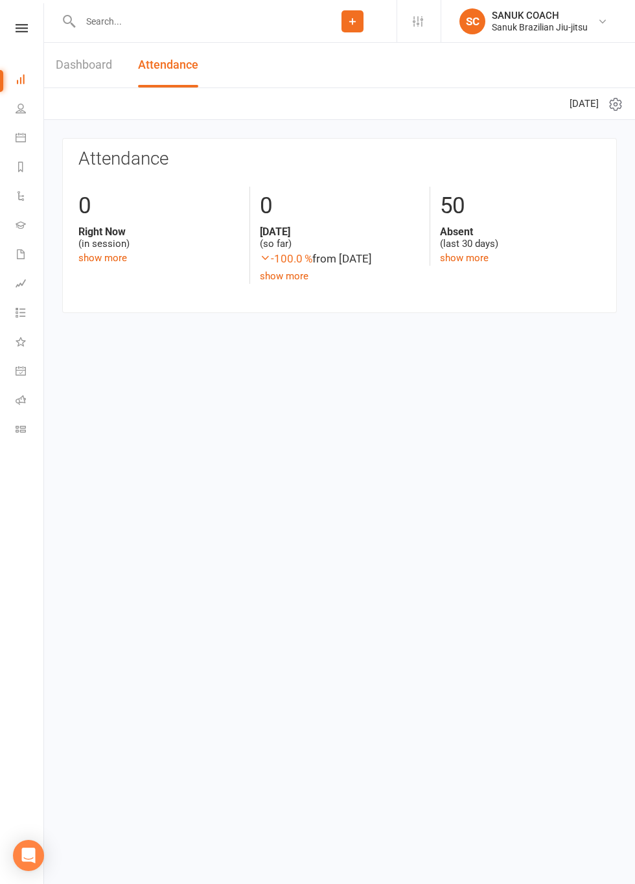
click at [361, 25] on button "Add" at bounding box center [352, 21] width 22 height 22
click at [326, 105] on link "Non-attending contact" at bounding box center [338, 119] width 115 height 30
click at [361, 23] on button "Add" at bounding box center [352, 21] width 22 height 22
click at [320, 91] on link "Member" at bounding box center [338, 88] width 115 height 30
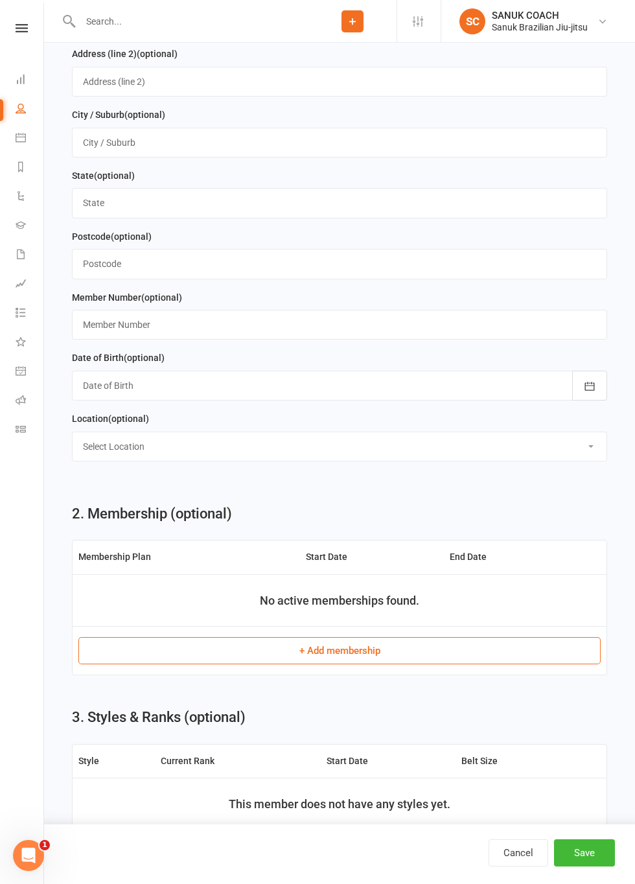
scroll to position [930, 0]
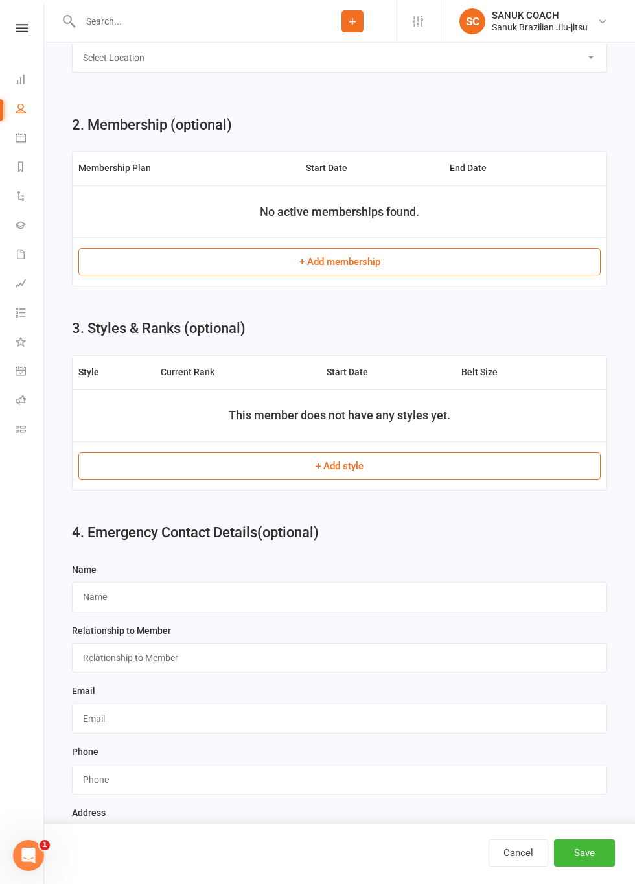
click at [25, 28] on icon at bounding box center [22, 28] width 12 height 8
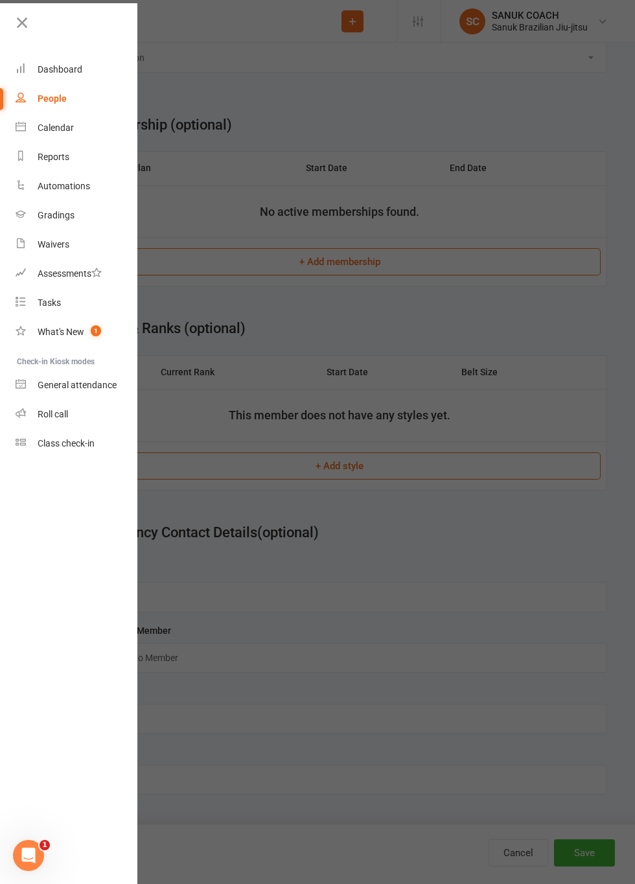
click at [359, 190] on div at bounding box center [317, 442] width 635 height 884
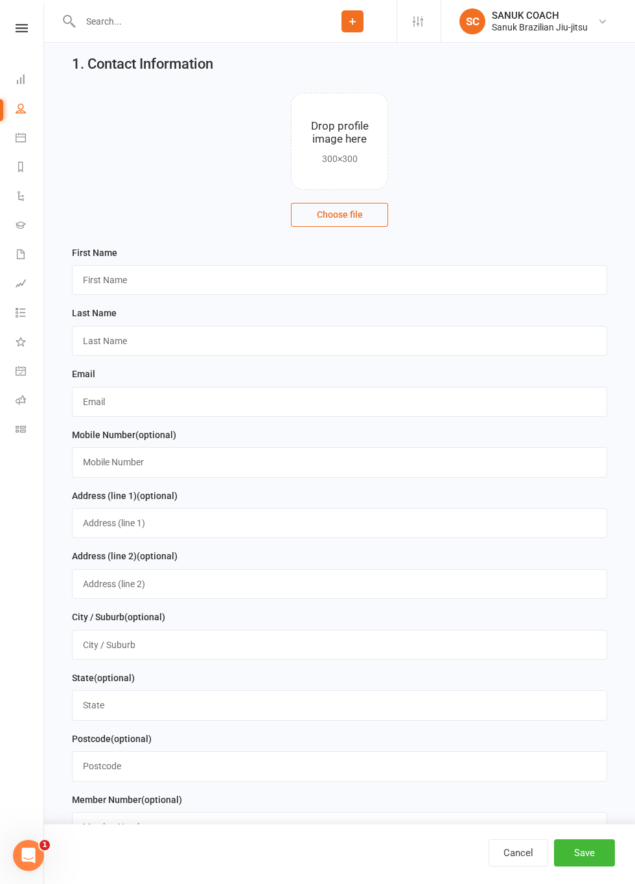
scroll to position [0, 0]
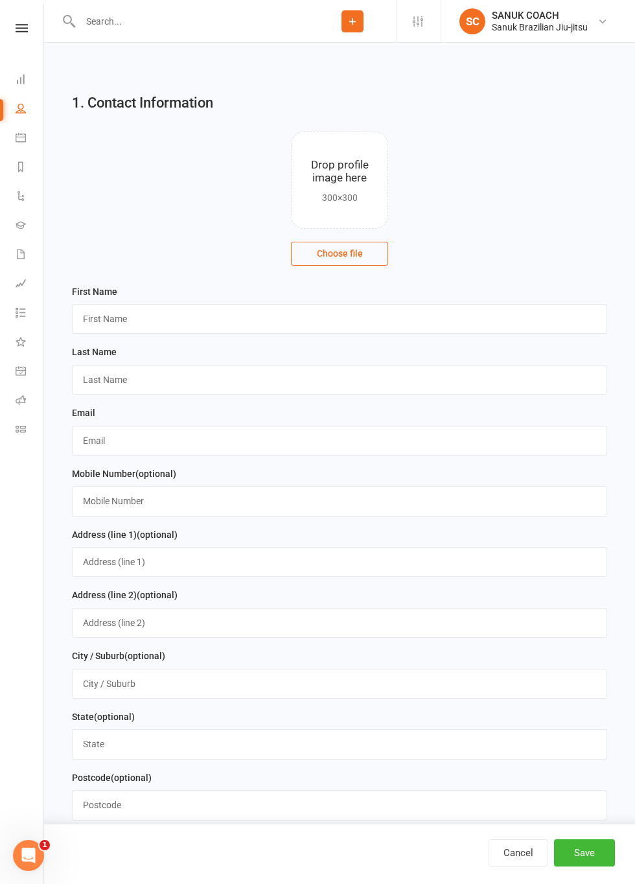
click at [22, 31] on icon at bounding box center [22, 28] width 12 height 8
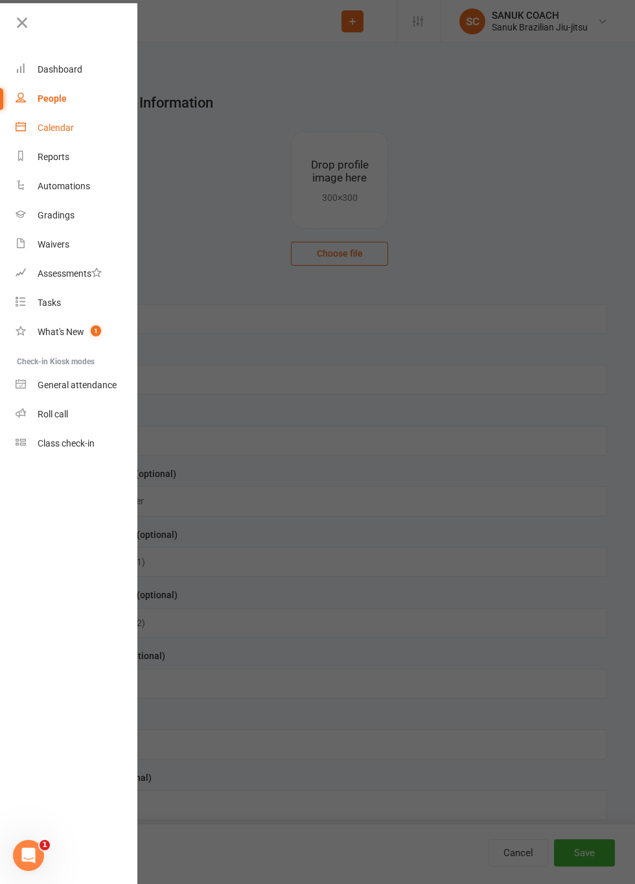
click at [54, 132] on div "Calendar" at bounding box center [56, 127] width 36 height 10
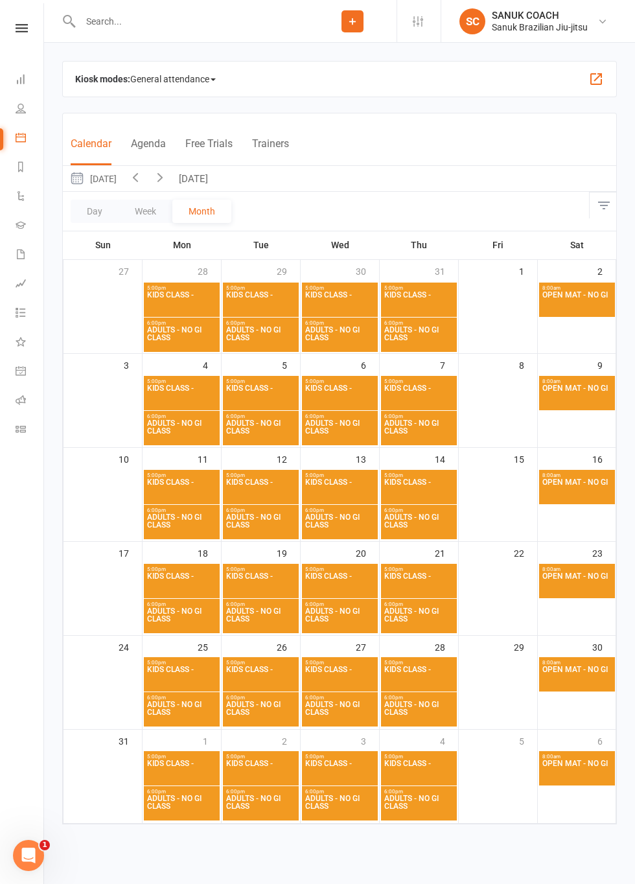
click at [172, 187] on button "button" at bounding box center [160, 178] width 25 height 25
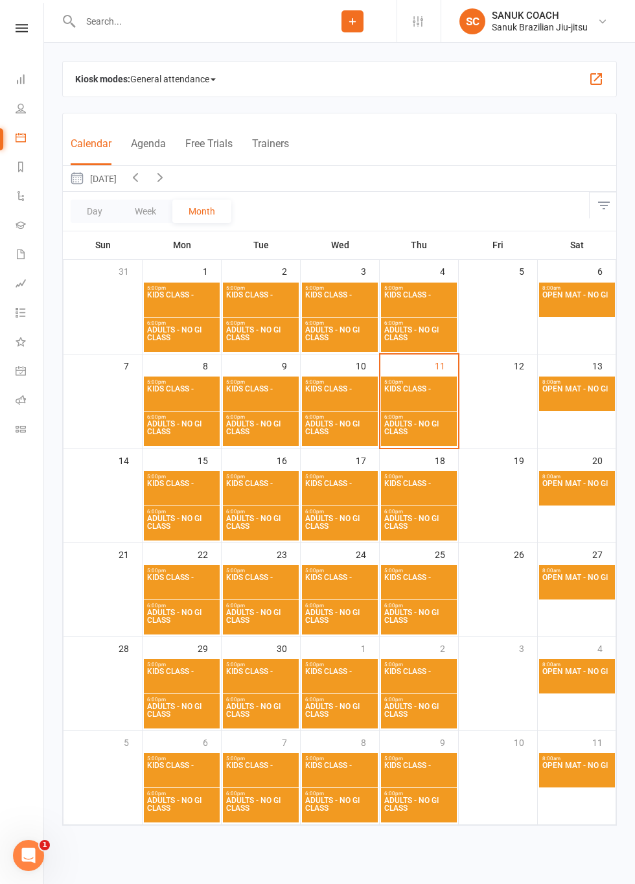
click at [424, 396] on span "KIDS CLASS -" at bounding box center [418, 396] width 71 height 23
